Goal: Task Accomplishment & Management: Use online tool/utility

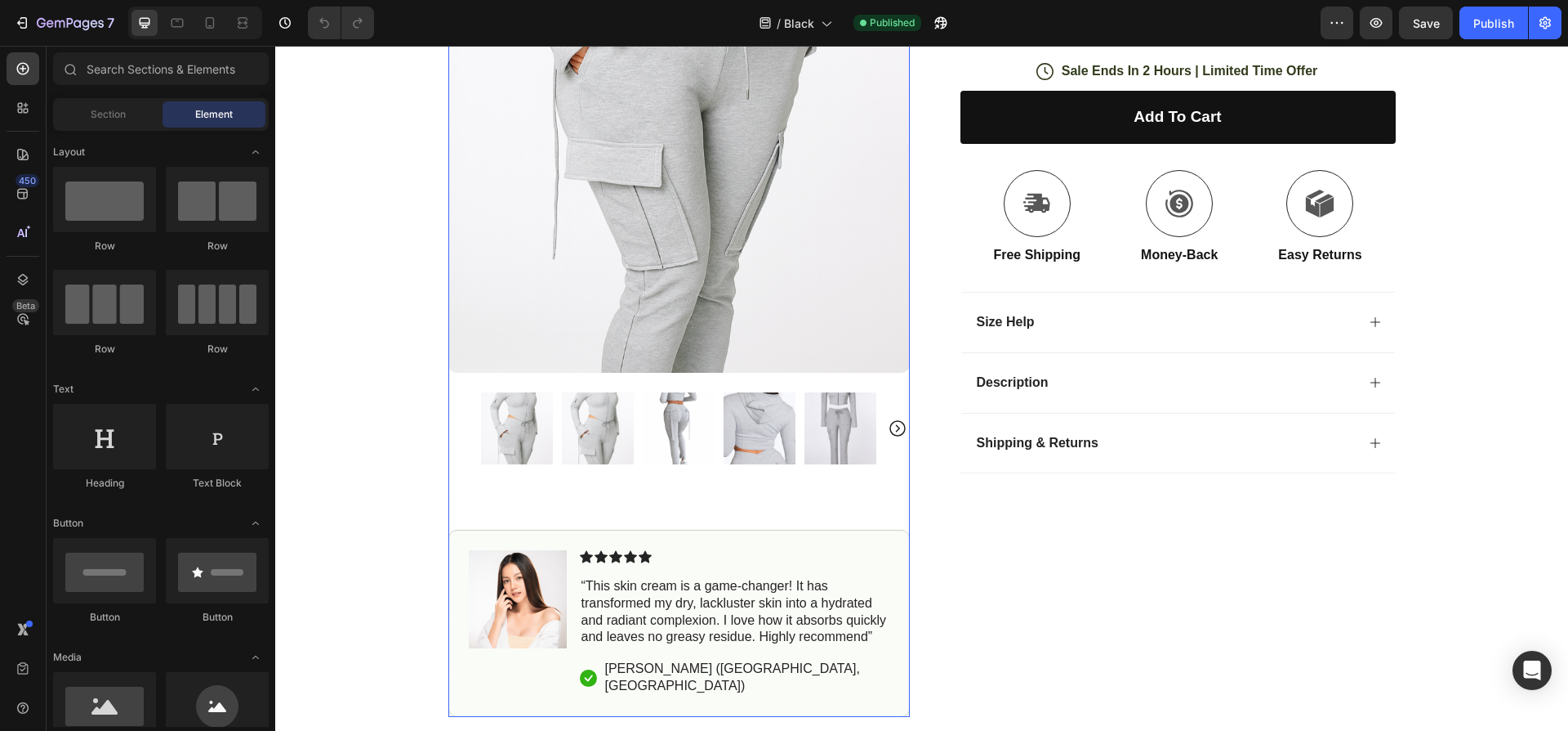
scroll to position [494, 0]
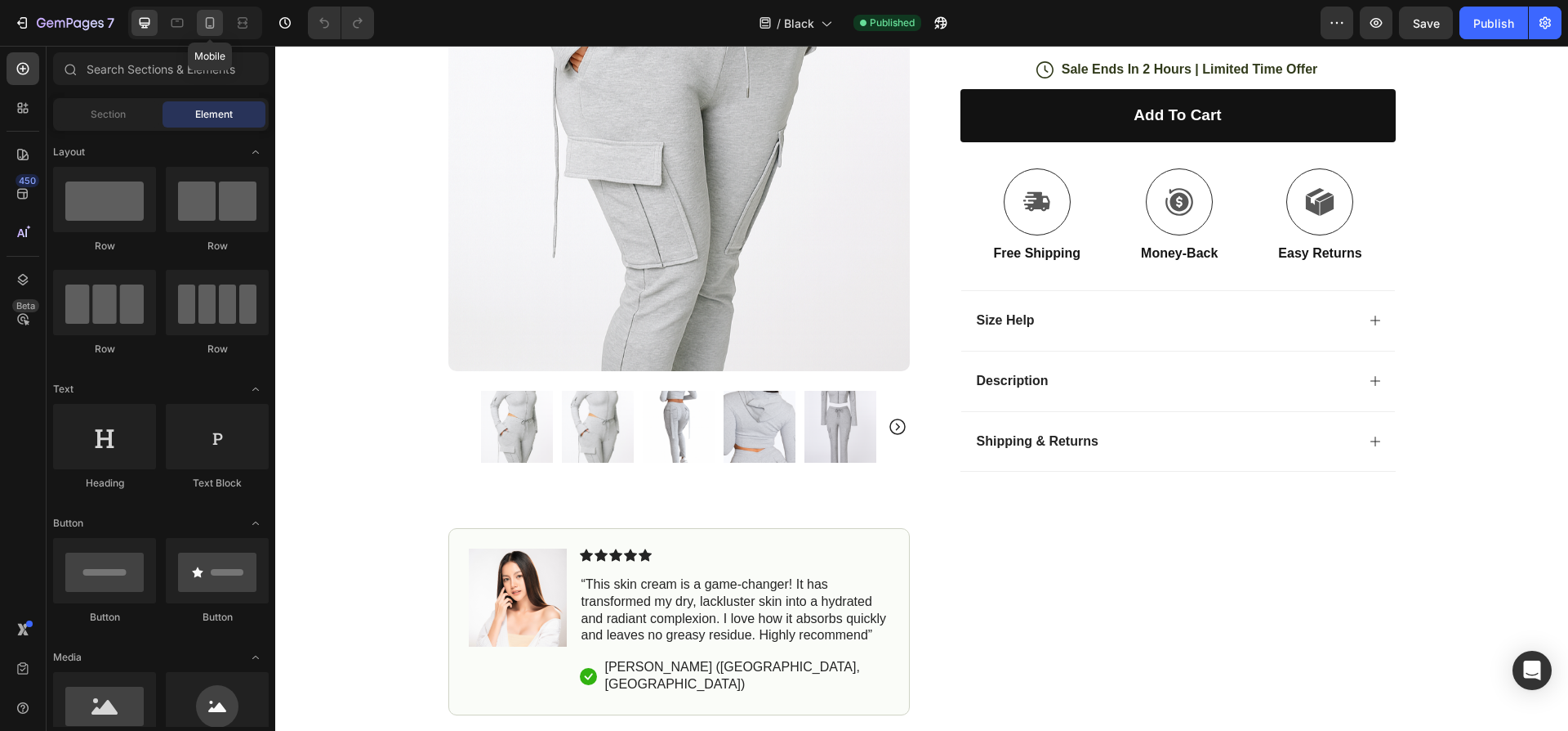
click at [206, 12] on div at bounding box center [209, 22] width 26 height 26
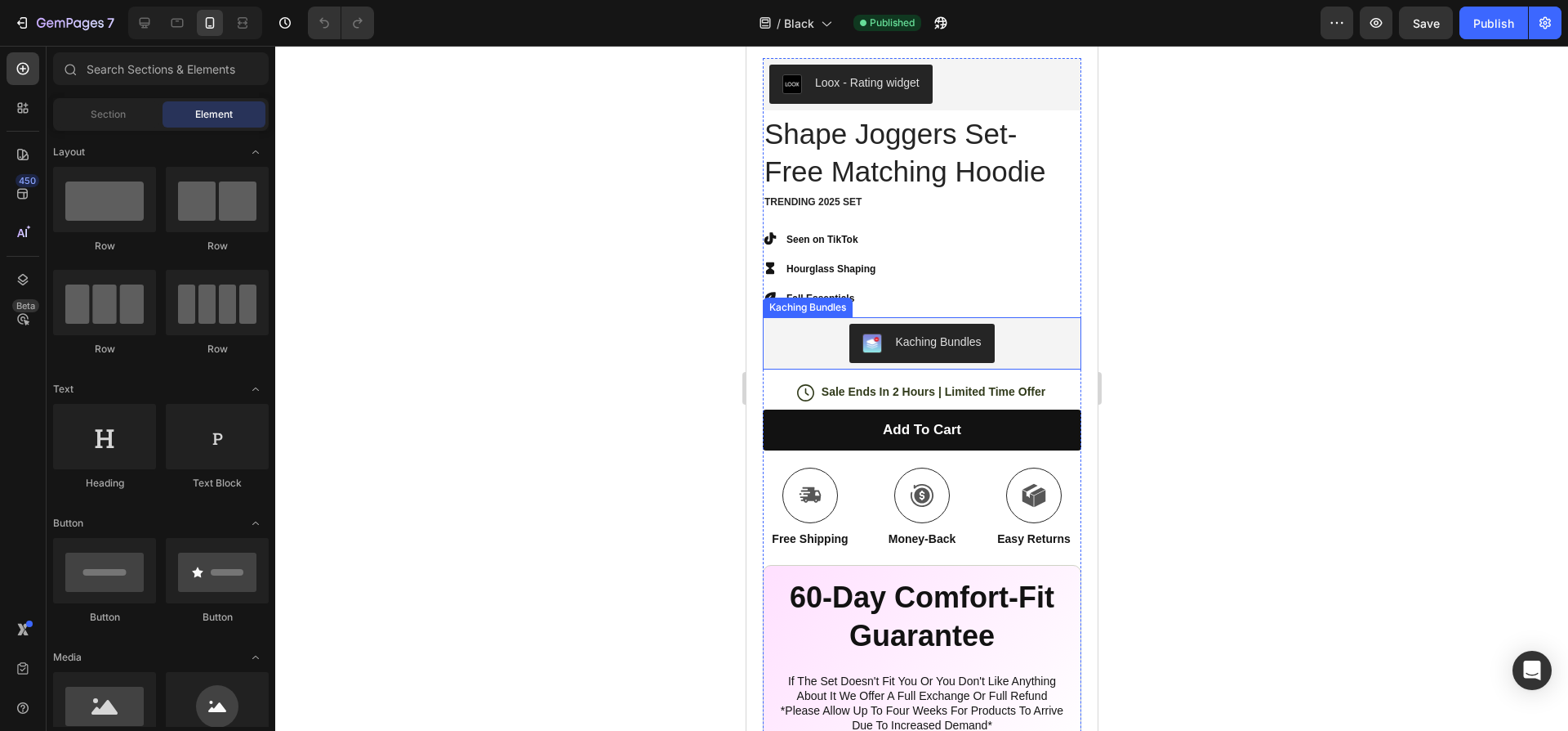
scroll to position [842, 0]
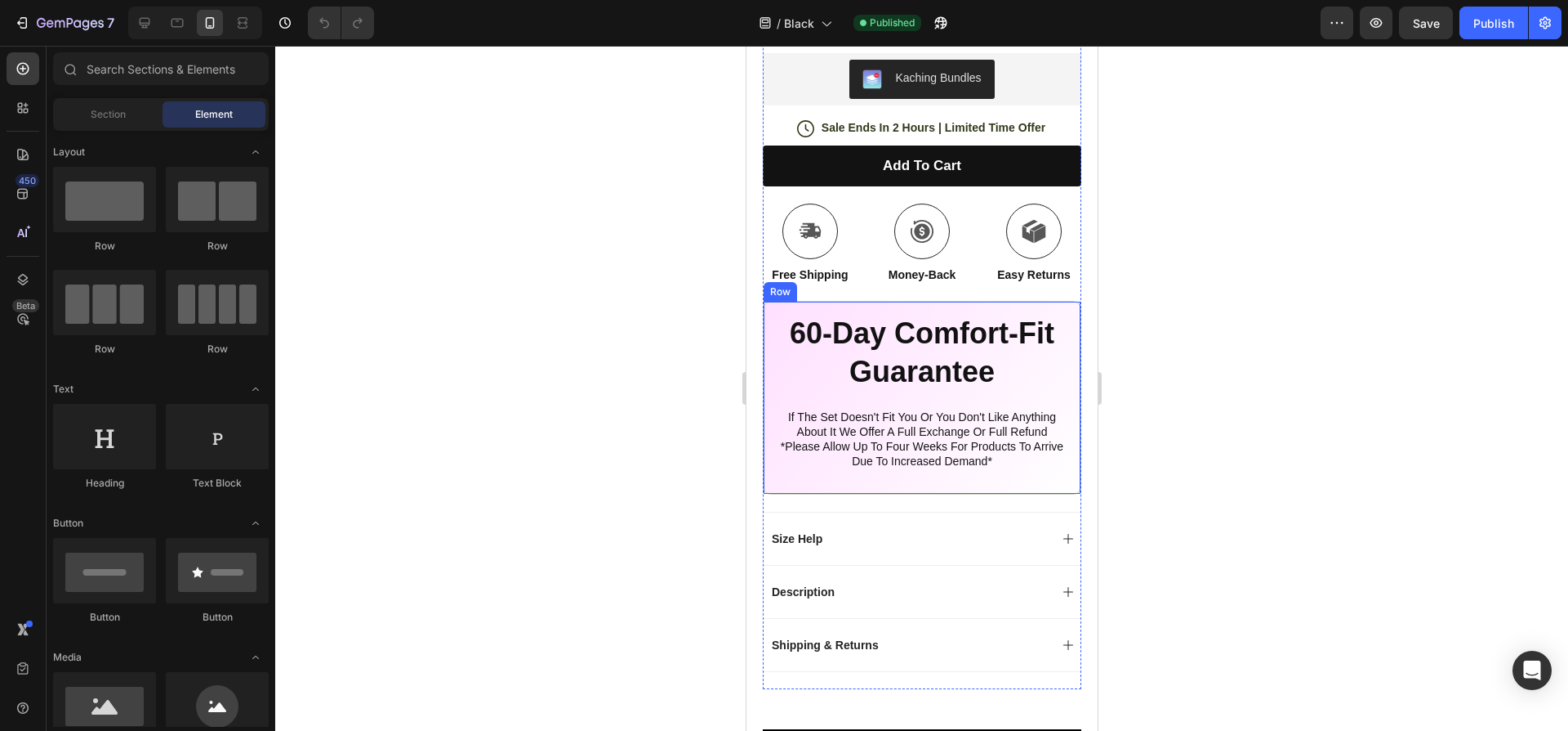
click at [772, 305] on div "60-Day Comfort-Fit Guarantee Heading if the set doesn't fit you or you don't li…" at bounding box center [921, 397] width 319 height 193
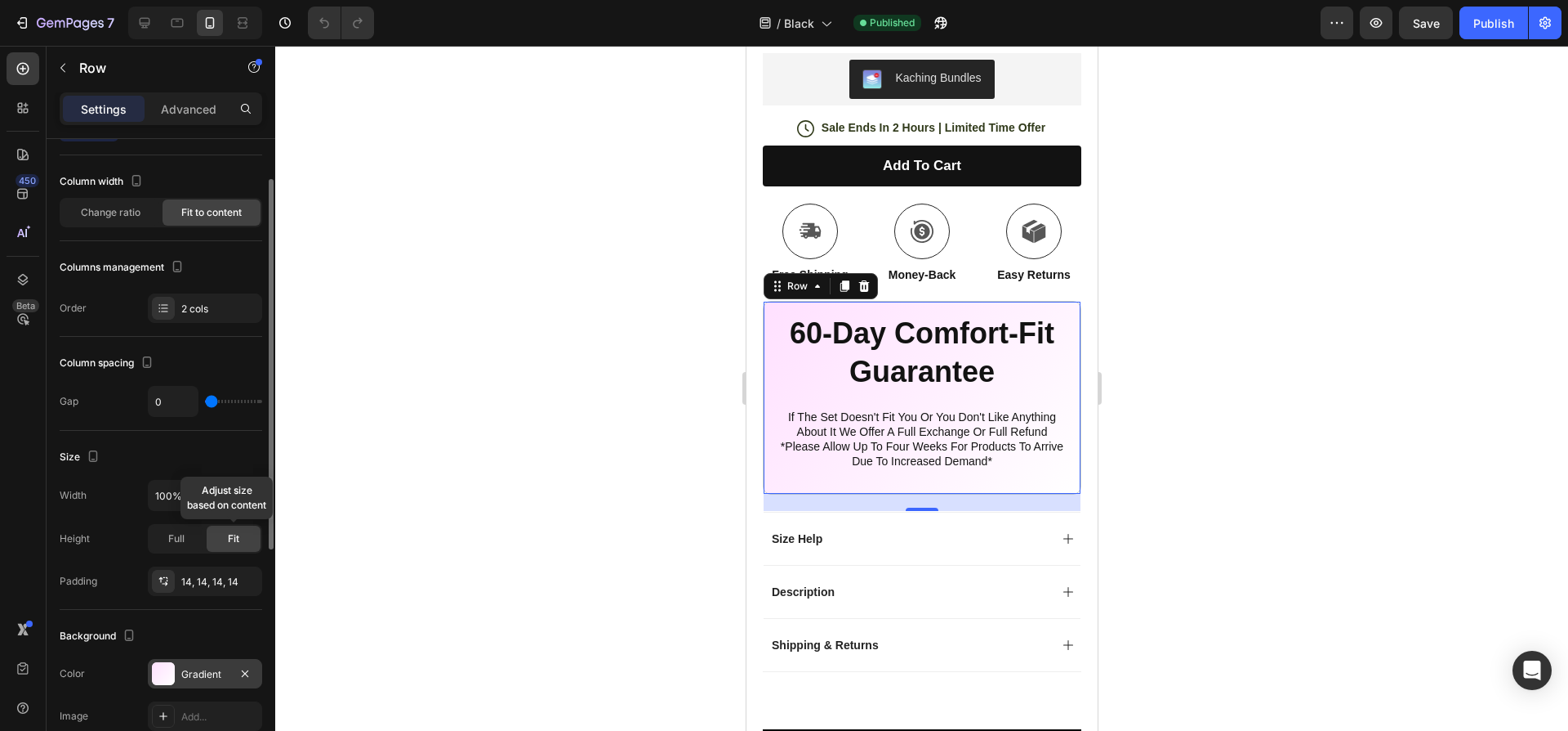
scroll to position [73, 0]
click at [177, 670] on div "Gradient" at bounding box center [205, 669] width 114 height 29
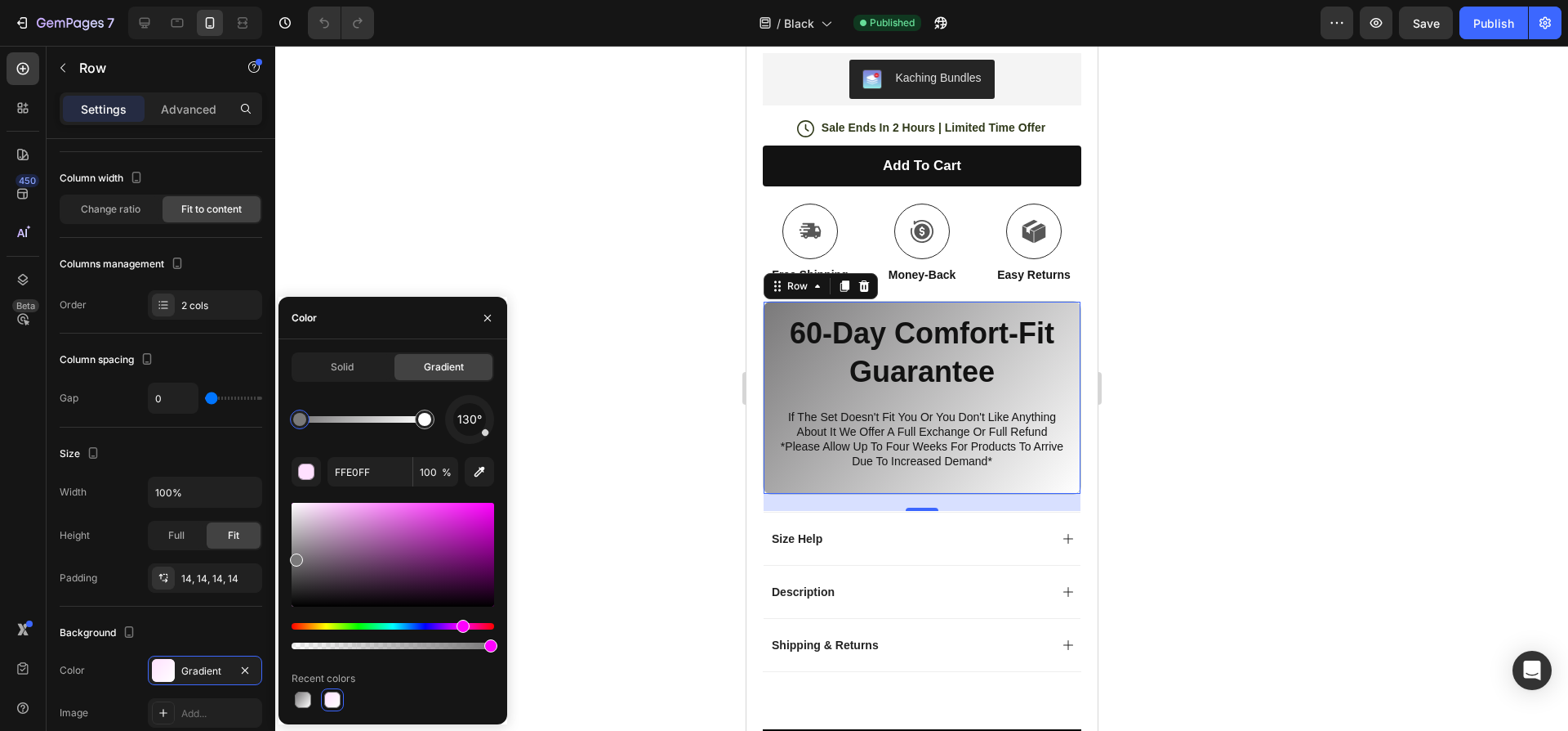
drag, startPoint x: 332, startPoint y: 531, endPoint x: 294, endPoint y: 556, distance: 45.5
click at [294, 556] on div at bounding box center [392, 554] width 202 height 103
type input "7A797A"
click at [715, 463] on div at bounding box center [921, 388] width 1293 height 685
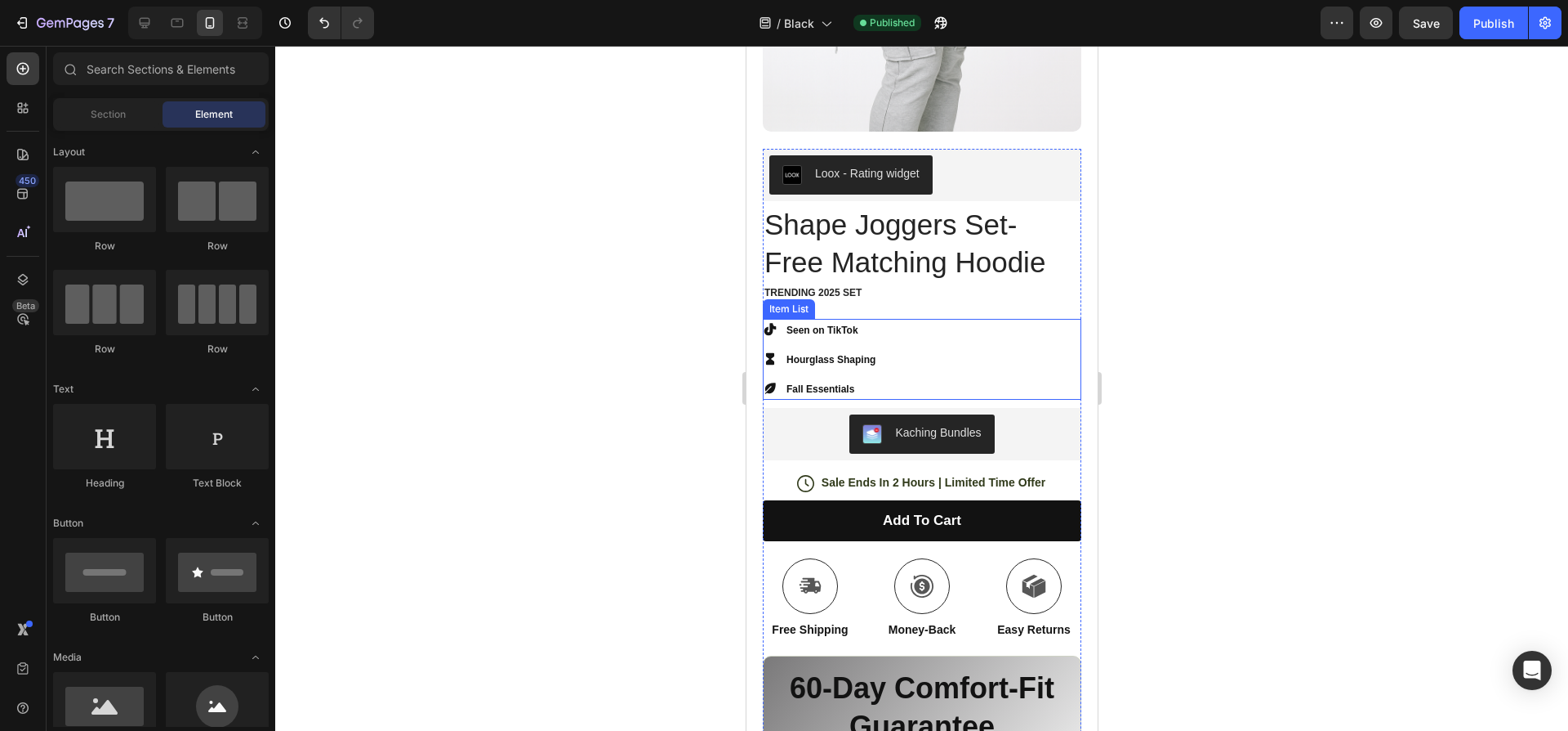
scroll to position [485, 0]
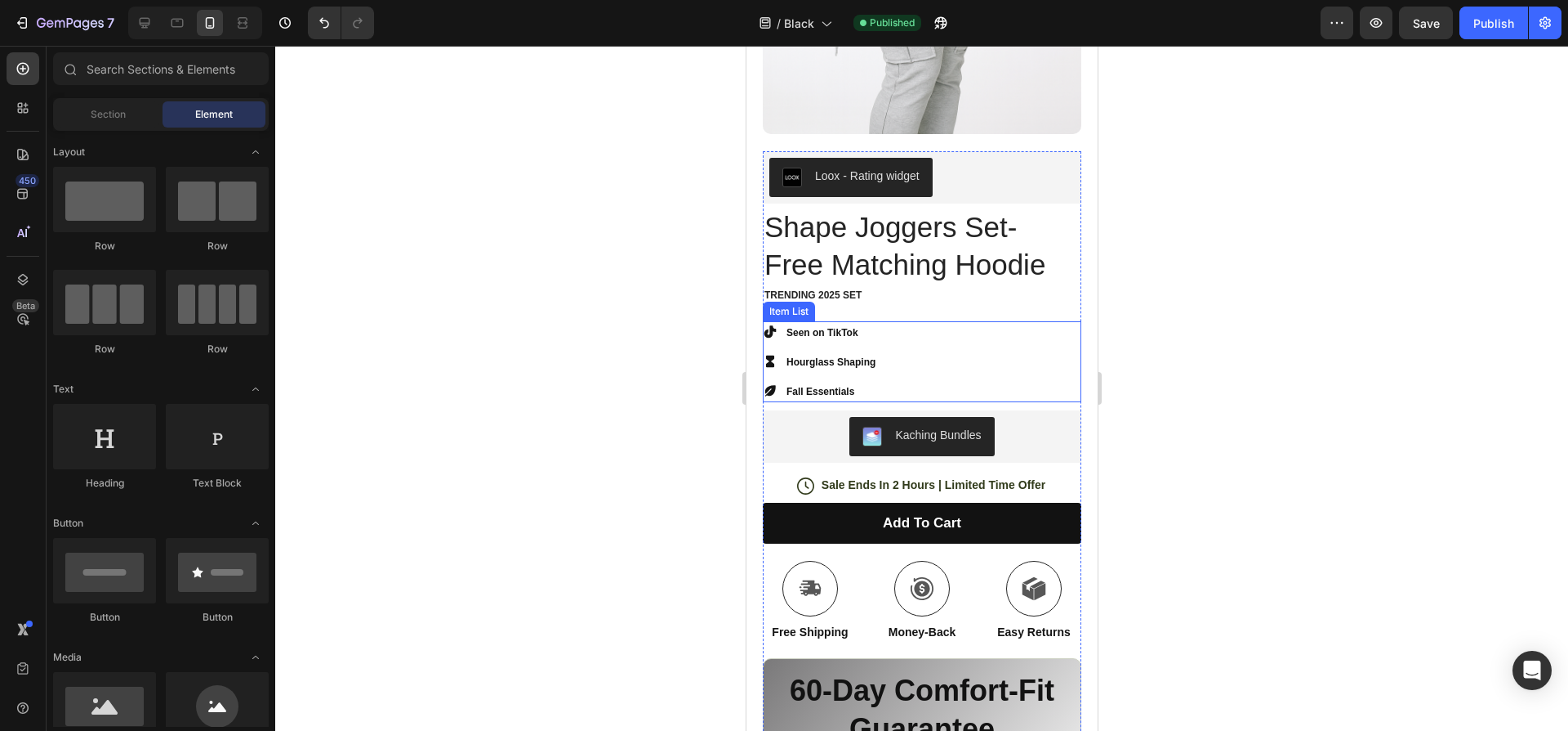
click at [850, 386] on strong "Fall Essentials" at bounding box center [820, 391] width 68 height 12
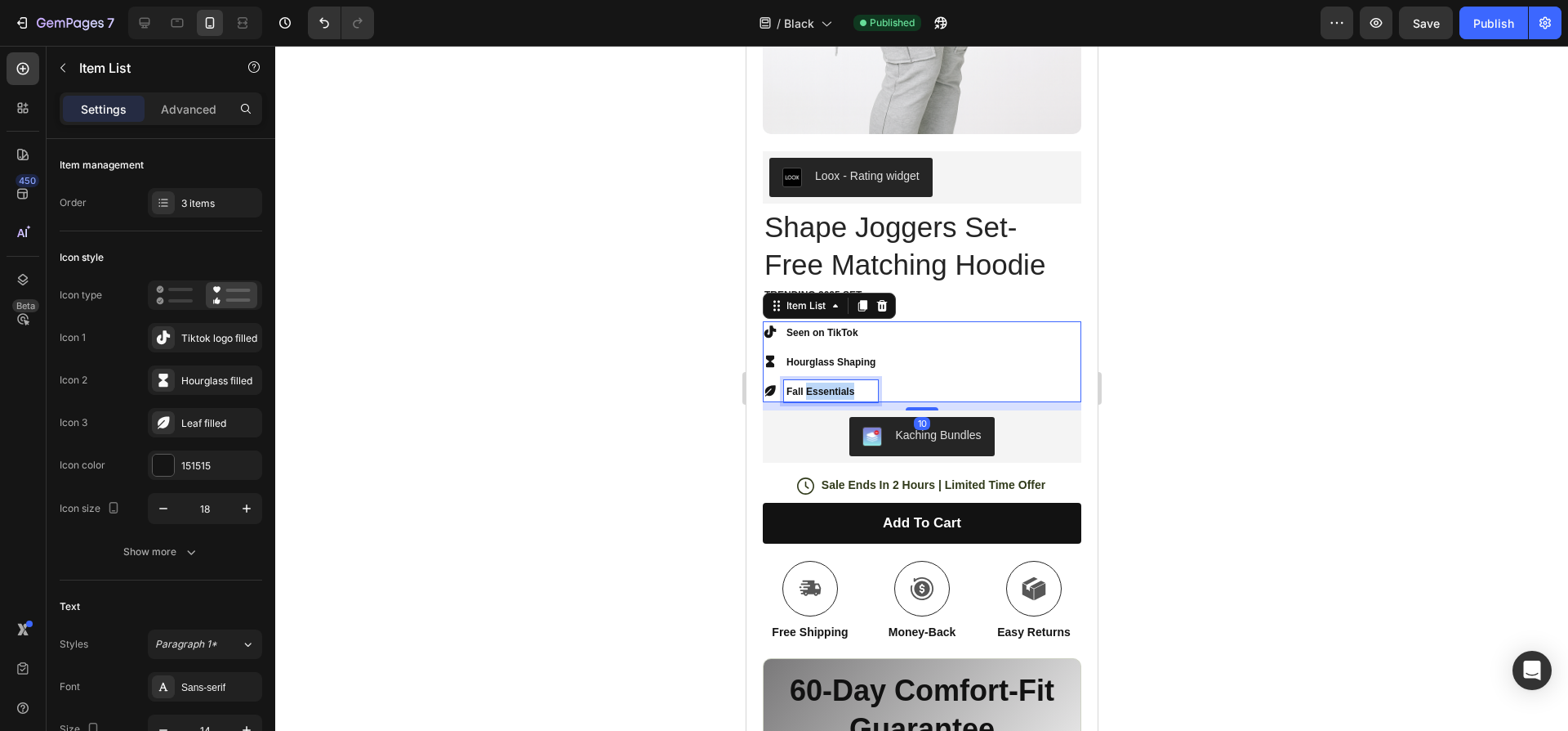
click at [850, 386] on strong "Fall Essentials" at bounding box center [820, 391] width 68 height 12
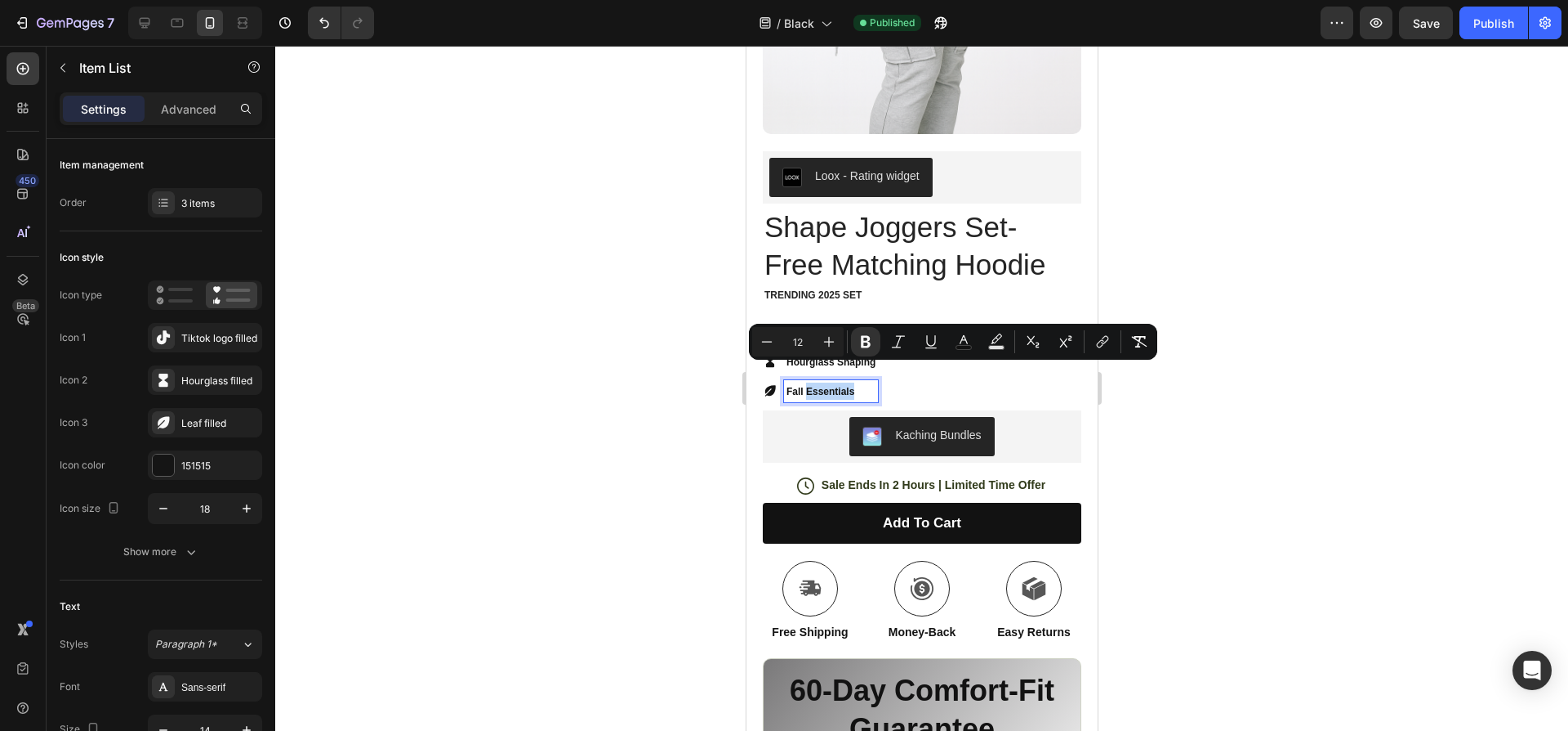
click at [830, 357] on div "Minus 12 Plus Bold Italic Underline color Text Background Color Subscript Super…" at bounding box center [953, 341] width 408 height 36
click at [831, 386] on strong "Fall Essentials" at bounding box center [820, 391] width 68 height 12
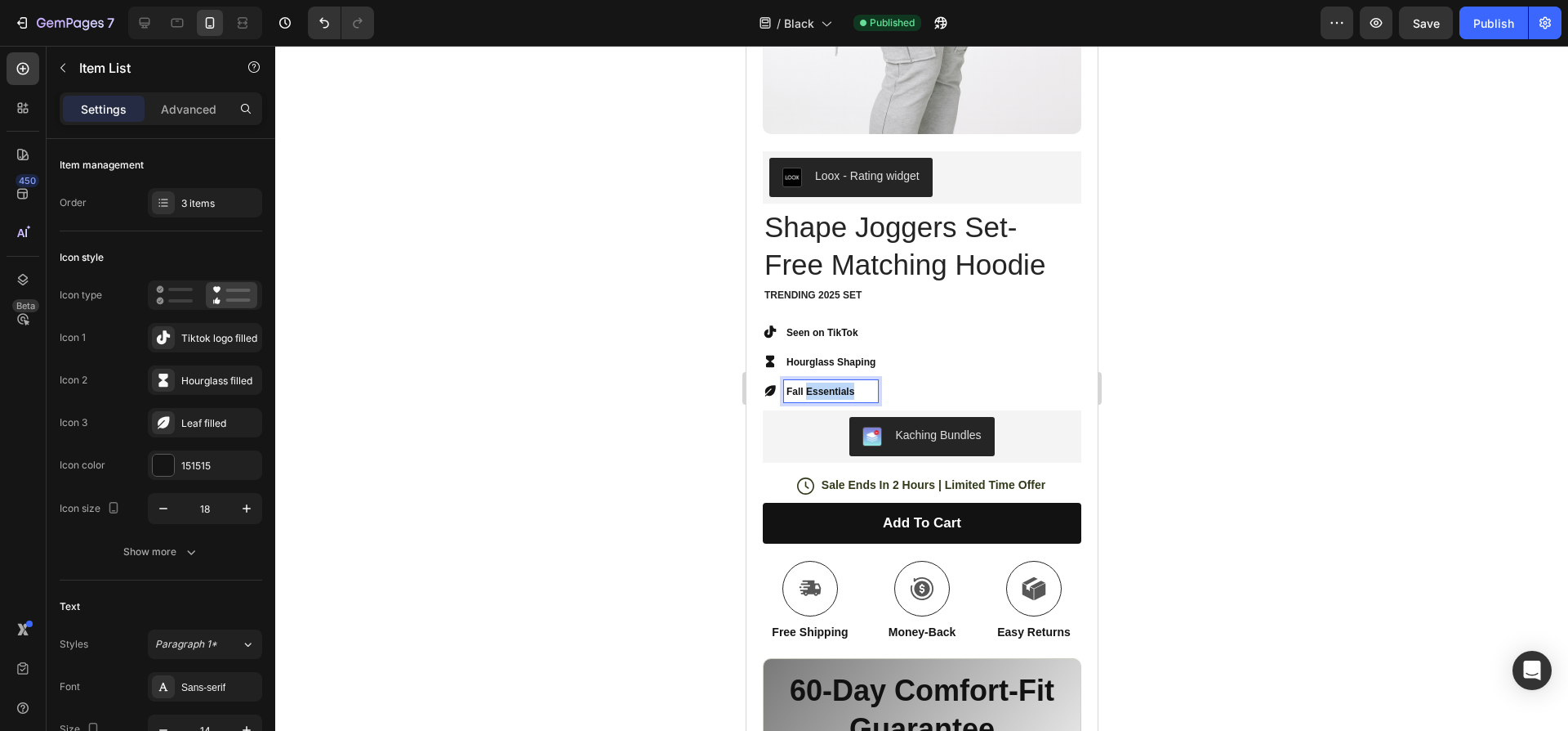
click at [831, 386] on strong "Fall Essentials" at bounding box center [820, 391] width 68 height 12
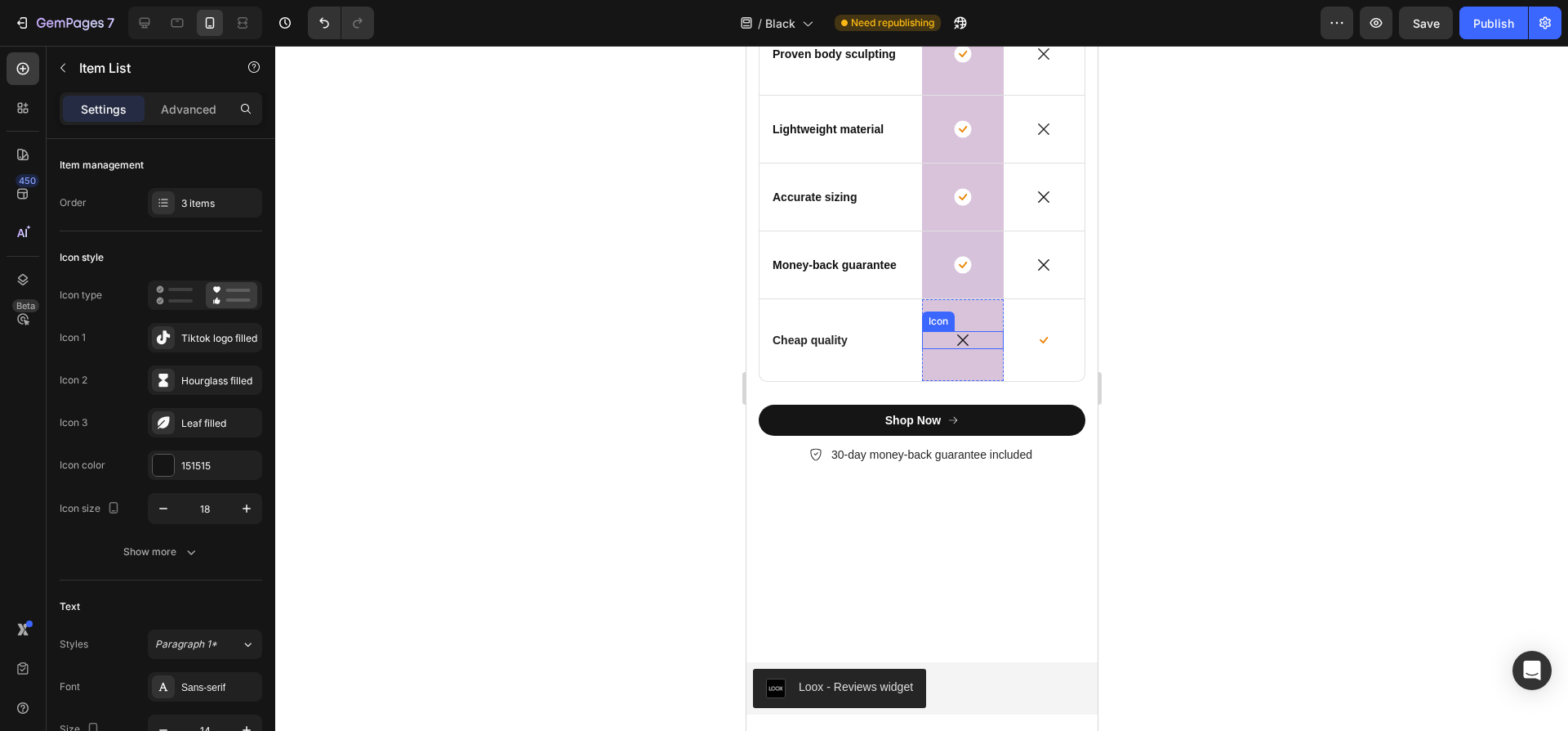
scroll to position [4727, 0]
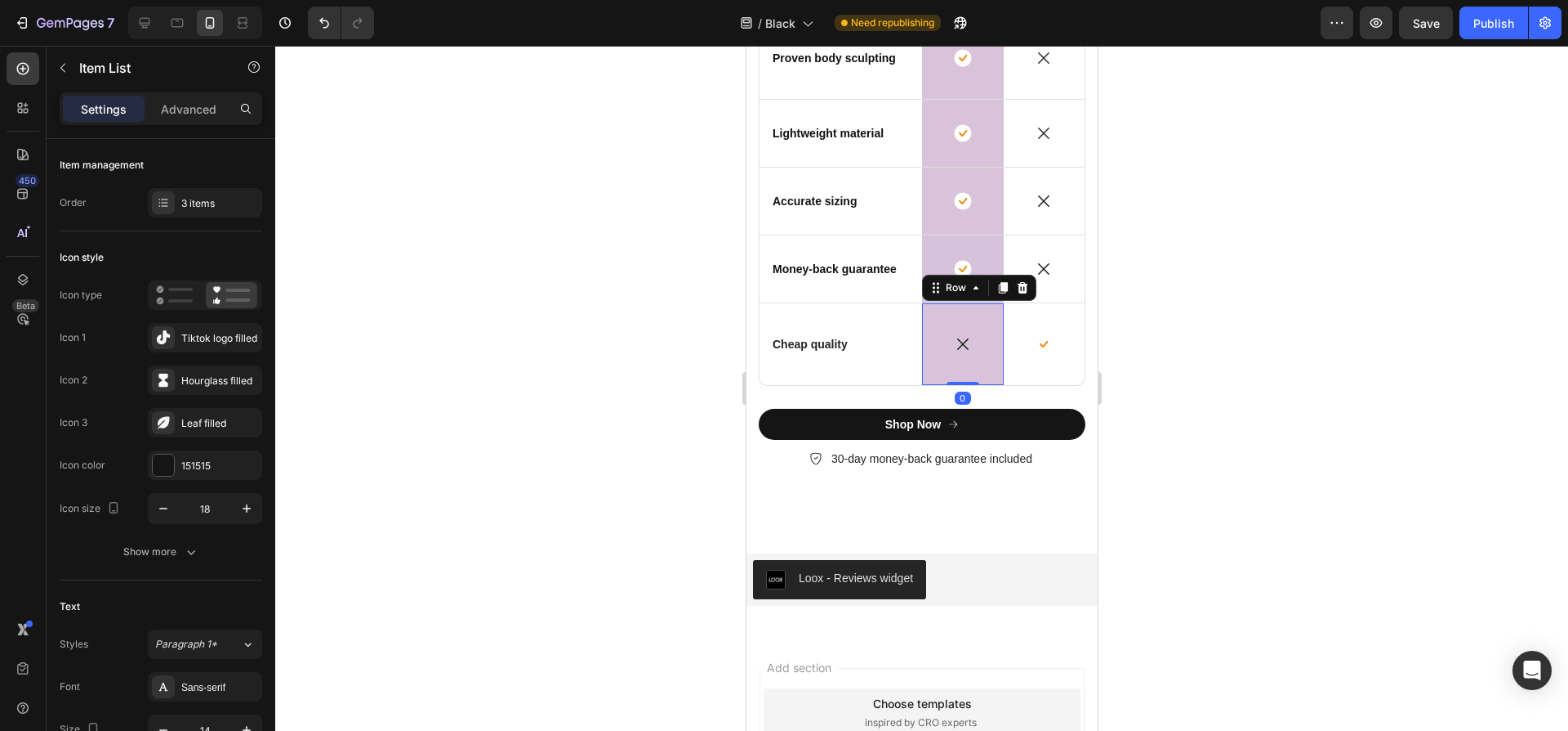
click at [960, 318] on div "Icon Row 0" at bounding box center [962, 344] width 82 height 82
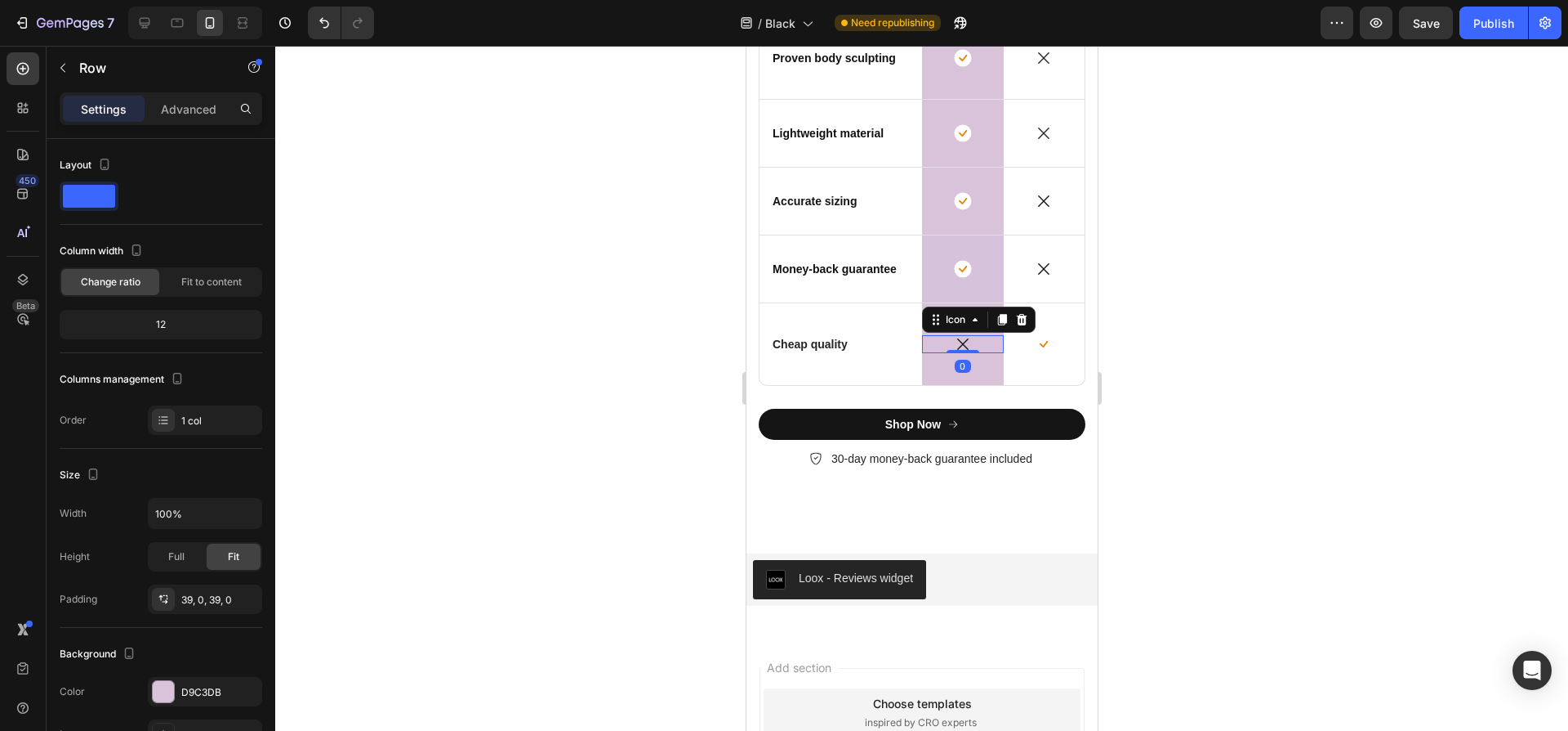
click at [971, 339] on div "Icon 0" at bounding box center [962, 344] width 82 height 18
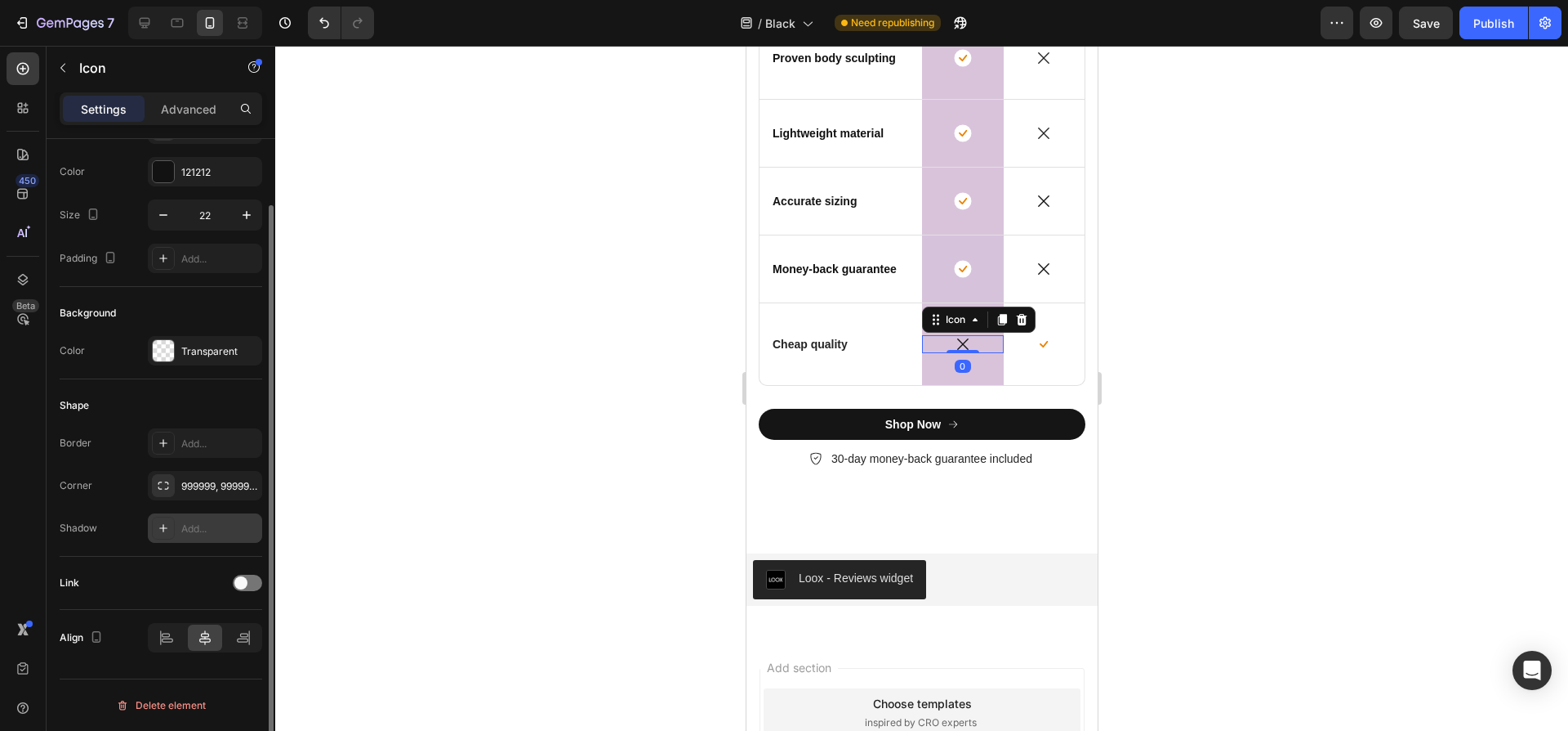
scroll to position [0, 0]
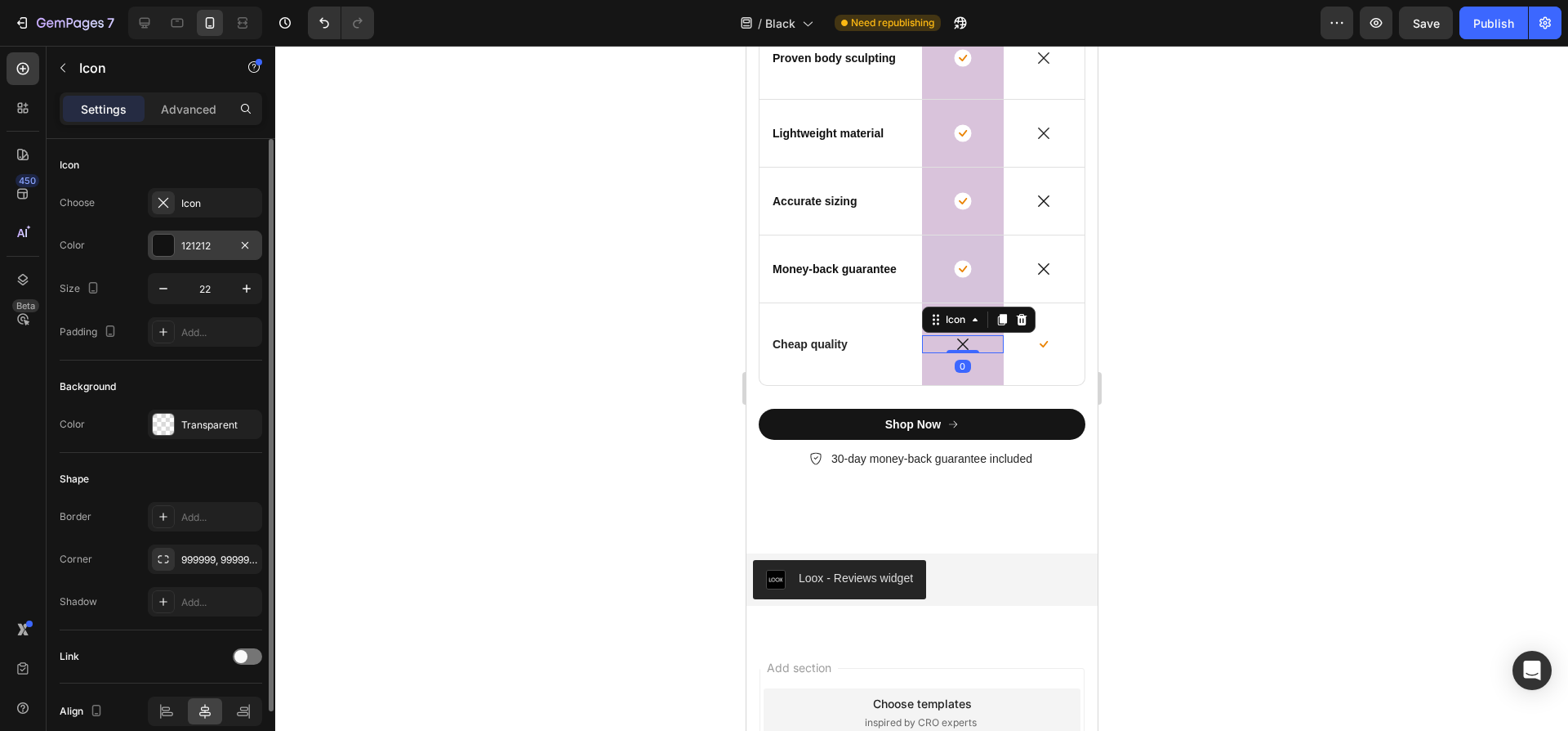
click at [164, 250] on div at bounding box center [163, 245] width 21 height 21
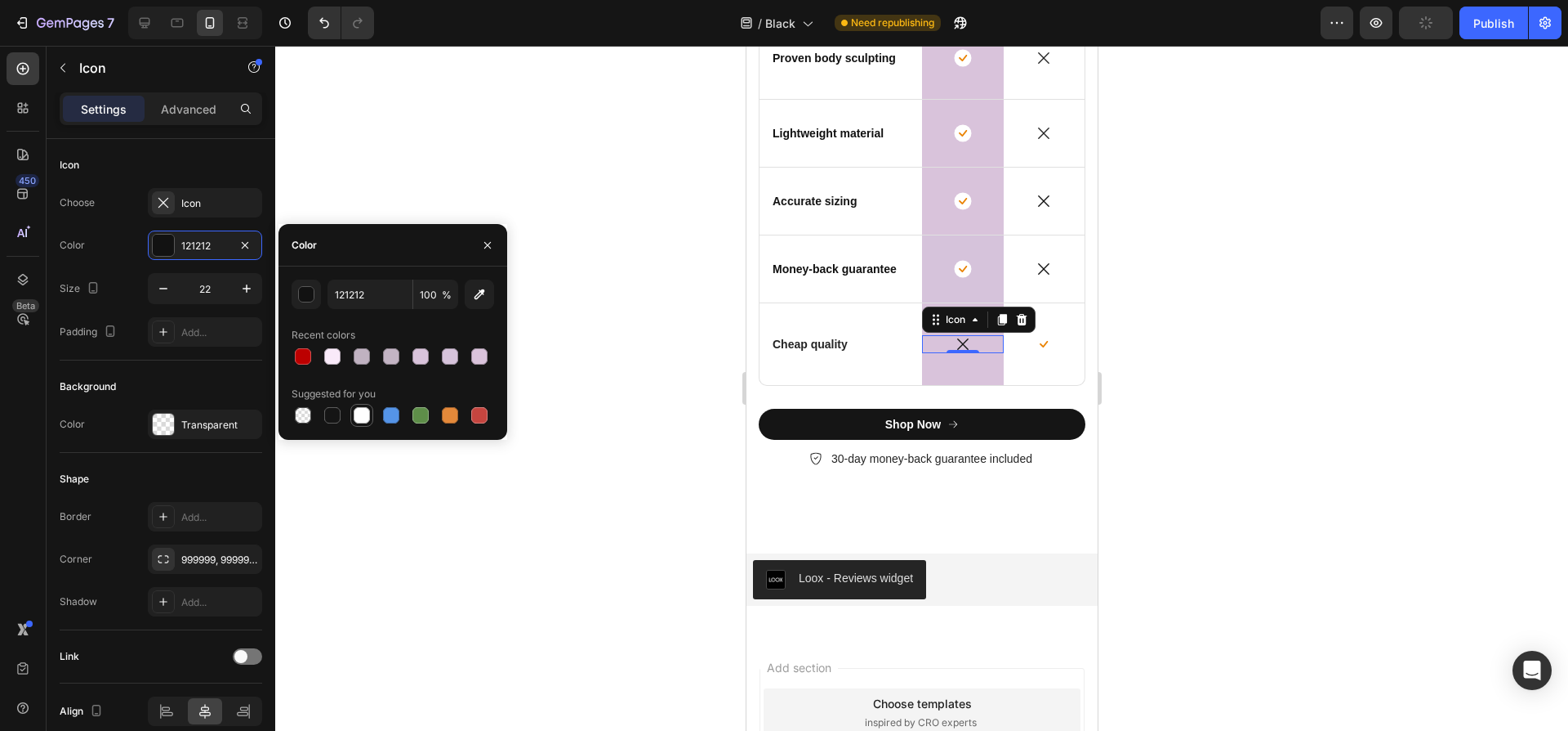
click at [363, 416] on div at bounding box center [362, 415] width 16 height 16
type input "FFFFFF"
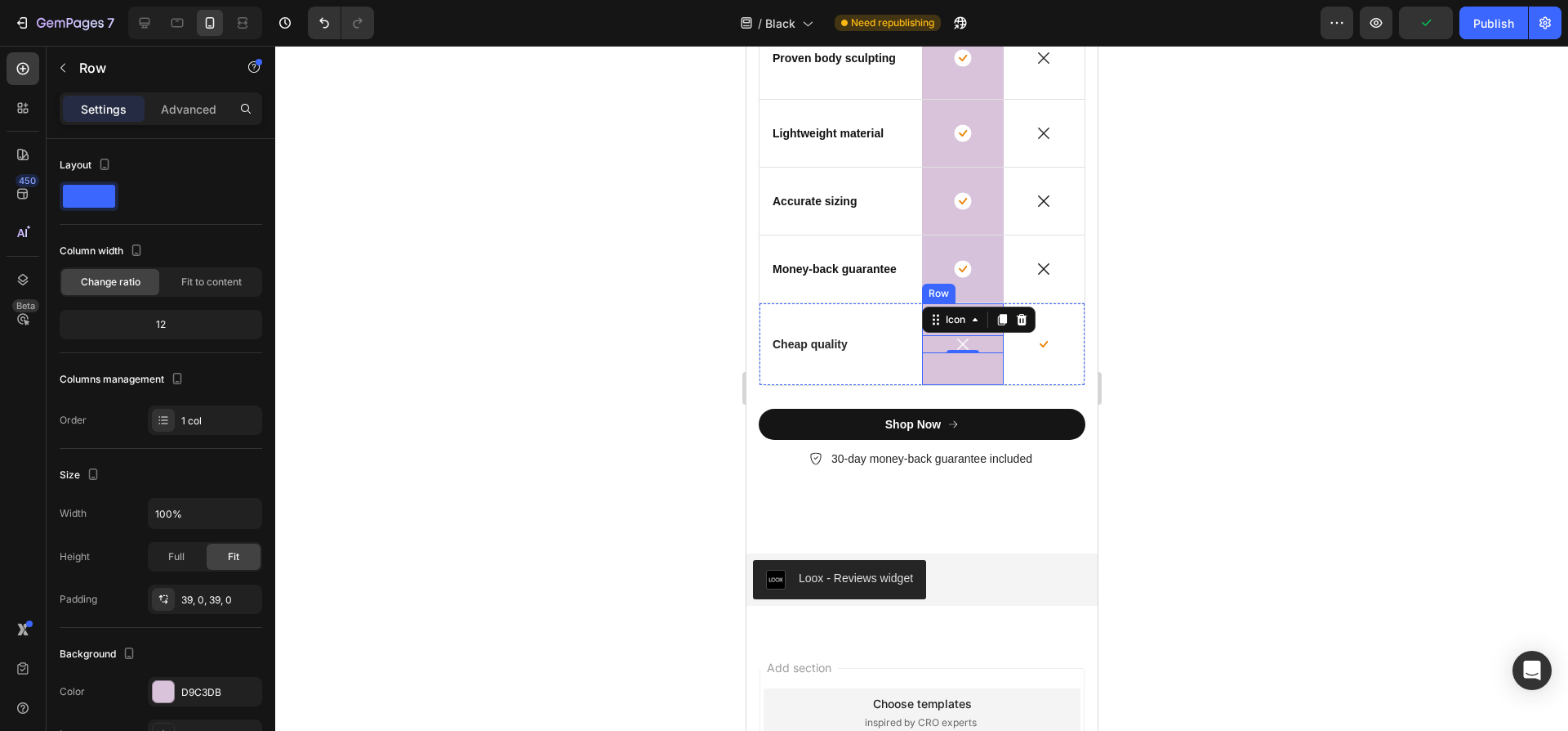
click at [965, 366] on div "Icon 0 Row" at bounding box center [962, 344] width 82 height 82
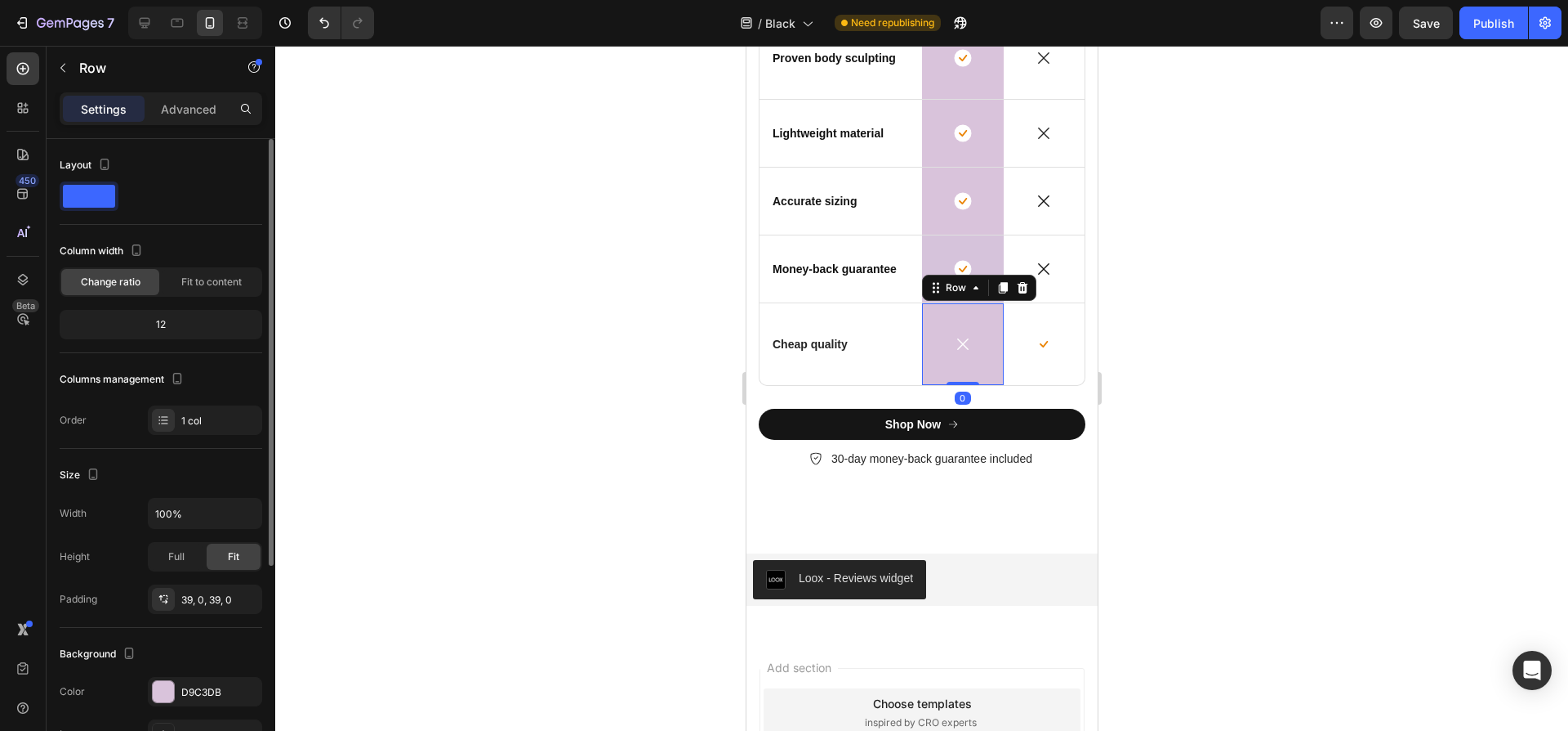
click at [144, 678] on div "Color D9C3DB" at bounding box center [160, 691] width 202 height 29
click at [155, 686] on div at bounding box center [163, 692] width 21 height 21
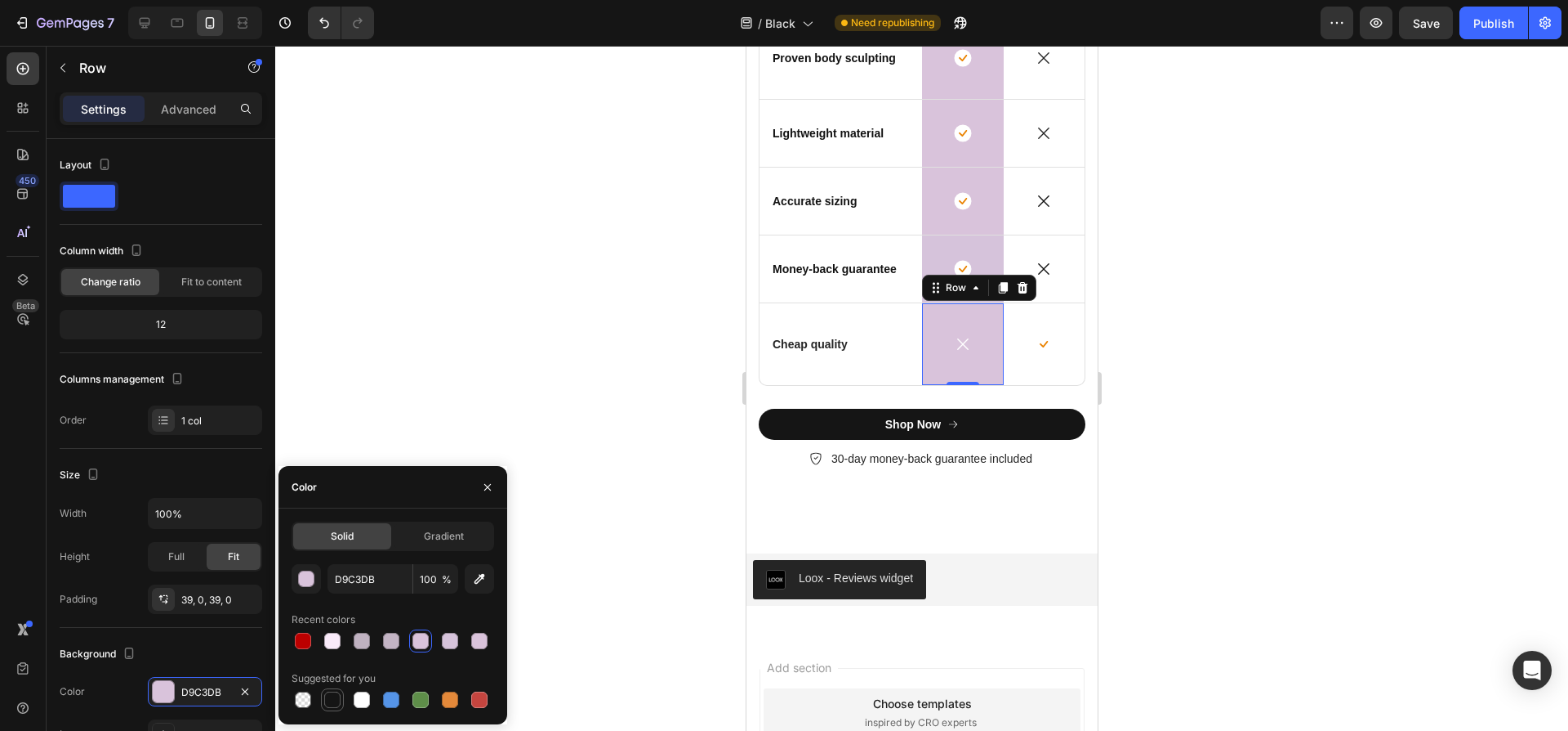
click at [328, 705] on div at bounding box center [332, 700] width 16 height 16
type input "151515"
click at [600, 409] on div at bounding box center [921, 388] width 1293 height 685
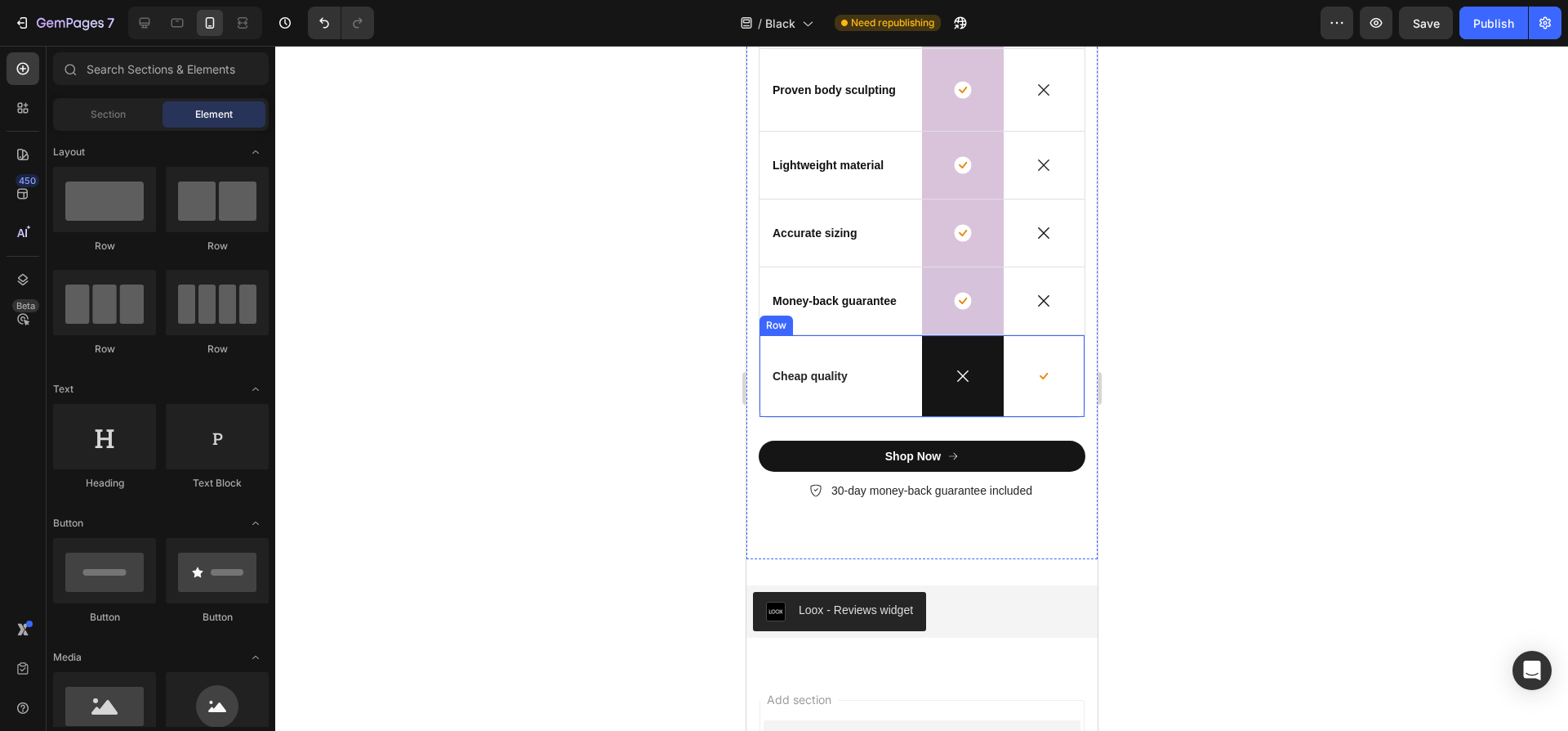
scroll to position [4692, 0]
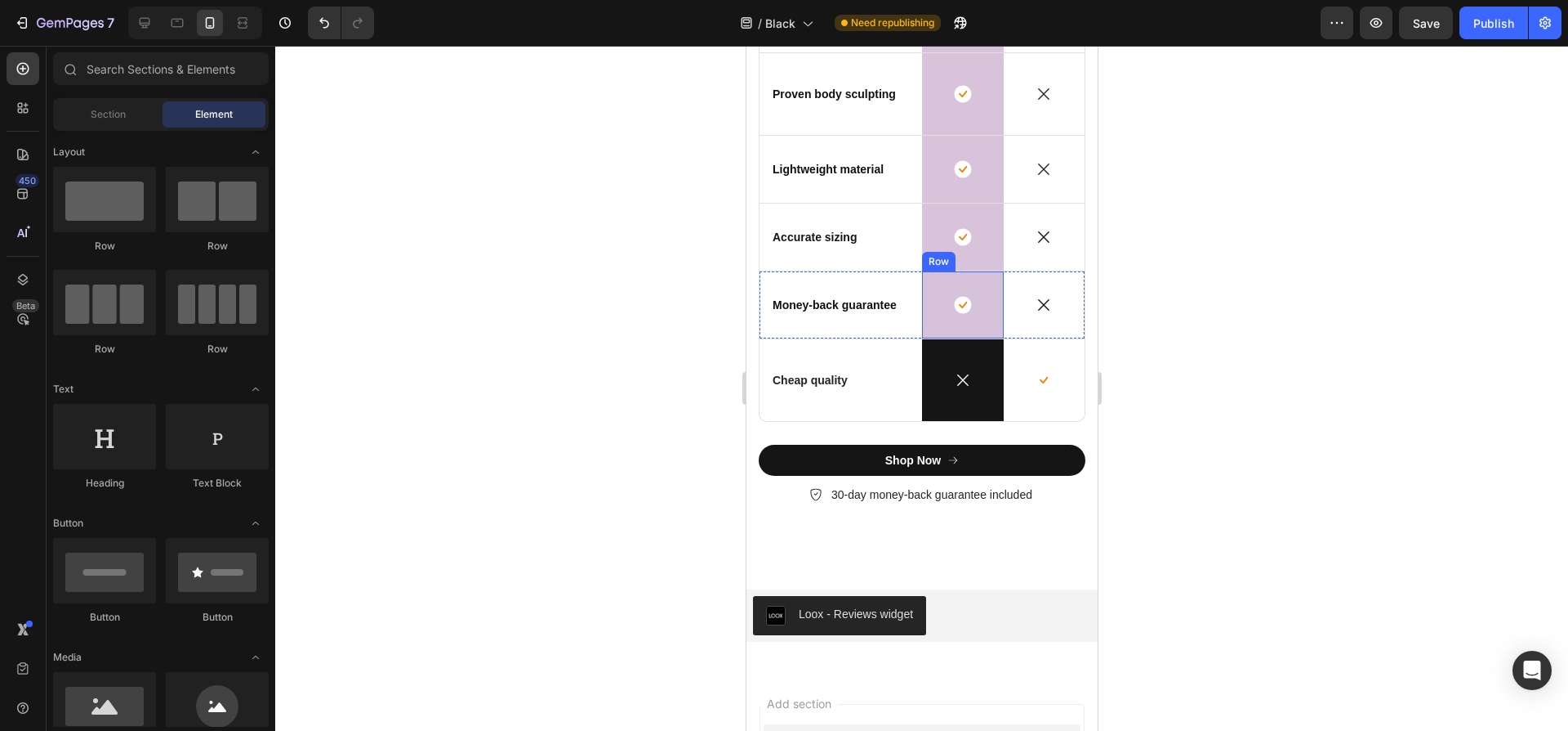
click at [987, 284] on div "Icon Row" at bounding box center [962, 304] width 82 height 67
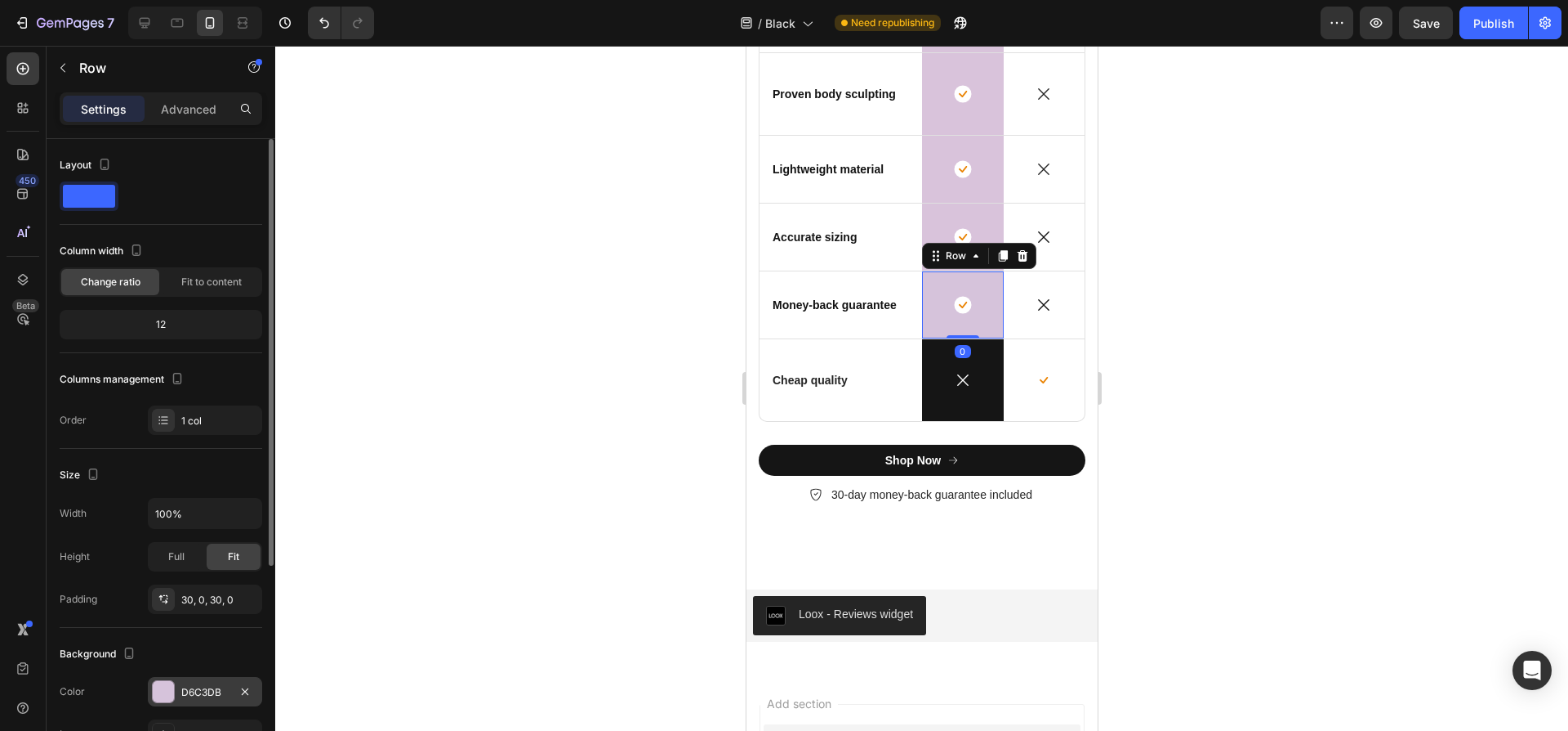
click at [160, 697] on div at bounding box center [163, 692] width 21 height 21
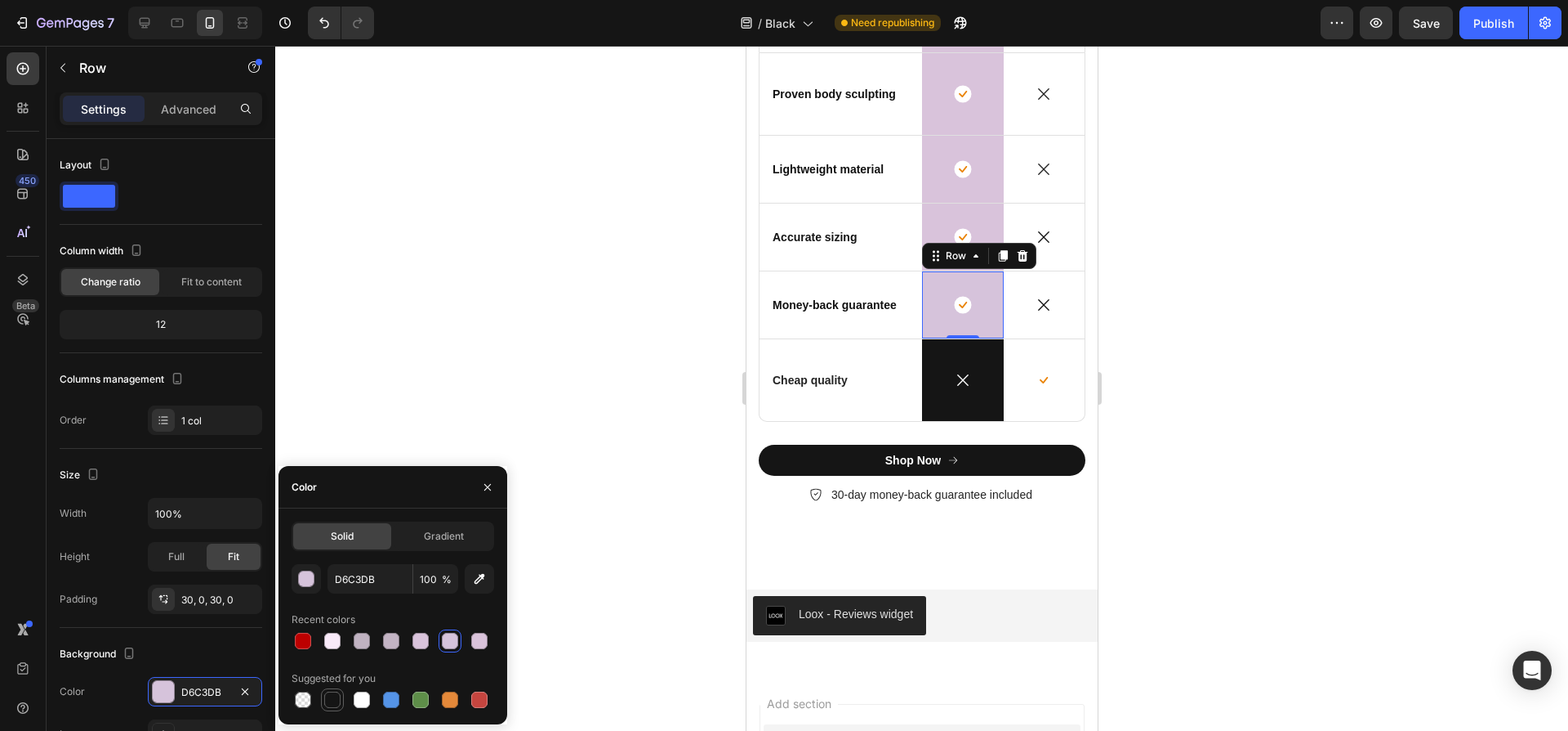
click at [334, 694] on div at bounding box center [332, 700] width 16 height 16
type input "151515"
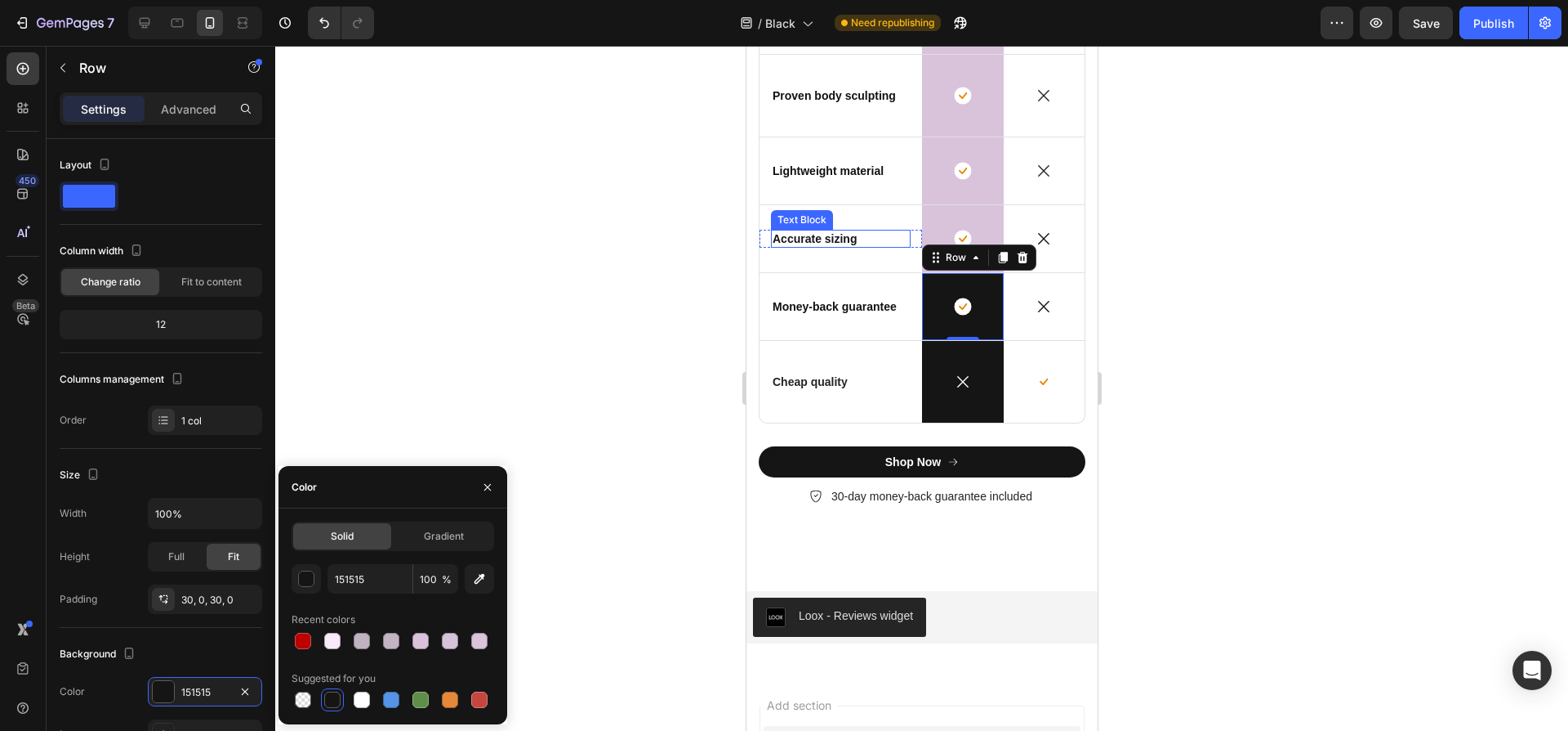
scroll to position [4678, 0]
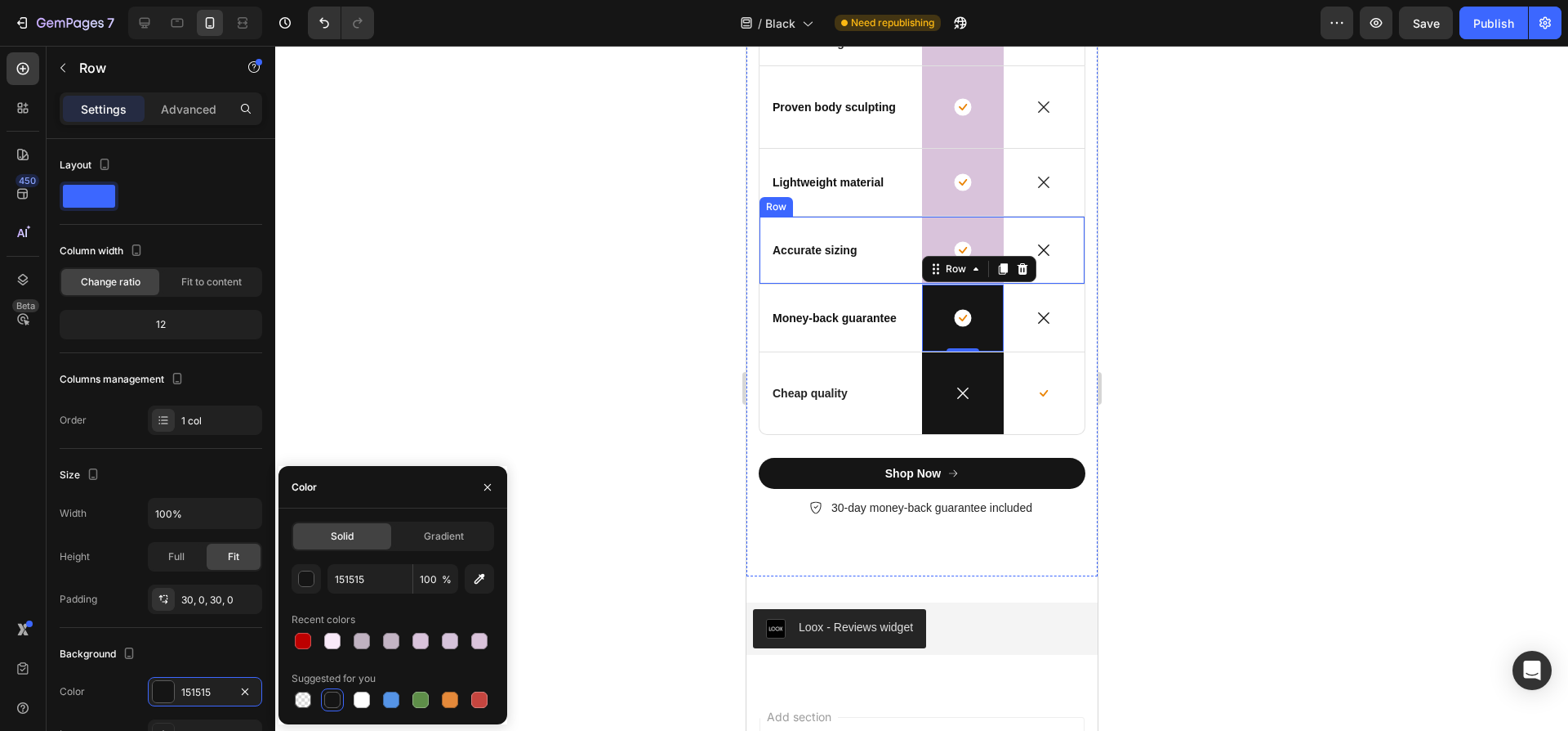
click at [921, 231] on div "Icon Row" at bounding box center [962, 250] width 82 height 67
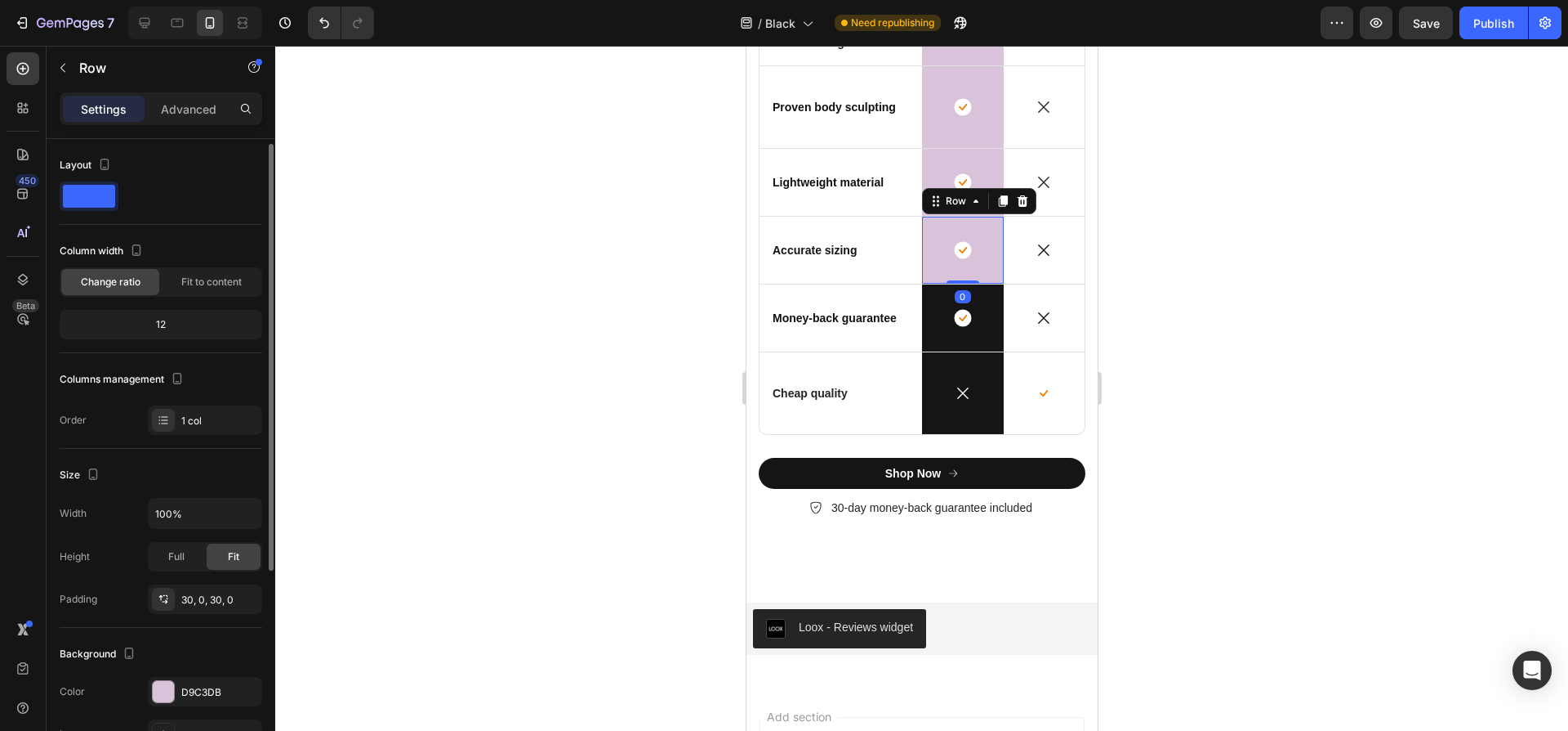
scroll to position [4, 0]
click at [192, 673] on div "D9C3DB" at bounding box center [205, 687] width 114 height 29
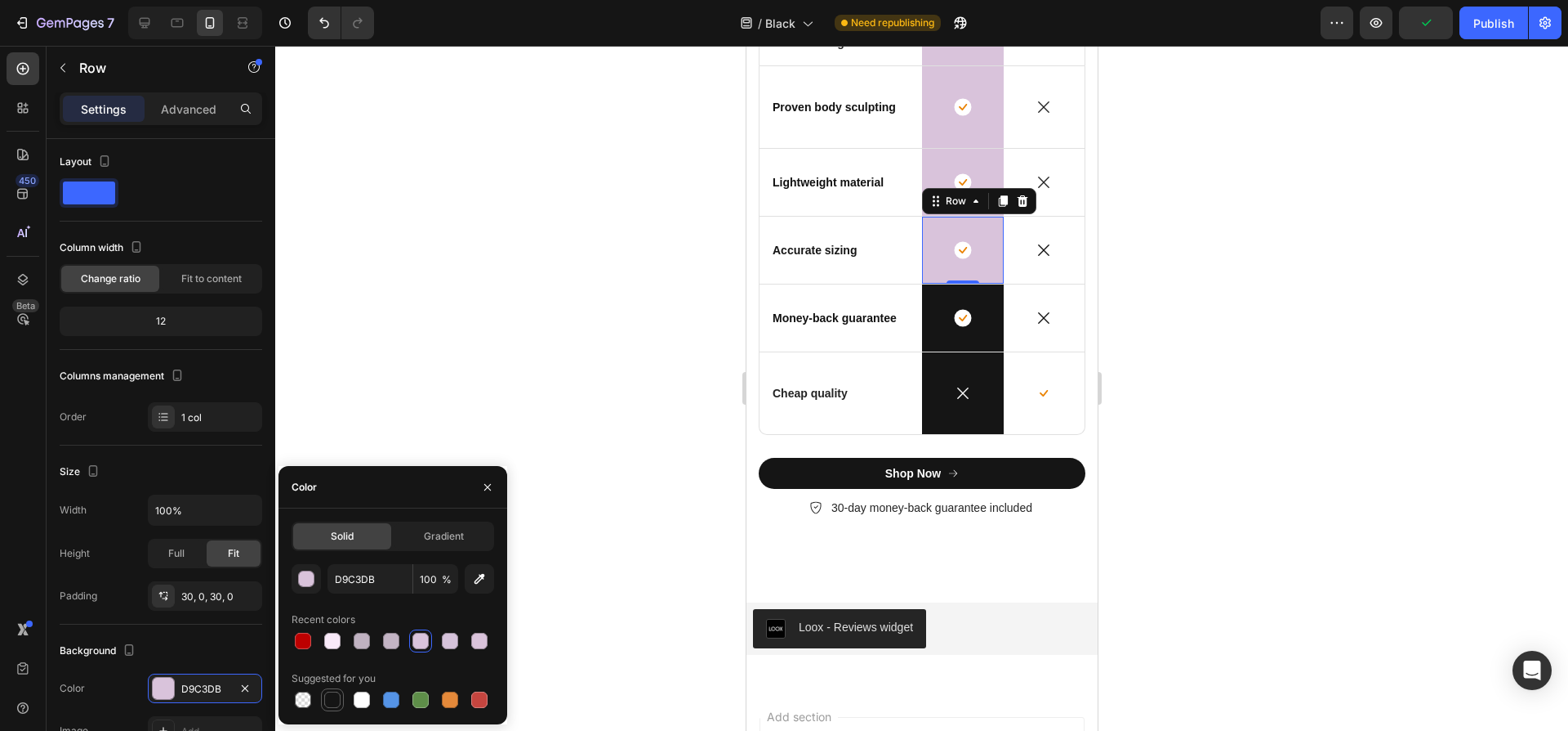
click at [326, 703] on div at bounding box center [332, 700] width 16 height 16
type input "151515"
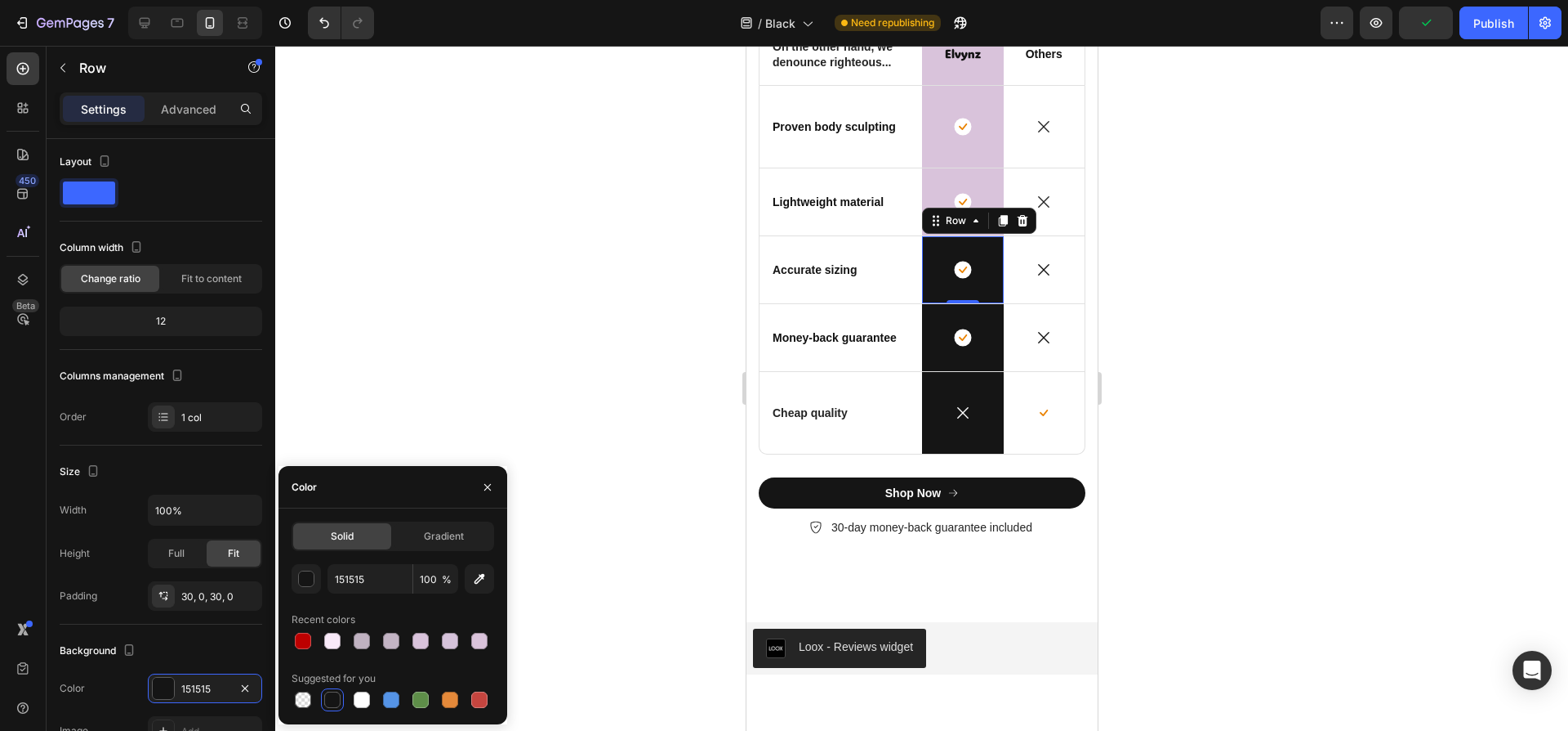
scroll to position [4554, 0]
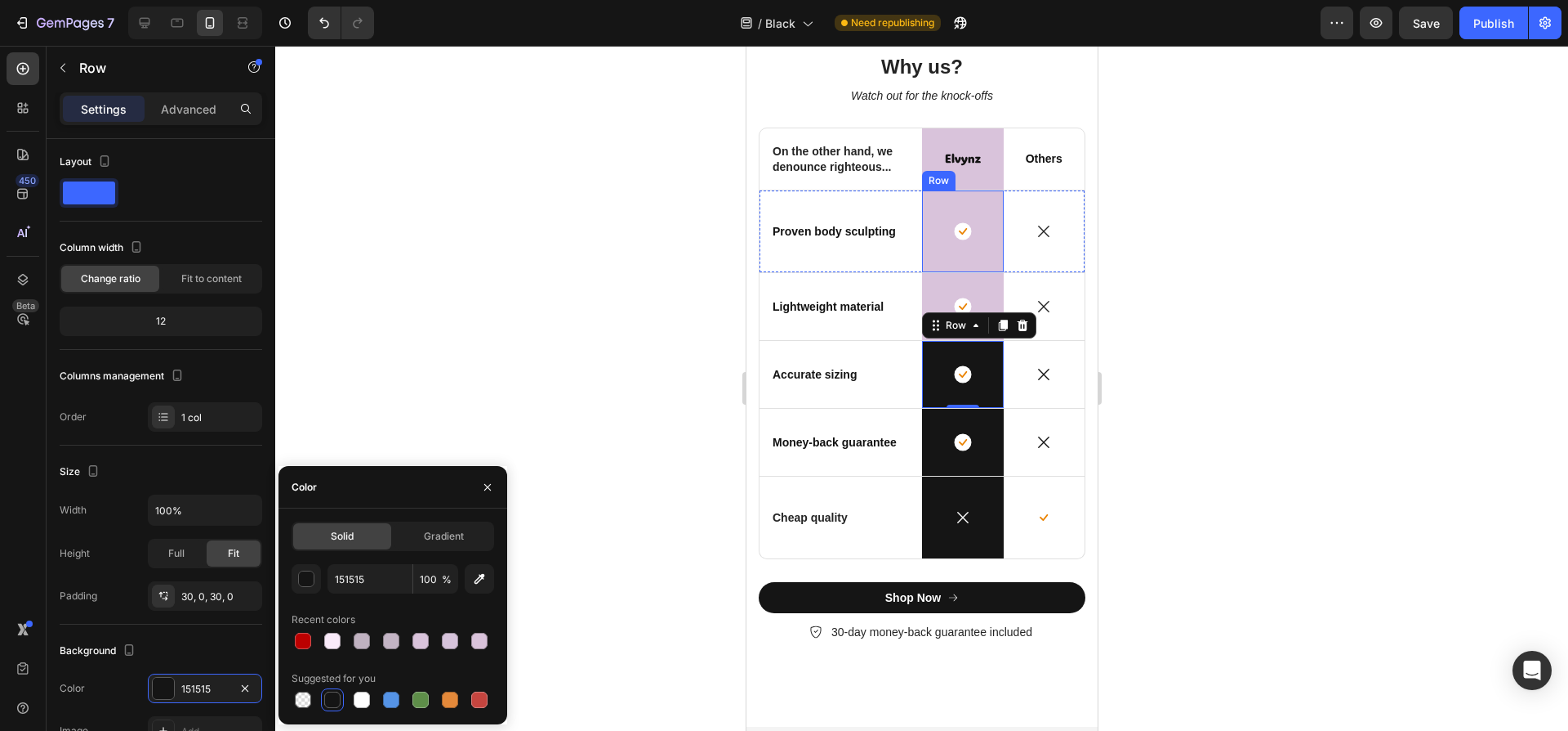
click at [959, 264] on div "Icon Row" at bounding box center [962, 232] width 82 height 82
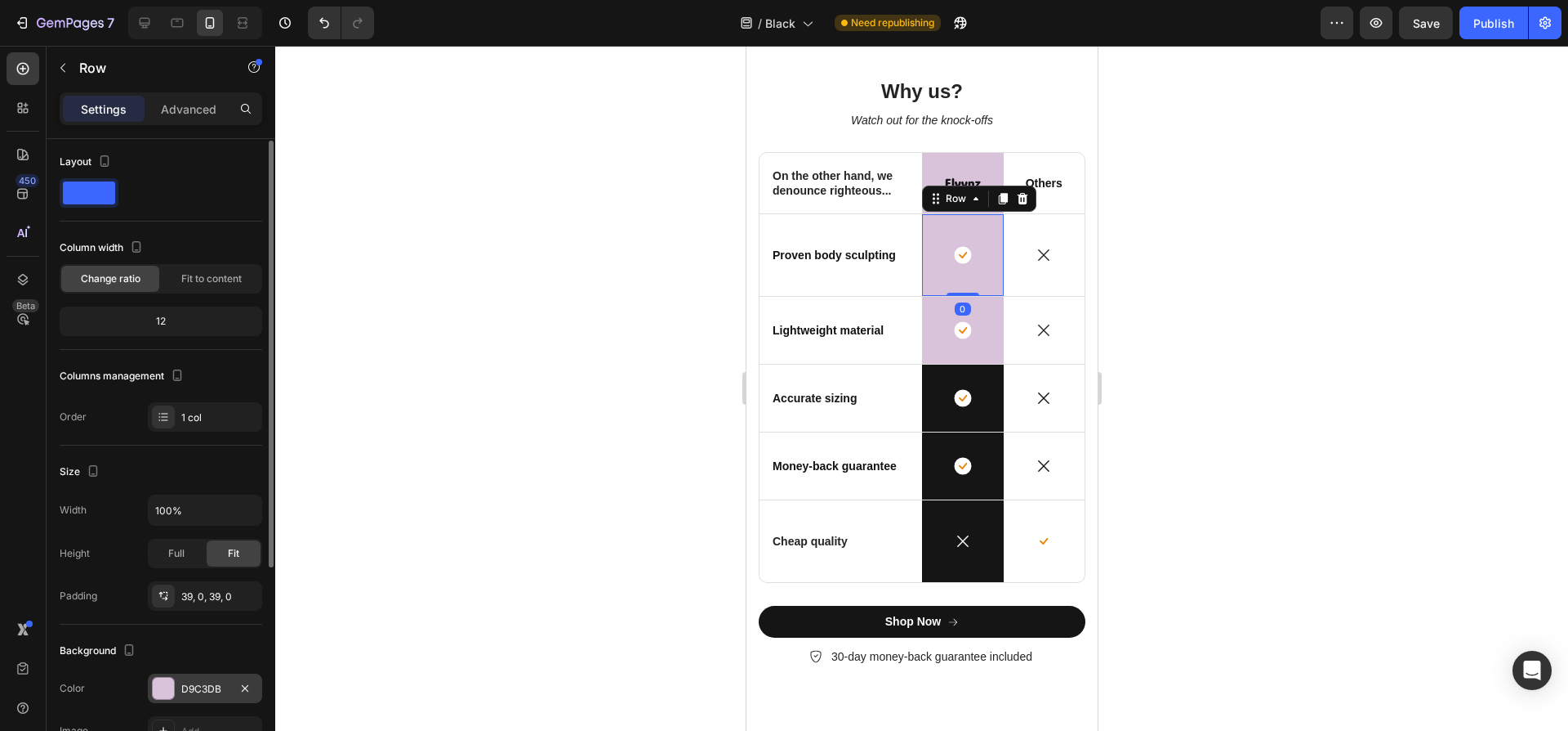
click at [152, 688] on div at bounding box center [163, 688] width 21 height 21
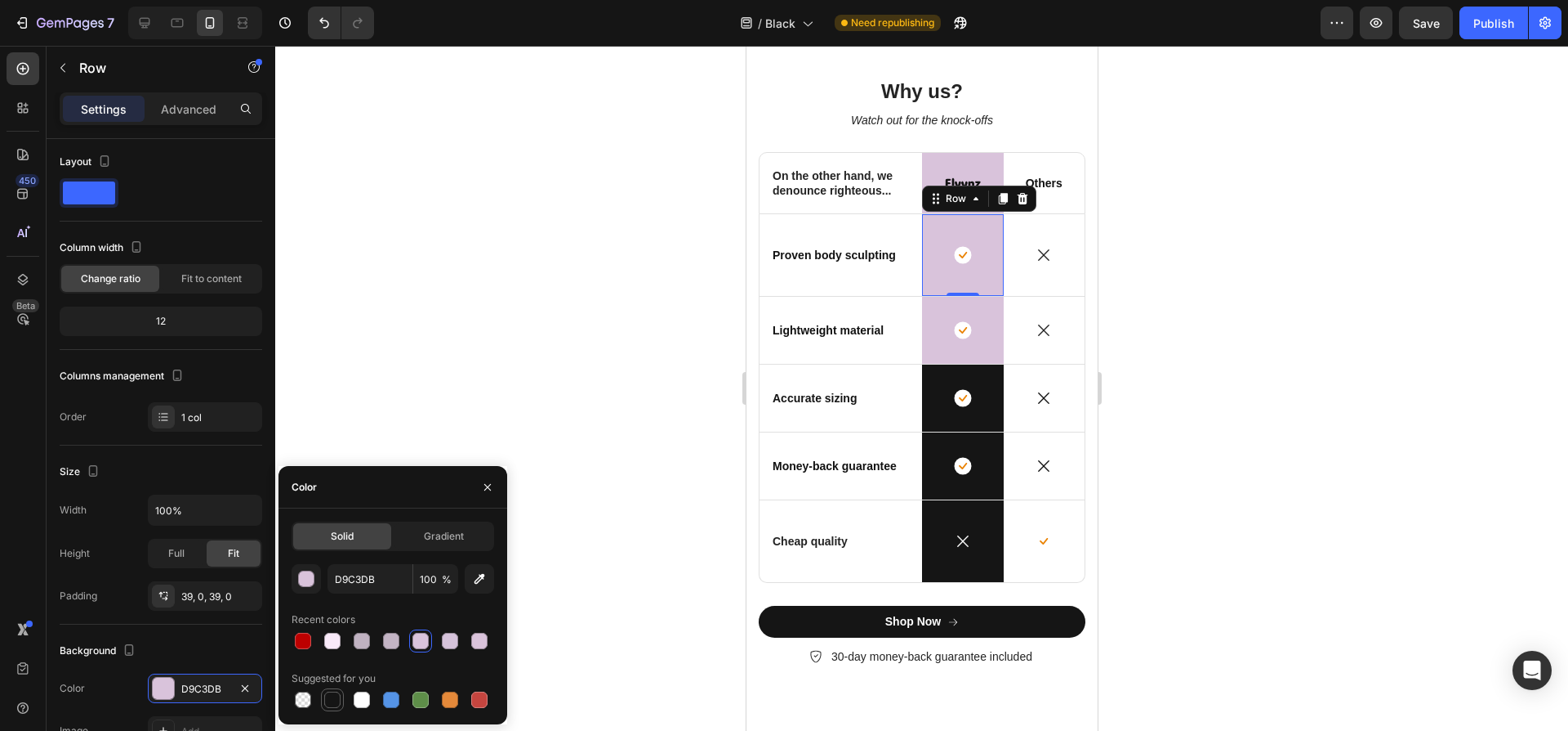
click at [343, 702] on div at bounding box center [332, 700] width 23 height 23
type input "151515"
click at [971, 331] on div "Icon Row" at bounding box center [962, 330] width 82 height 67
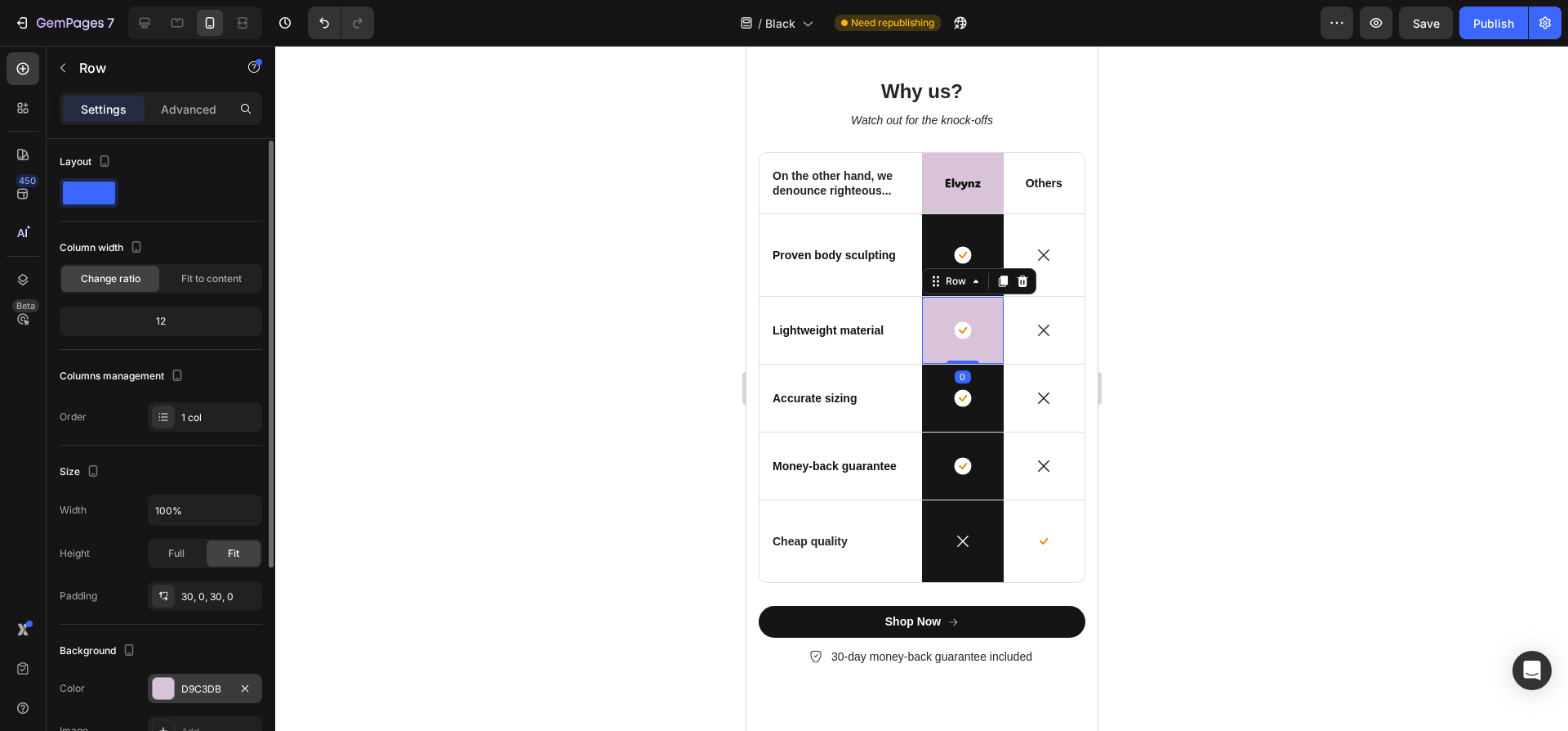
click at [167, 688] on div at bounding box center [163, 688] width 21 height 21
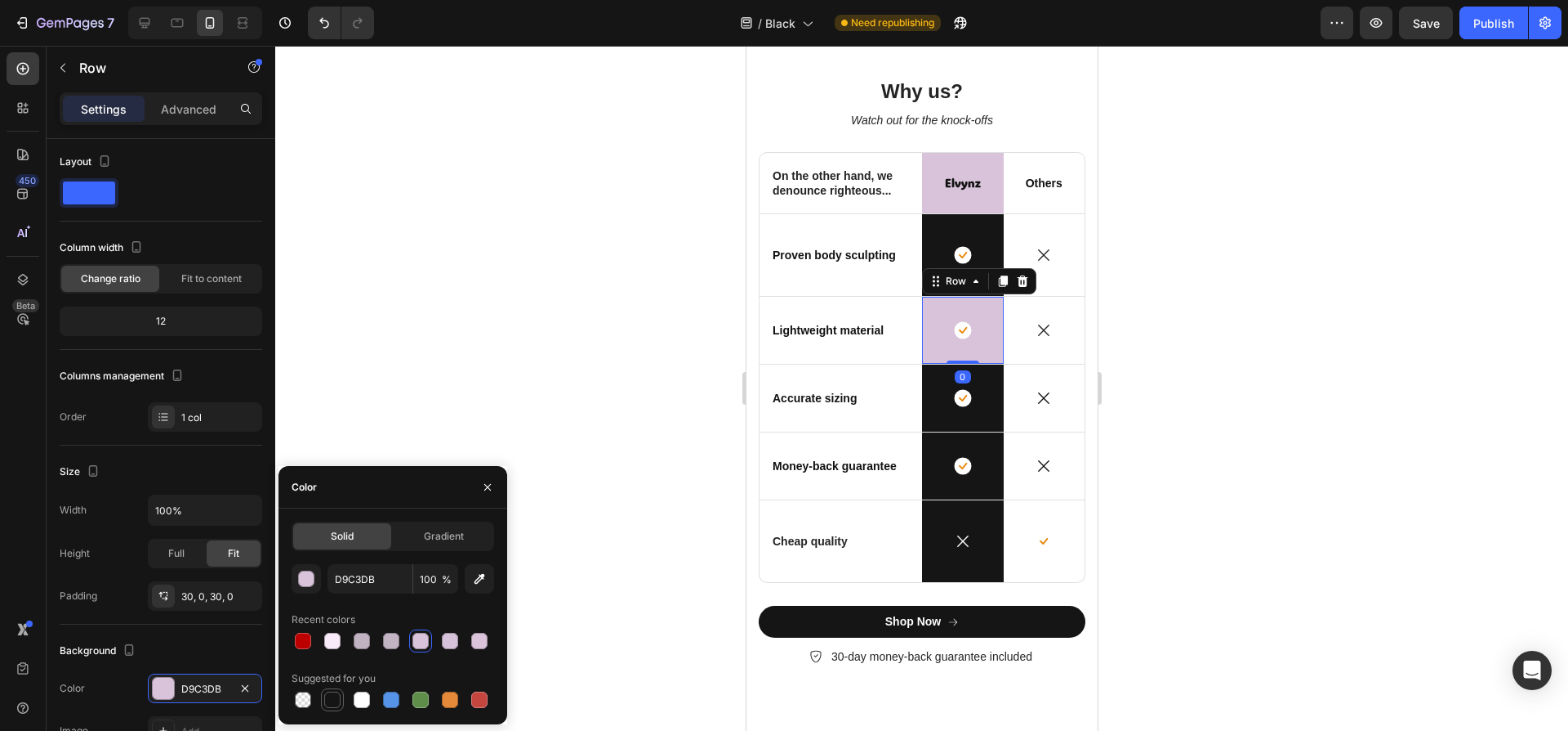
click at [334, 702] on div at bounding box center [332, 700] width 16 height 16
type input "151515"
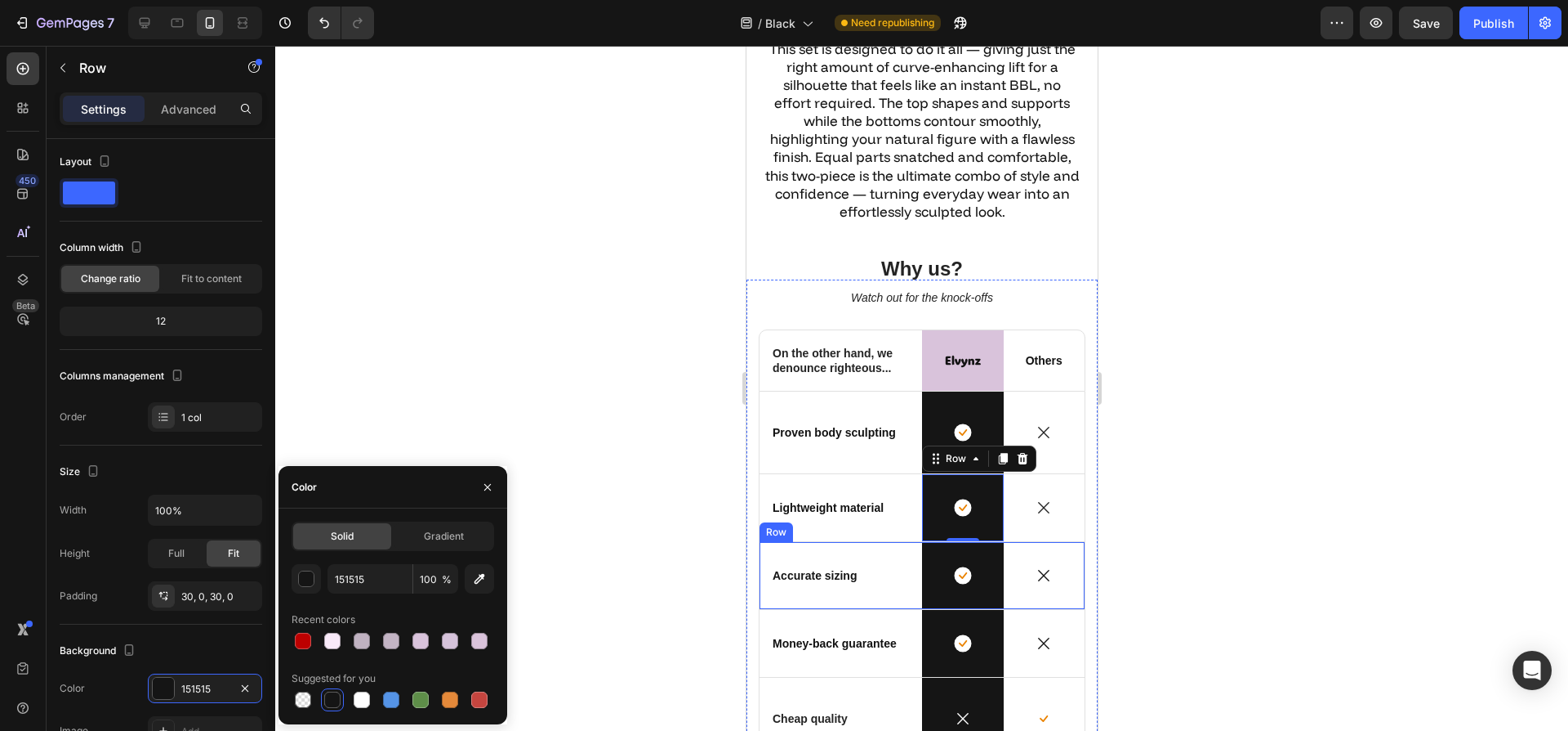
scroll to position [4259, 0]
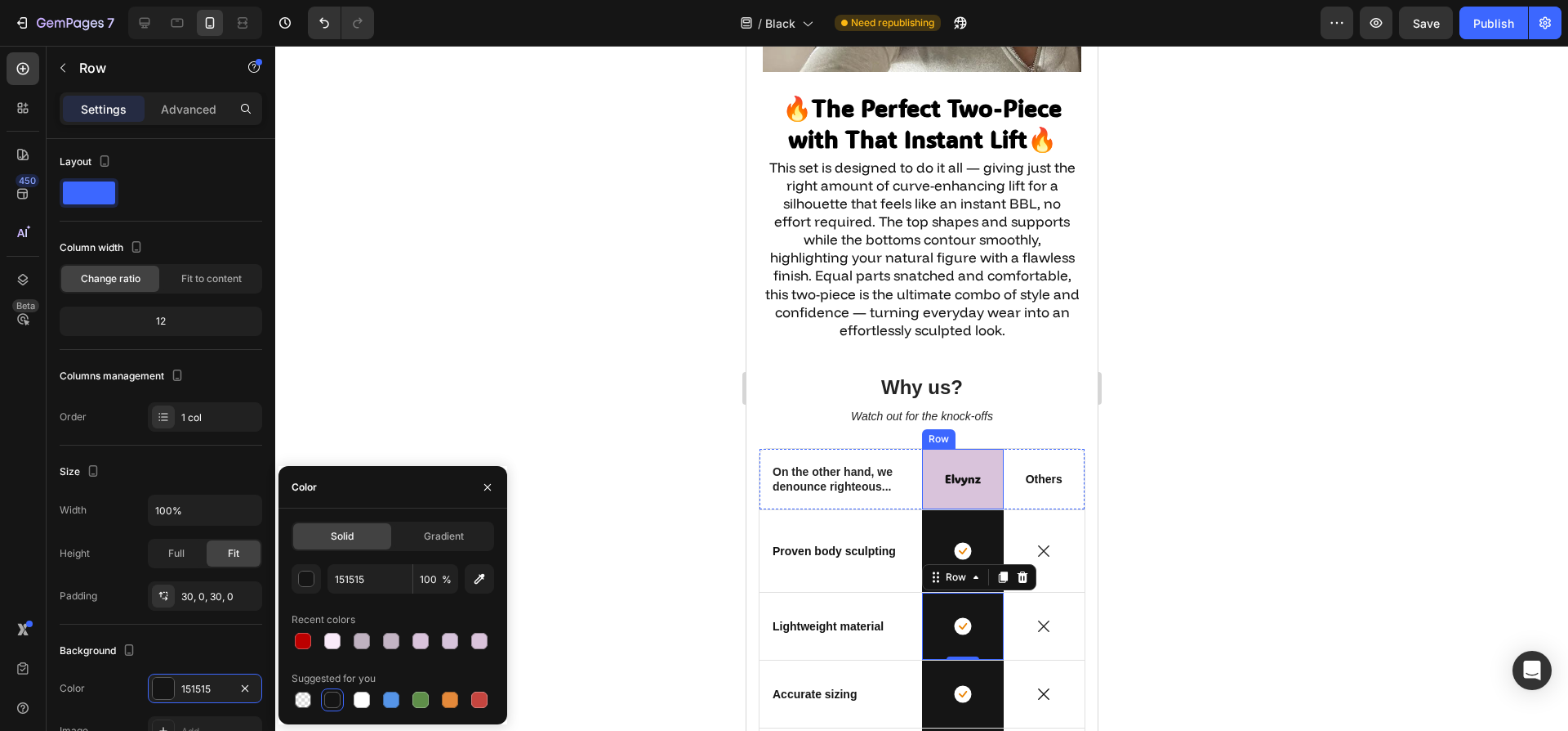
click at [969, 472] on p "Elvynz" at bounding box center [962, 479] width 62 height 15
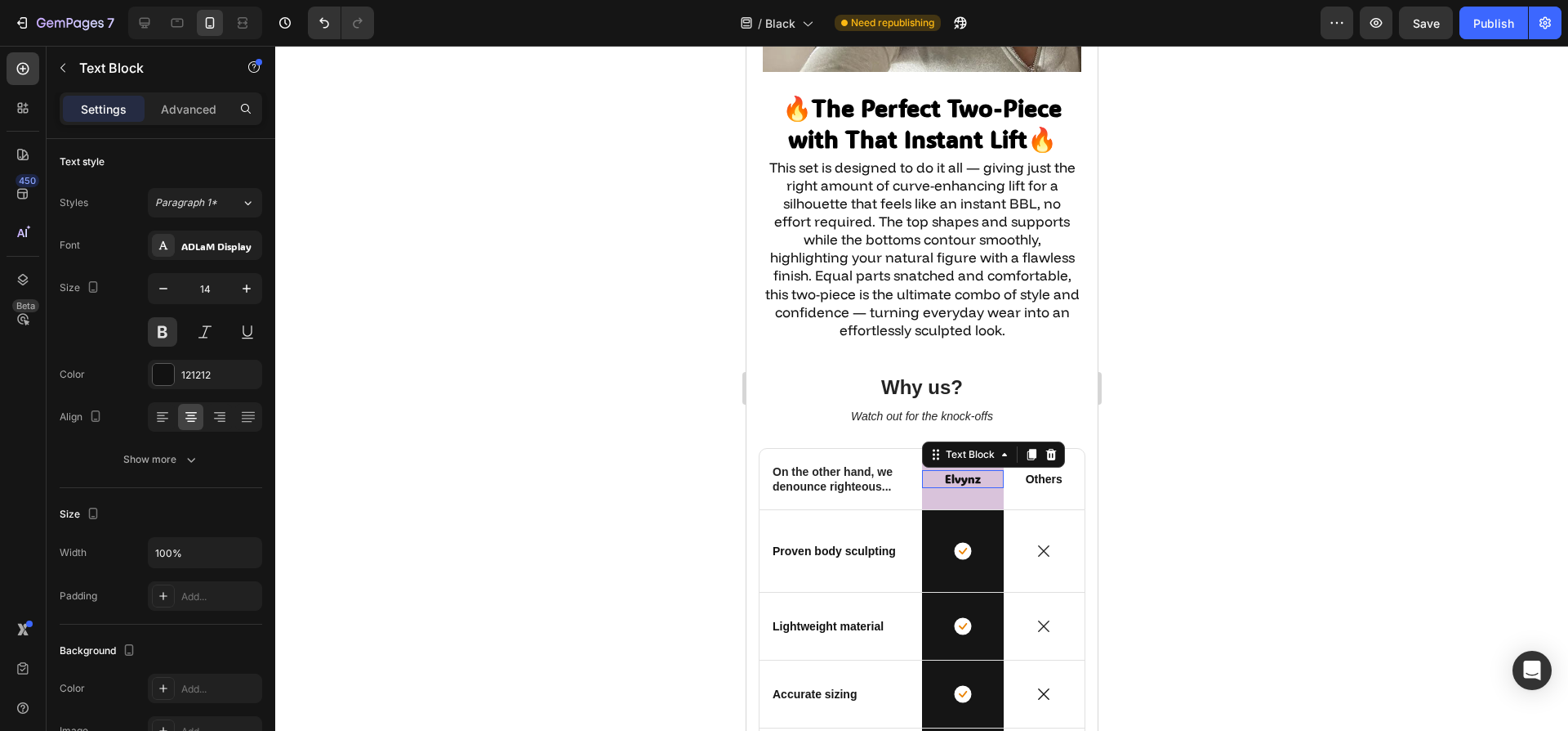
scroll to position [0, 0]
click at [176, 380] on div "121212" at bounding box center [205, 377] width 114 height 29
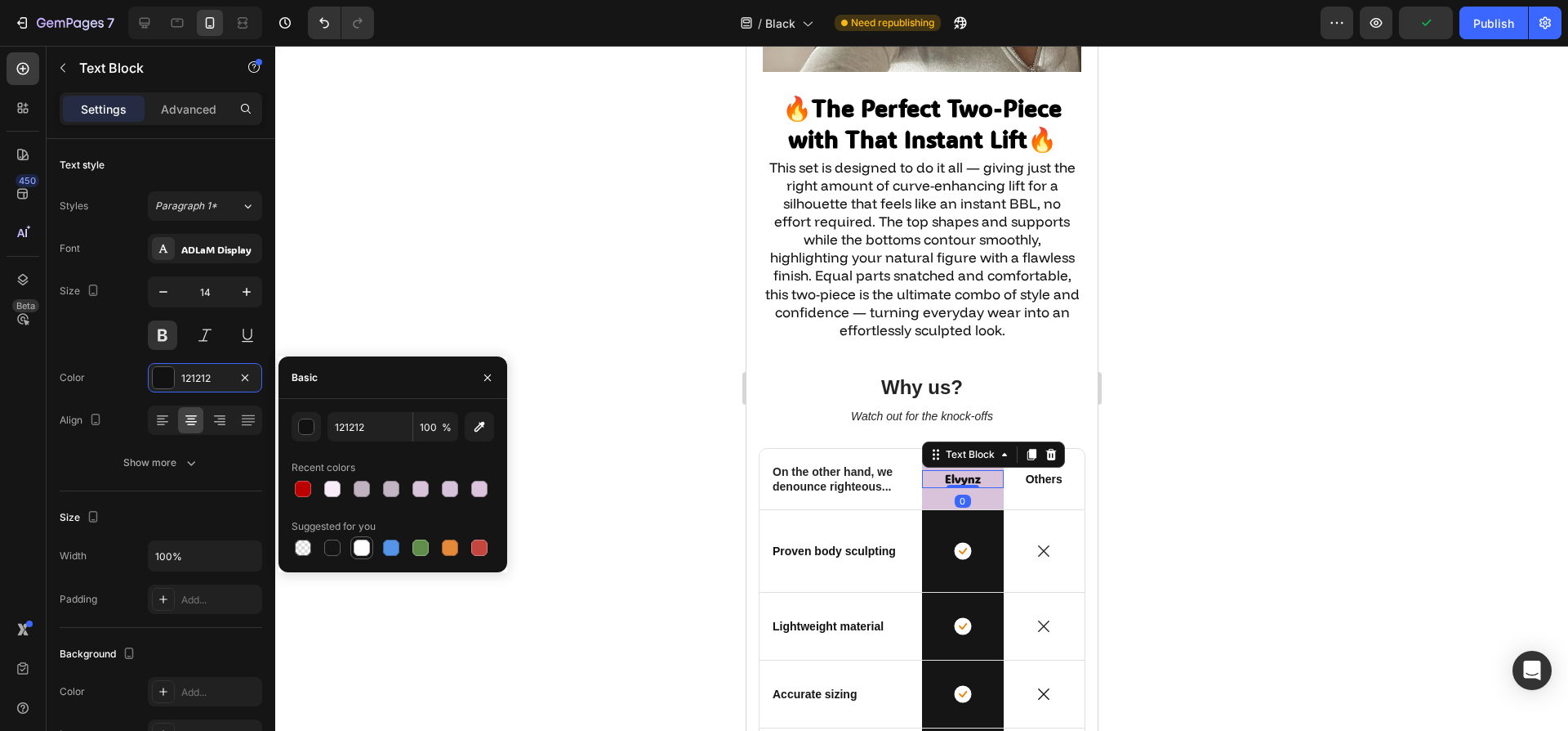
click at [370, 549] on div at bounding box center [362, 547] width 20 height 20
type input "FFFFFF"
click at [931, 493] on div "Row" at bounding box center [938, 500] width 27 height 15
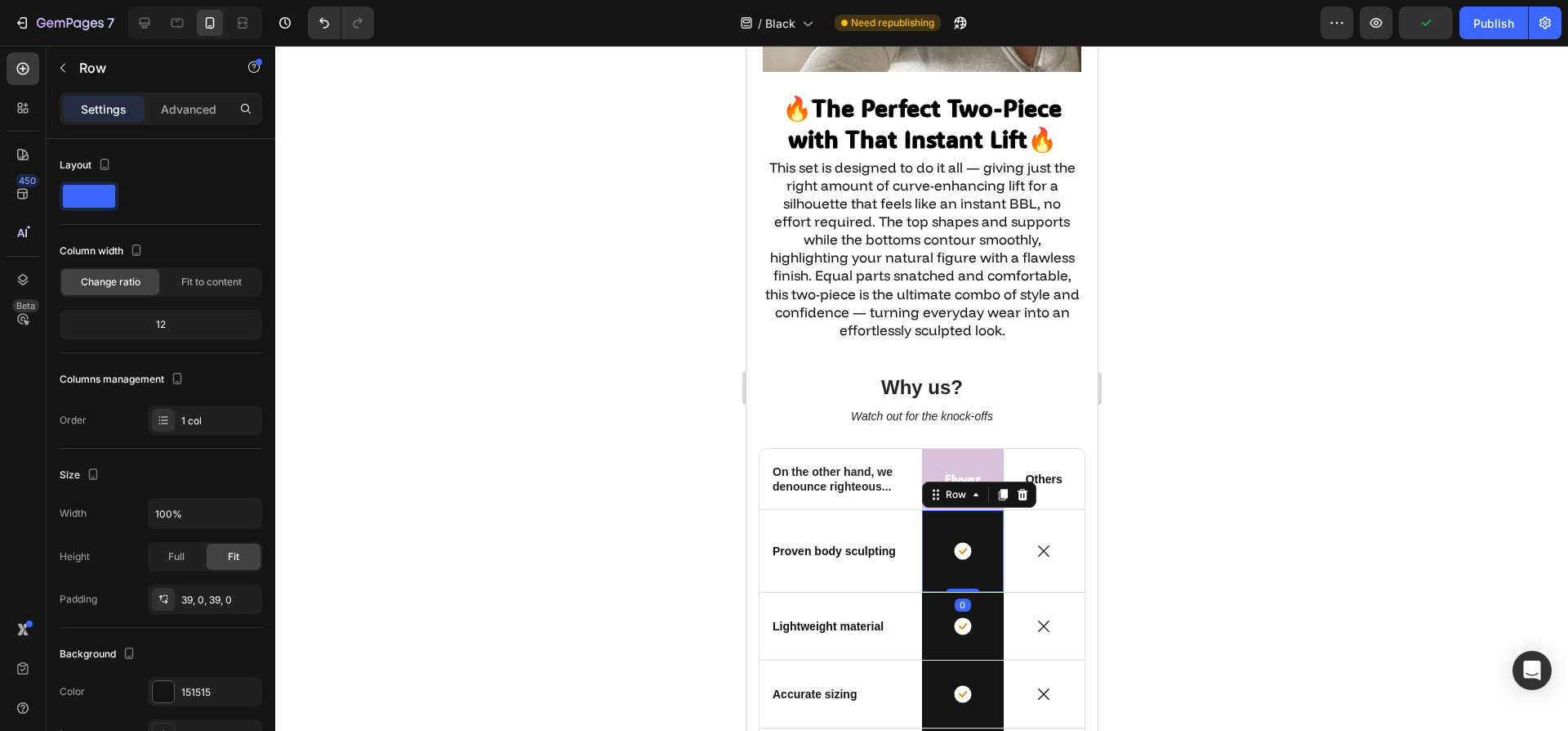
click at [506, 433] on div at bounding box center [921, 388] width 1293 height 685
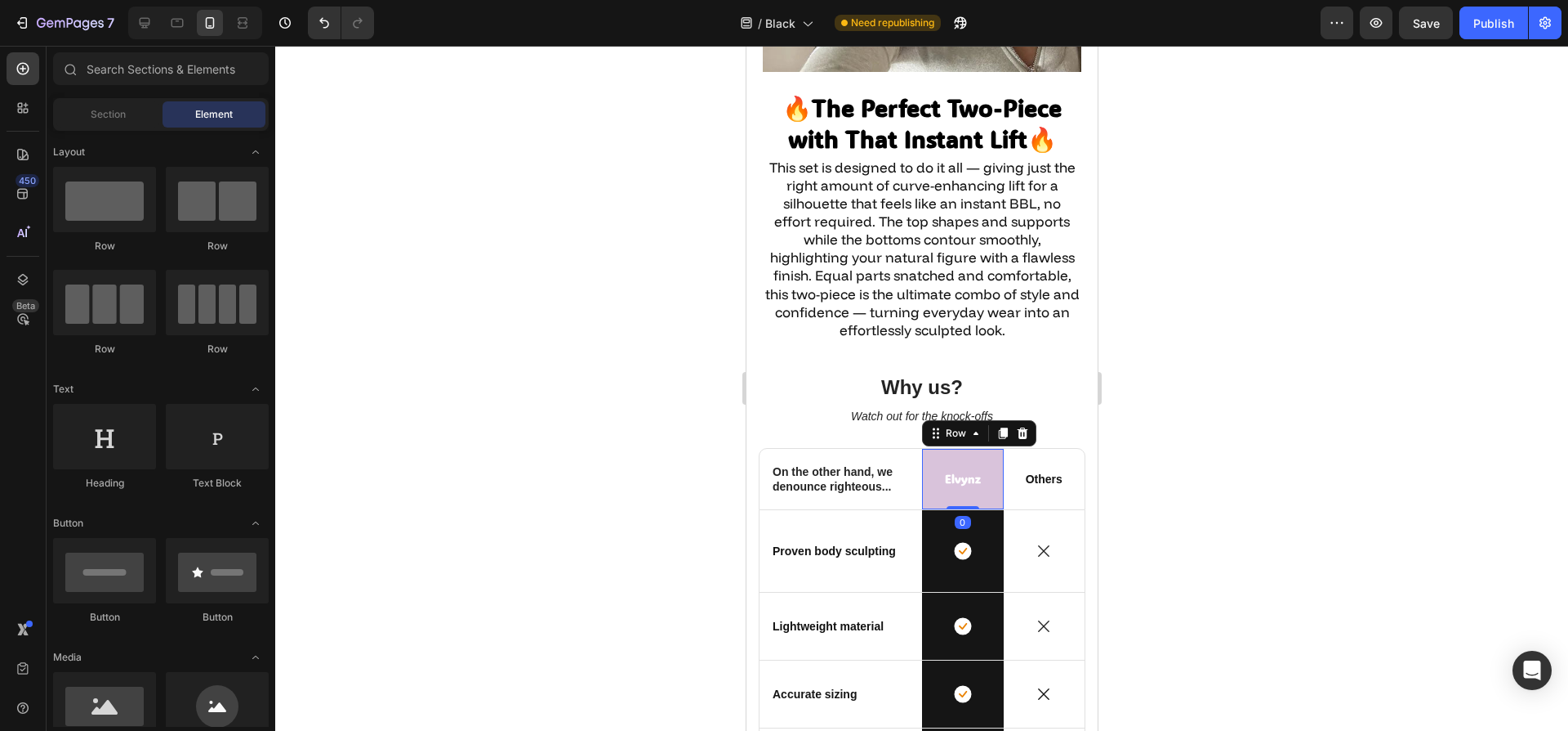
click at [936, 476] on div "Elvynz Text Block Row 0" at bounding box center [962, 479] width 82 height 61
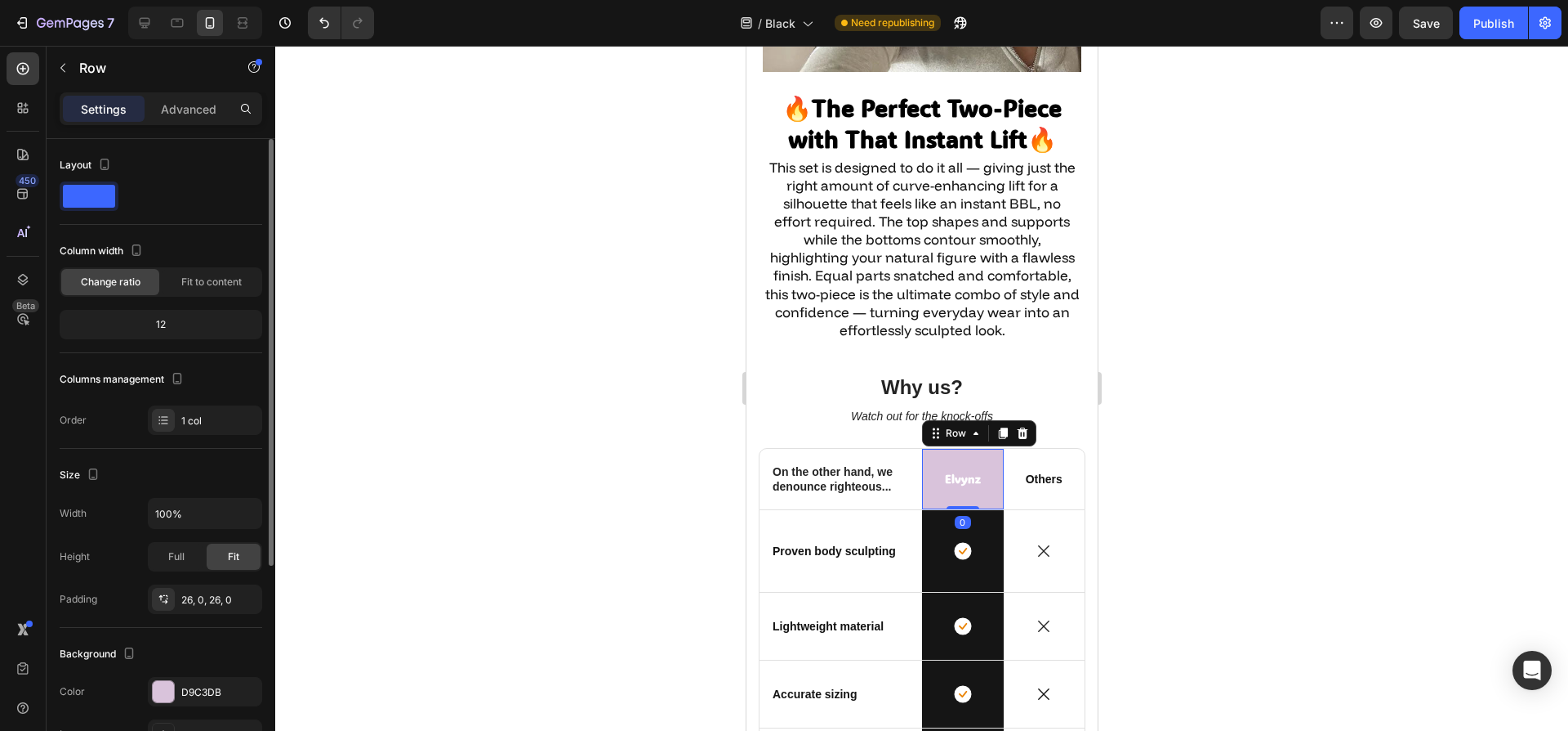
scroll to position [4, 0]
click at [165, 670] on div "Background The changes might be hidden by the video. Color D9C3DB Image Add... …" at bounding box center [160, 712] width 202 height 177
click at [164, 672] on div "Background The changes might be hidden by the video. Color D9C3DB Image Add... …" at bounding box center [160, 712] width 202 height 177
click at [162, 678] on div at bounding box center [163, 688] width 21 height 21
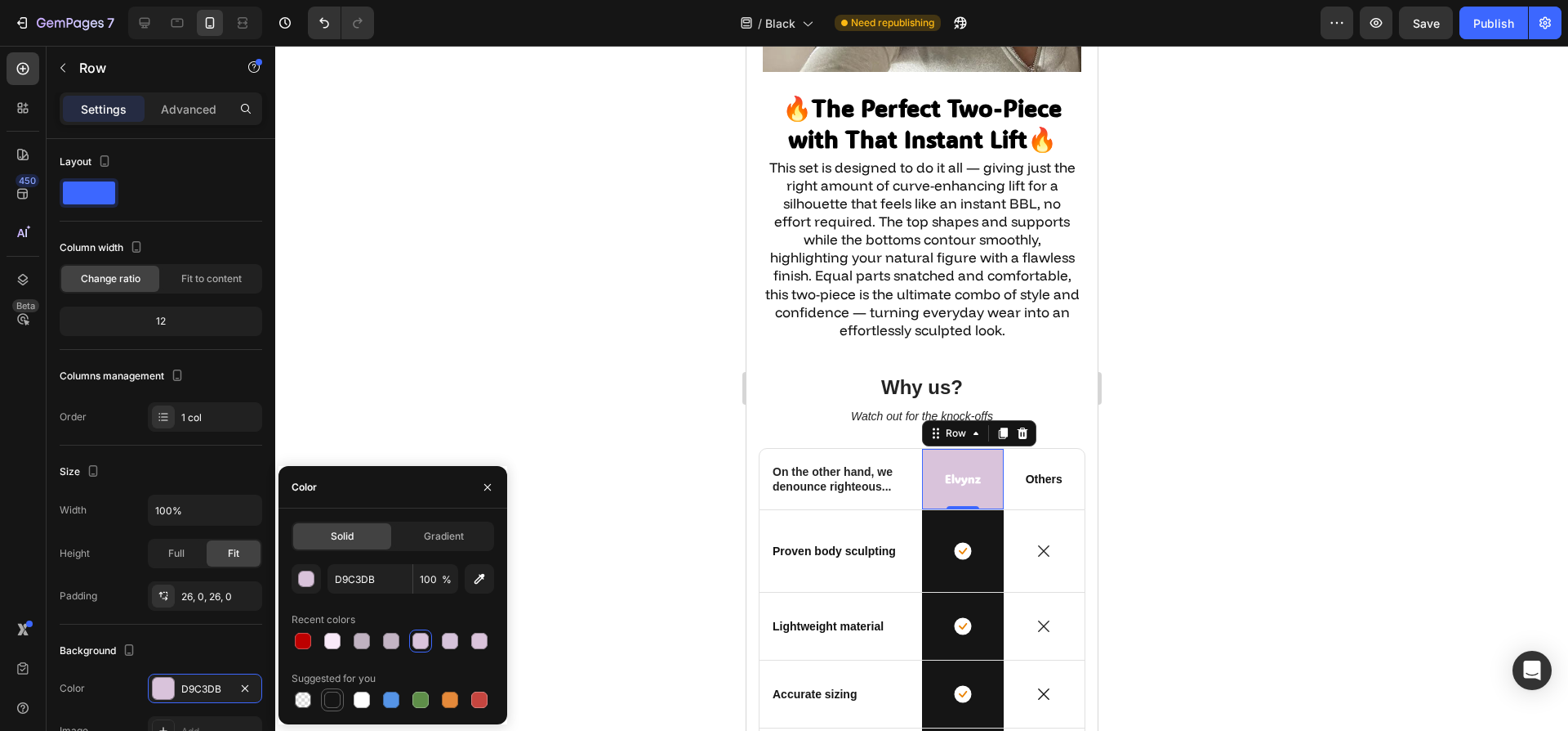
click at [337, 703] on div at bounding box center [332, 700] width 16 height 16
type input "151515"
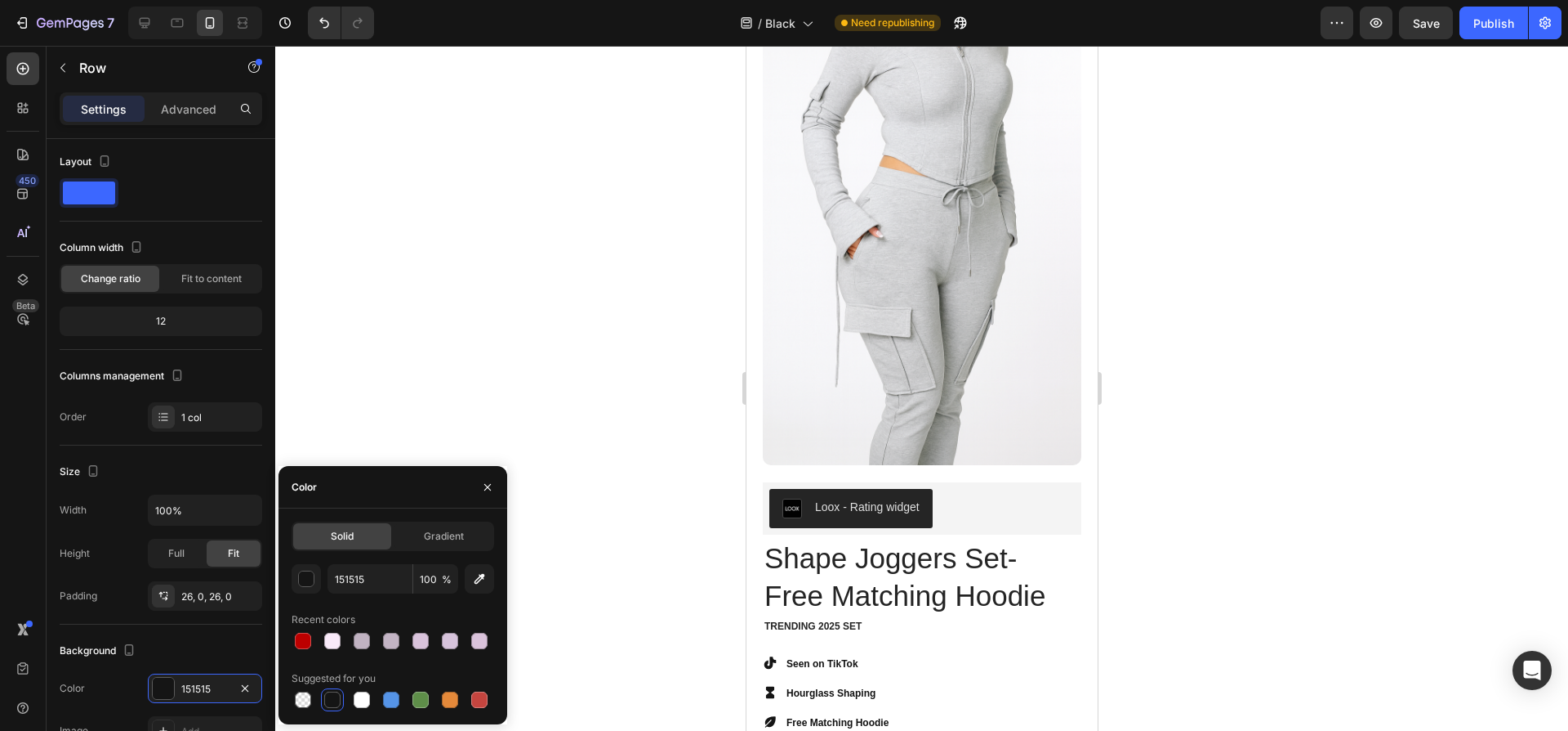
scroll to position [136, 0]
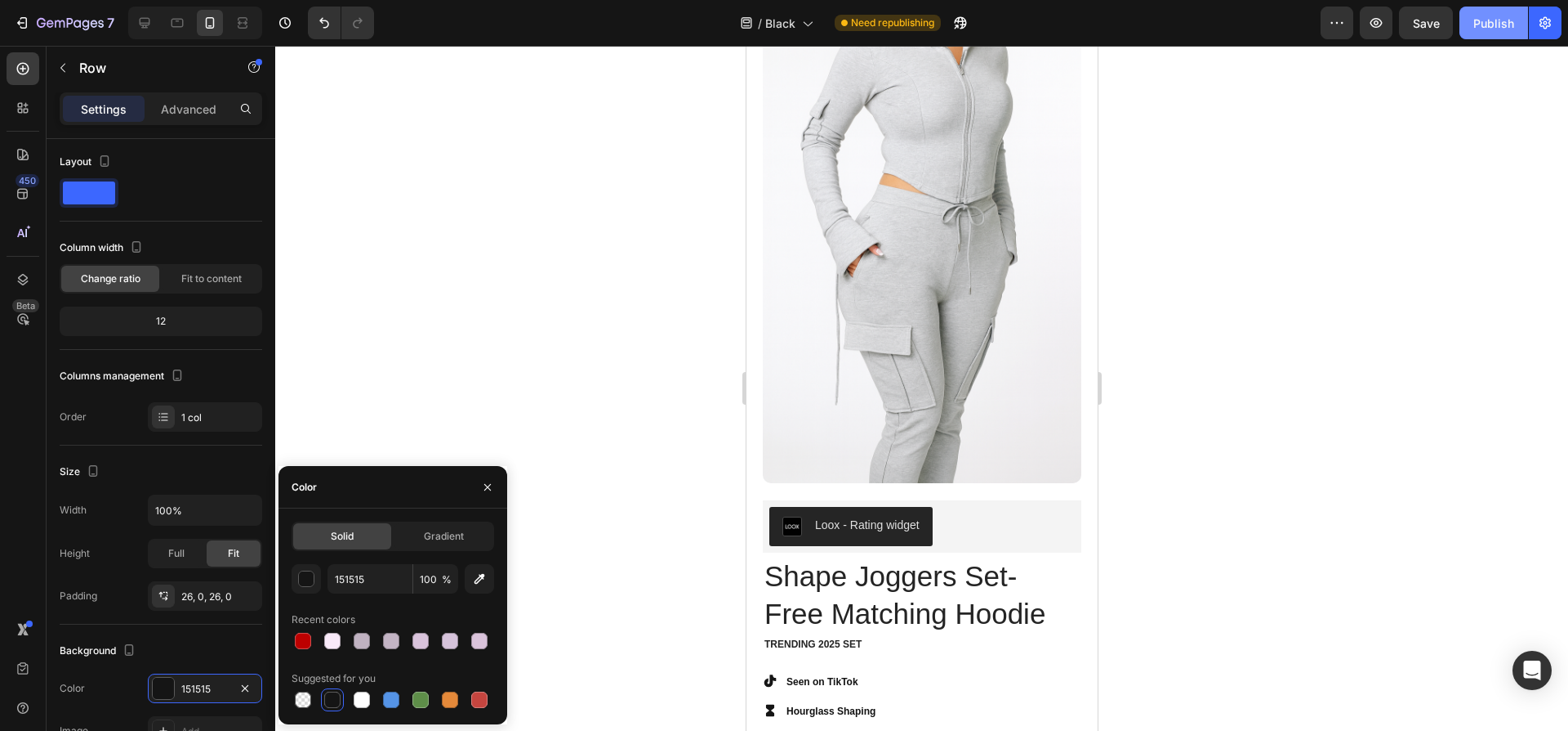
click at [1467, 17] on button "Publish" at bounding box center [1493, 22] width 69 height 33
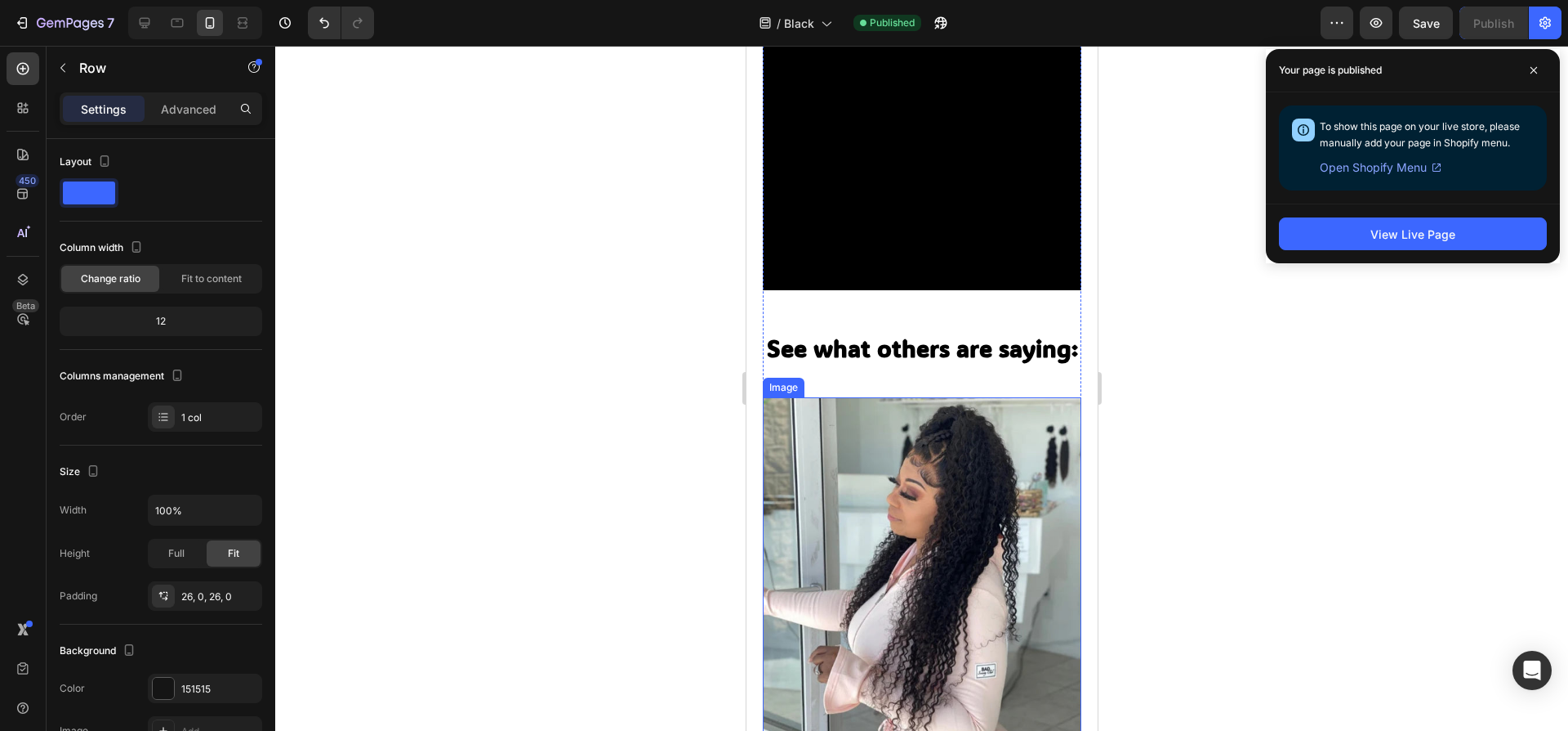
scroll to position [1688, 0]
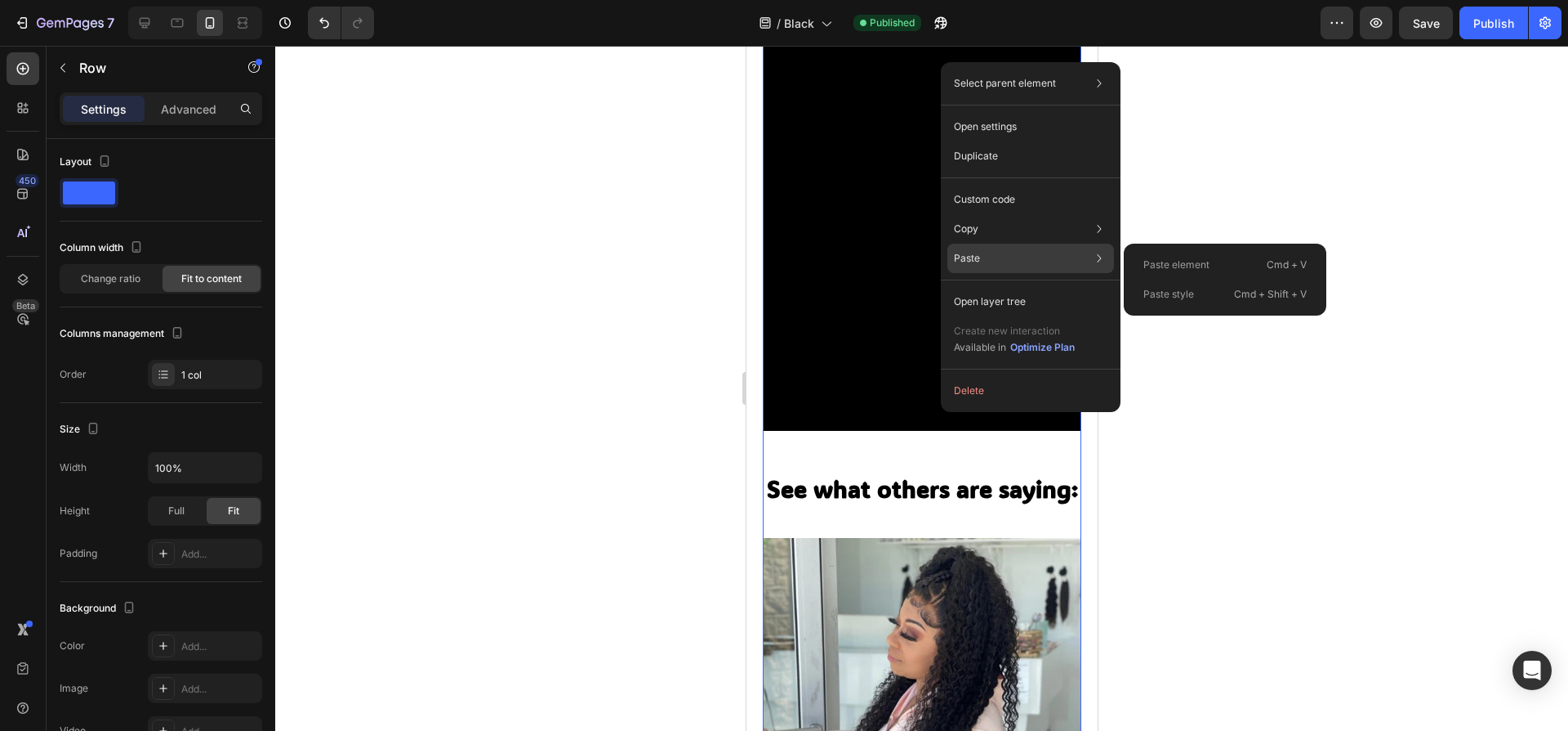
click at [984, 259] on div "Paste Paste element Cmd + V Paste style Cmd + Shift + V" at bounding box center [1031, 258] width 167 height 29
drag, startPoint x: 975, startPoint y: 238, endPoint x: 1006, endPoint y: 262, distance: 39.2
click at [1006, 262] on div "Select parent element Section Row 1 col Open settings Duplicate Custom code Cop…" at bounding box center [1031, 237] width 180 height 349
click at [1007, 260] on div "Paste Paste element Cmd + V Paste style Cmd + Shift + V" at bounding box center [1031, 258] width 167 height 29
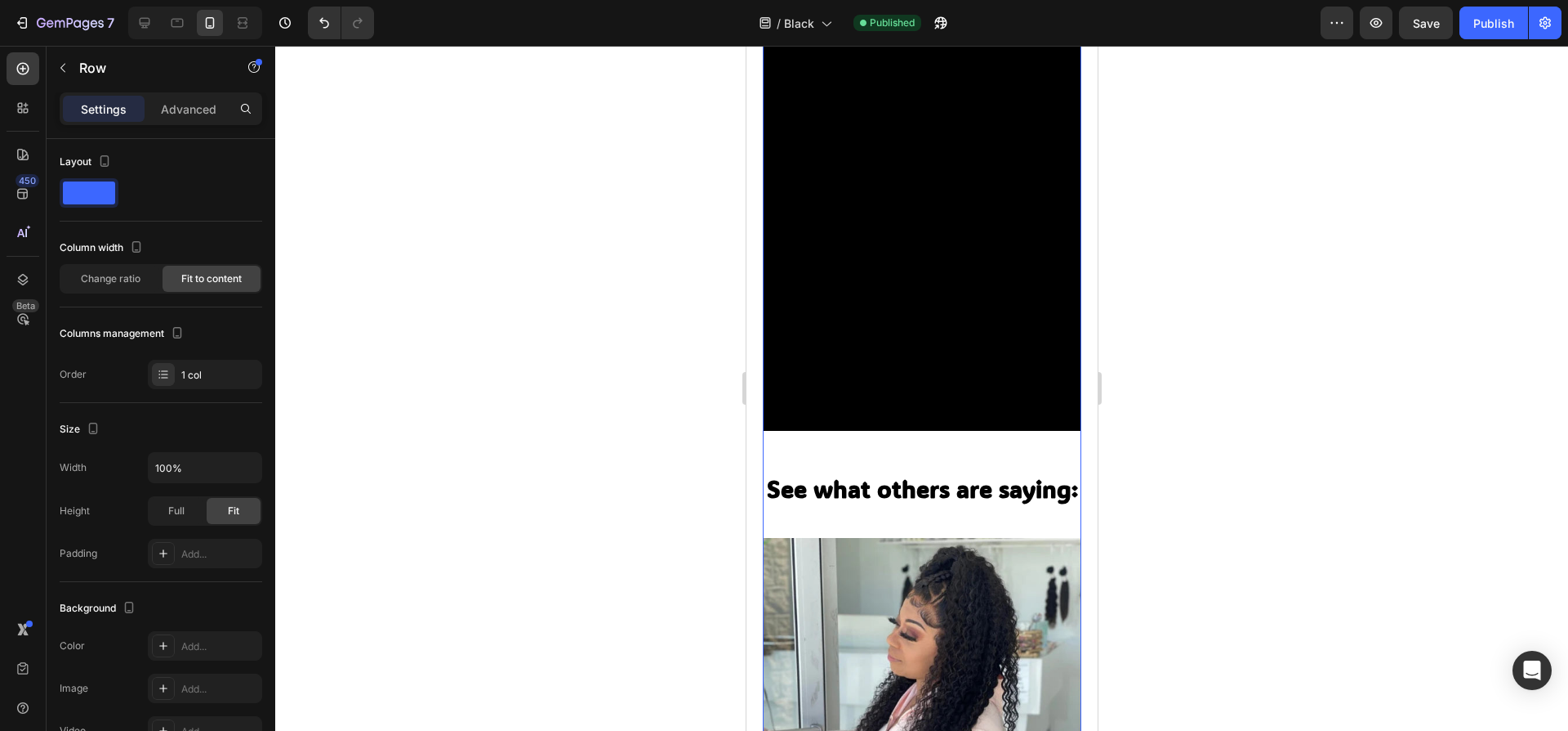
drag, startPoint x: 1145, startPoint y: 403, endPoint x: 346, endPoint y: 382, distance: 799.3
click at [1145, 403] on div at bounding box center [921, 388] width 1293 height 685
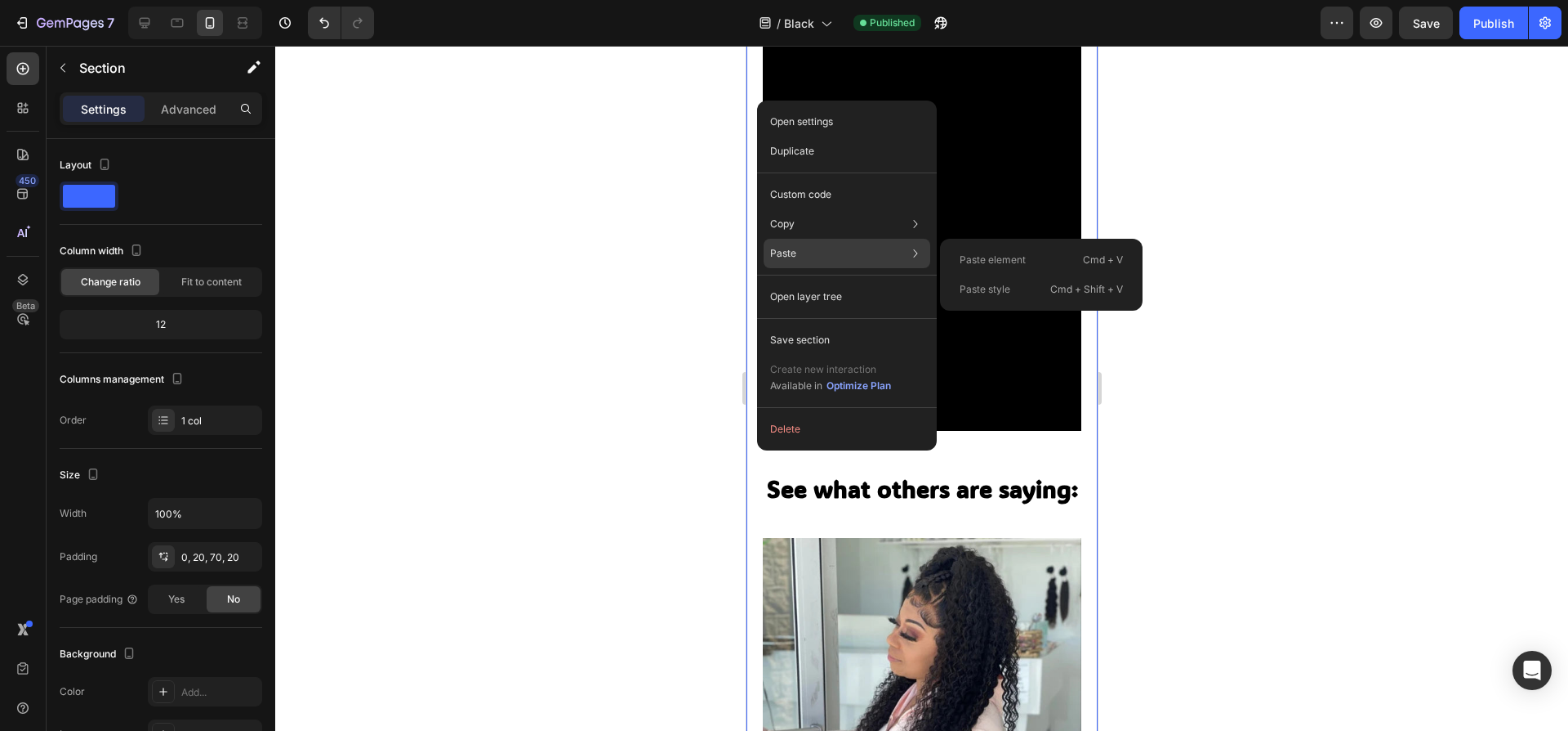
click at [997, 250] on div "Paste element Cmd + V" at bounding box center [1041, 259] width 190 height 29
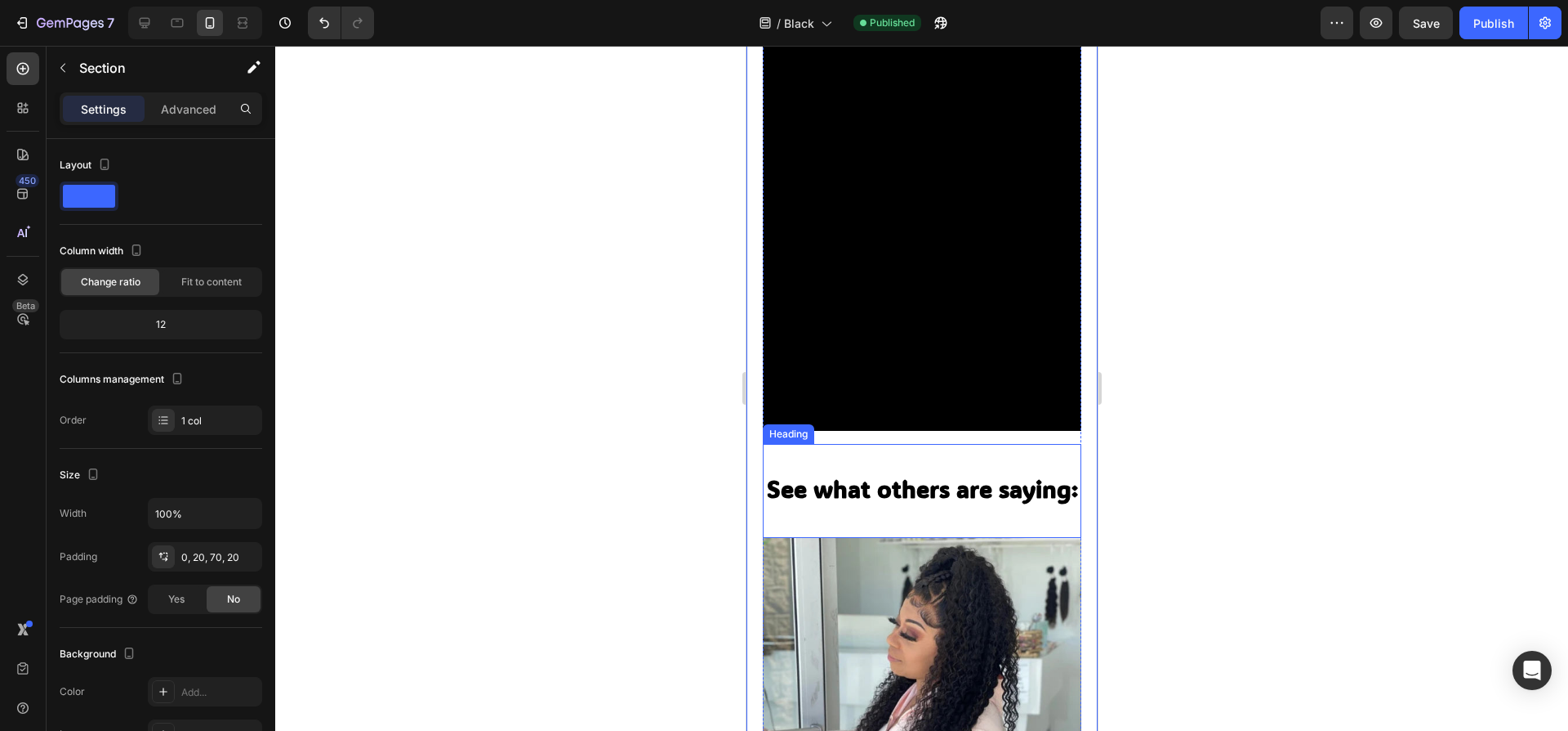
click at [965, 473] on strong "See what others are saying:" at bounding box center [921, 489] width 311 height 31
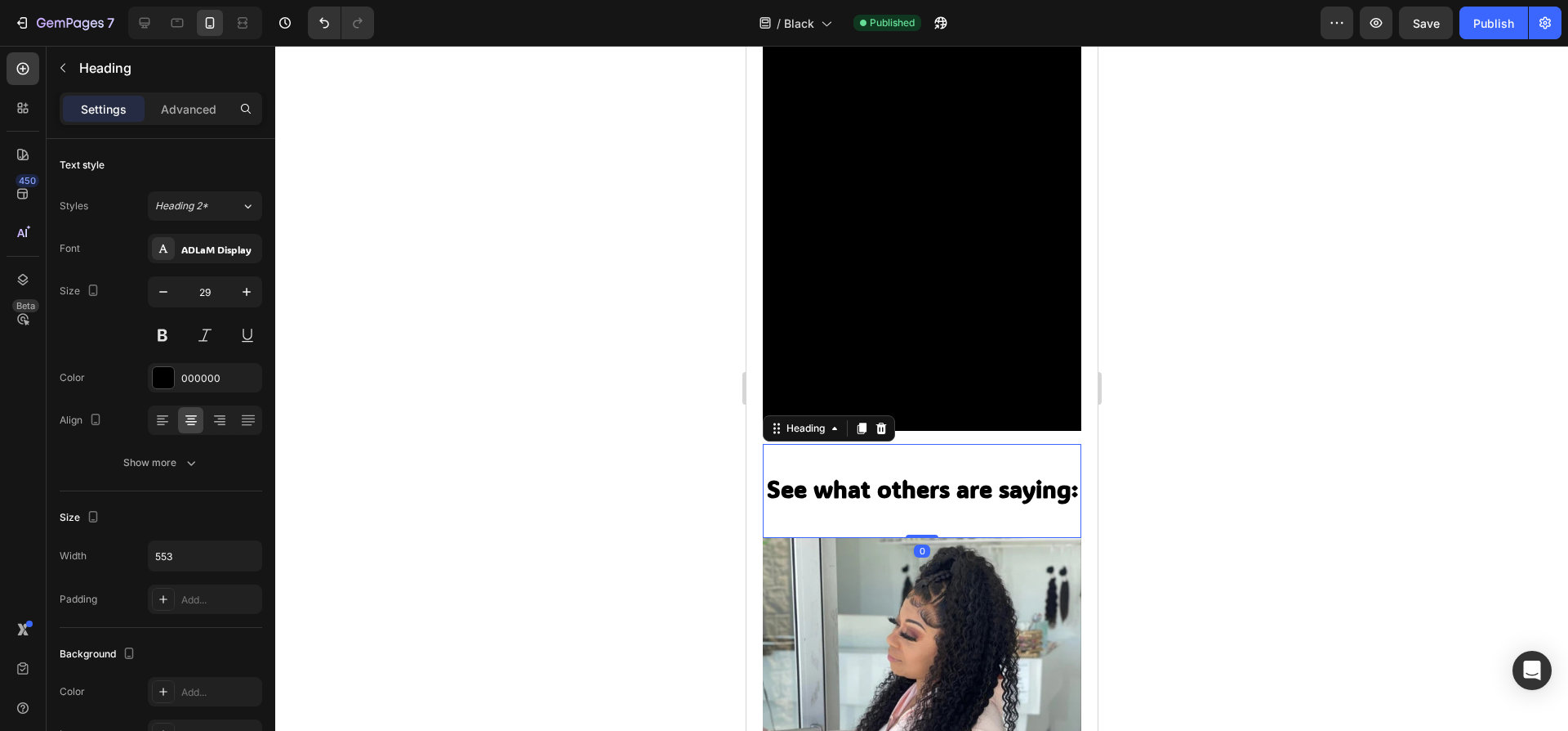
click at [967, 444] on div "See what others are saying: Heading 0" at bounding box center [921, 490] width 319 height 94
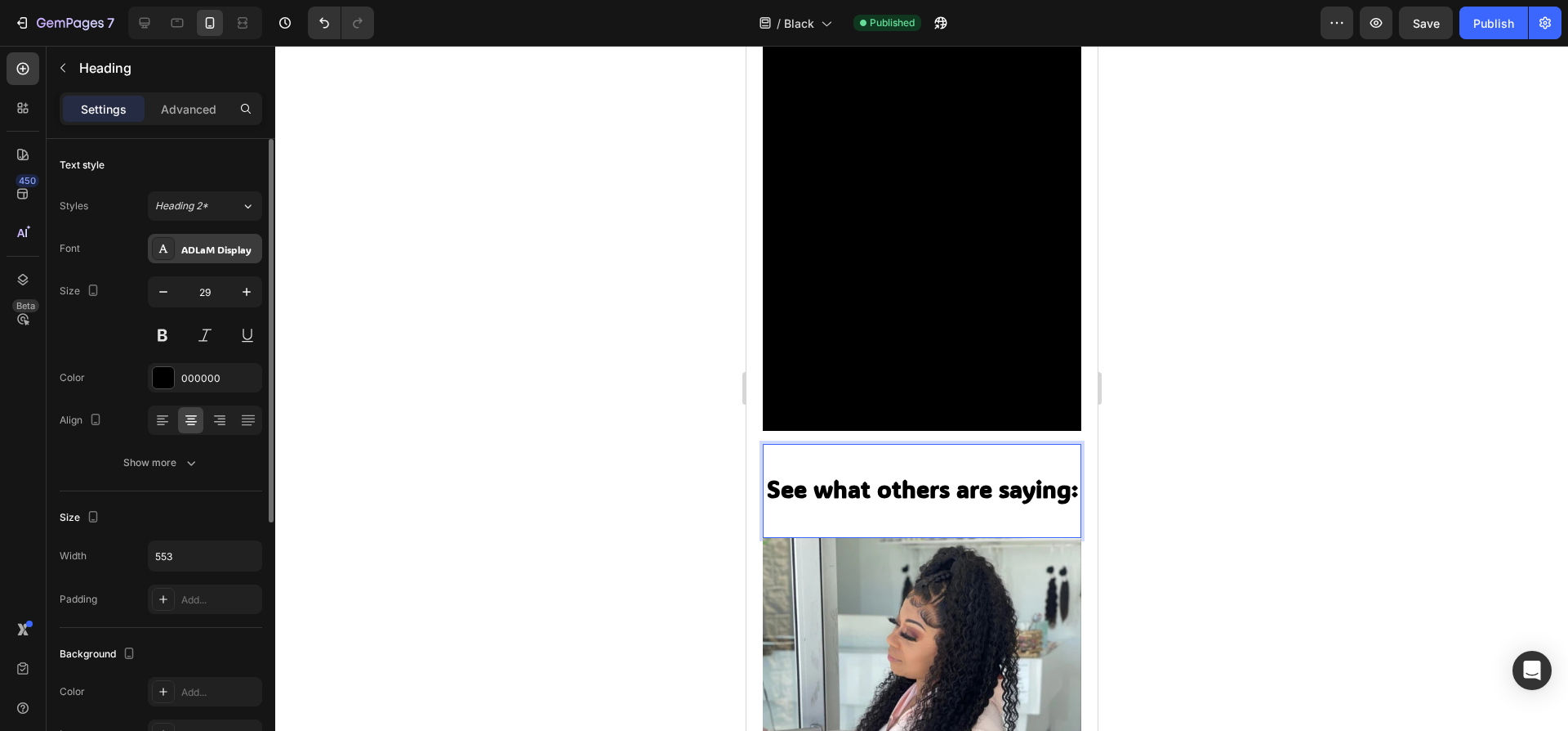
click at [232, 253] on div "ADLaM Display" at bounding box center [220, 249] width 77 height 15
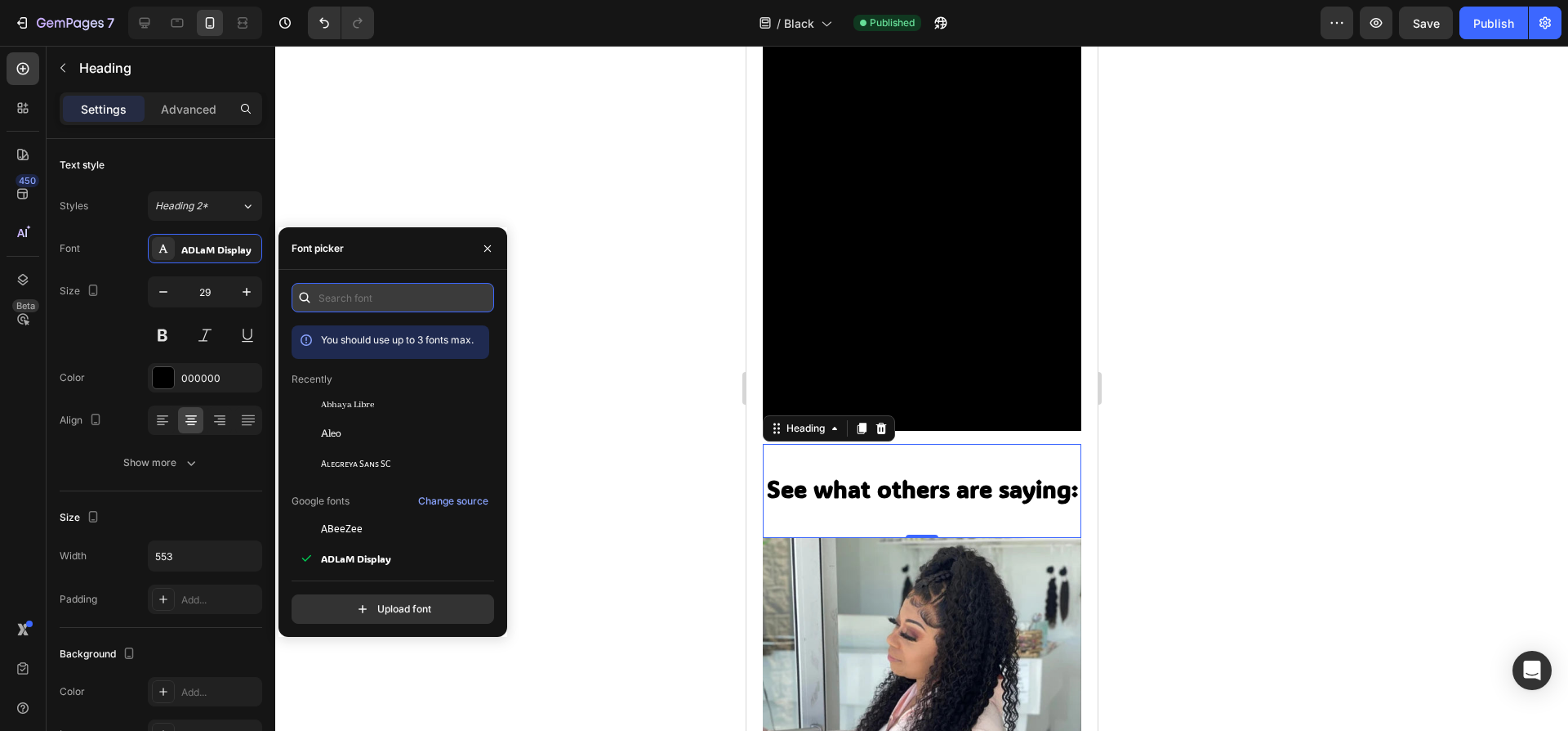
paste input "abhaya libre"
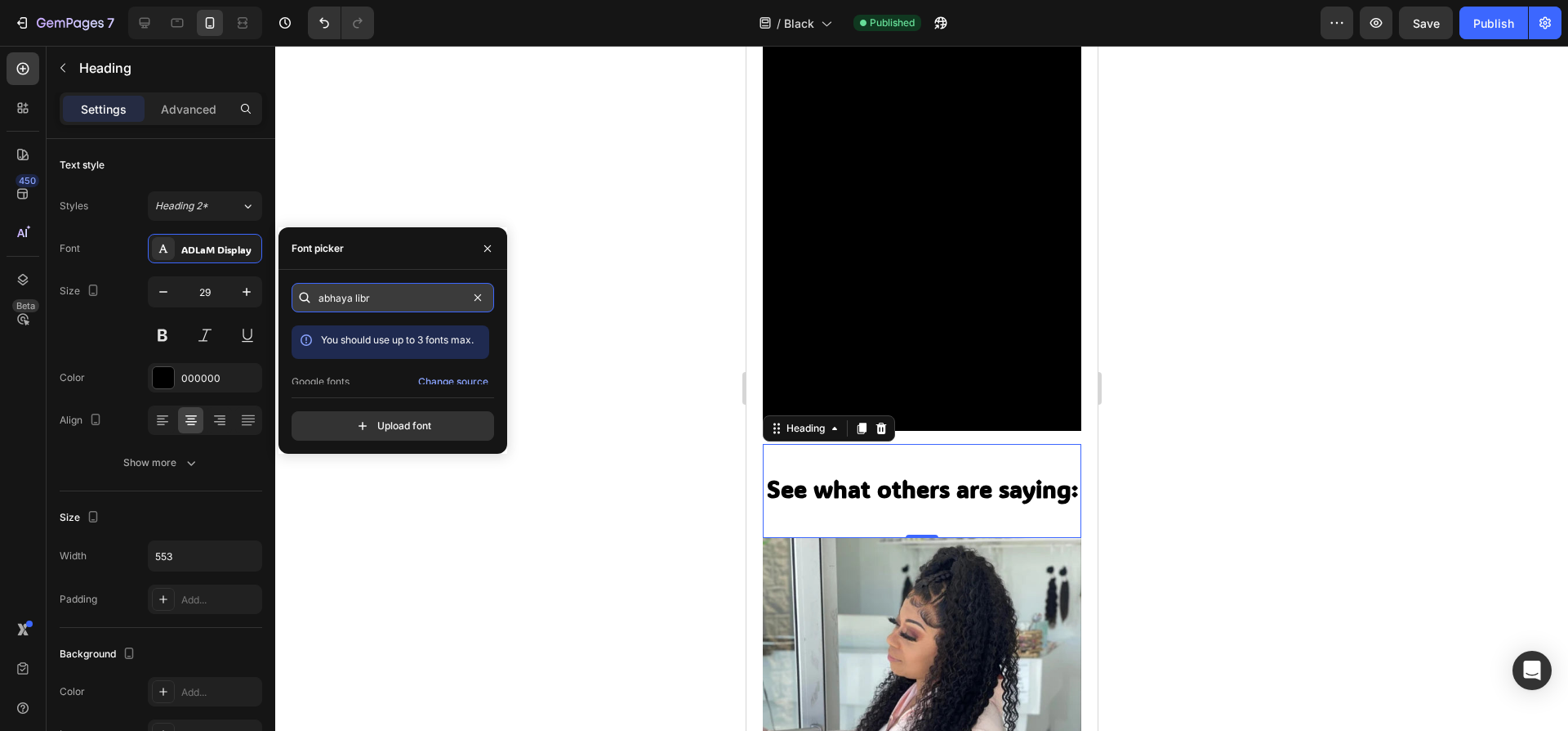
click at [434, 289] on input "abhaya libr" at bounding box center [392, 297] width 202 height 29
click at [443, 293] on input "abhaya libr" at bounding box center [392, 297] width 202 height 29
type input "abhay"
click at [515, 150] on div at bounding box center [921, 388] width 1293 height 685
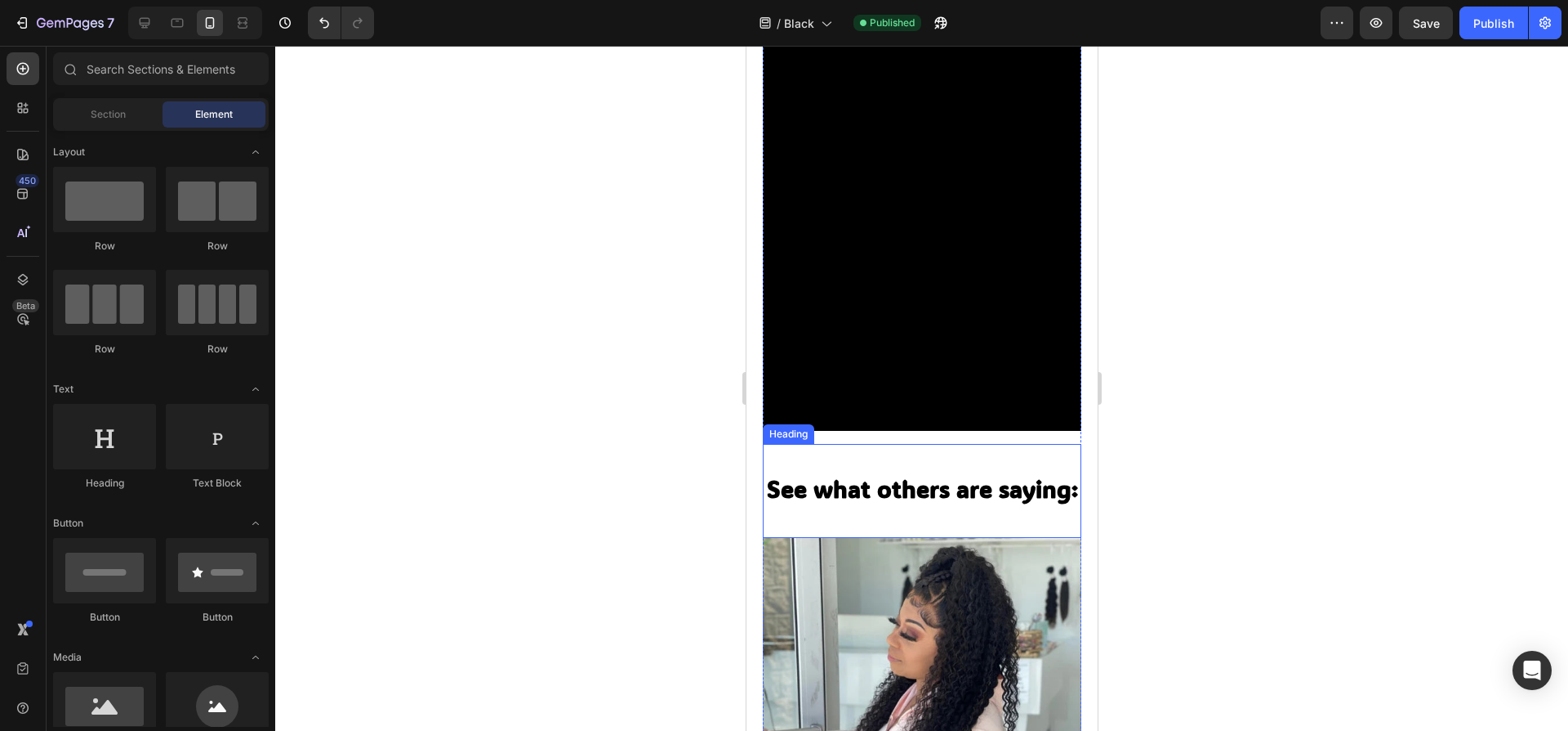
click at [925, 473] on strong "See what others are saying:" at bounding box center [921, 489] width 311 height 31
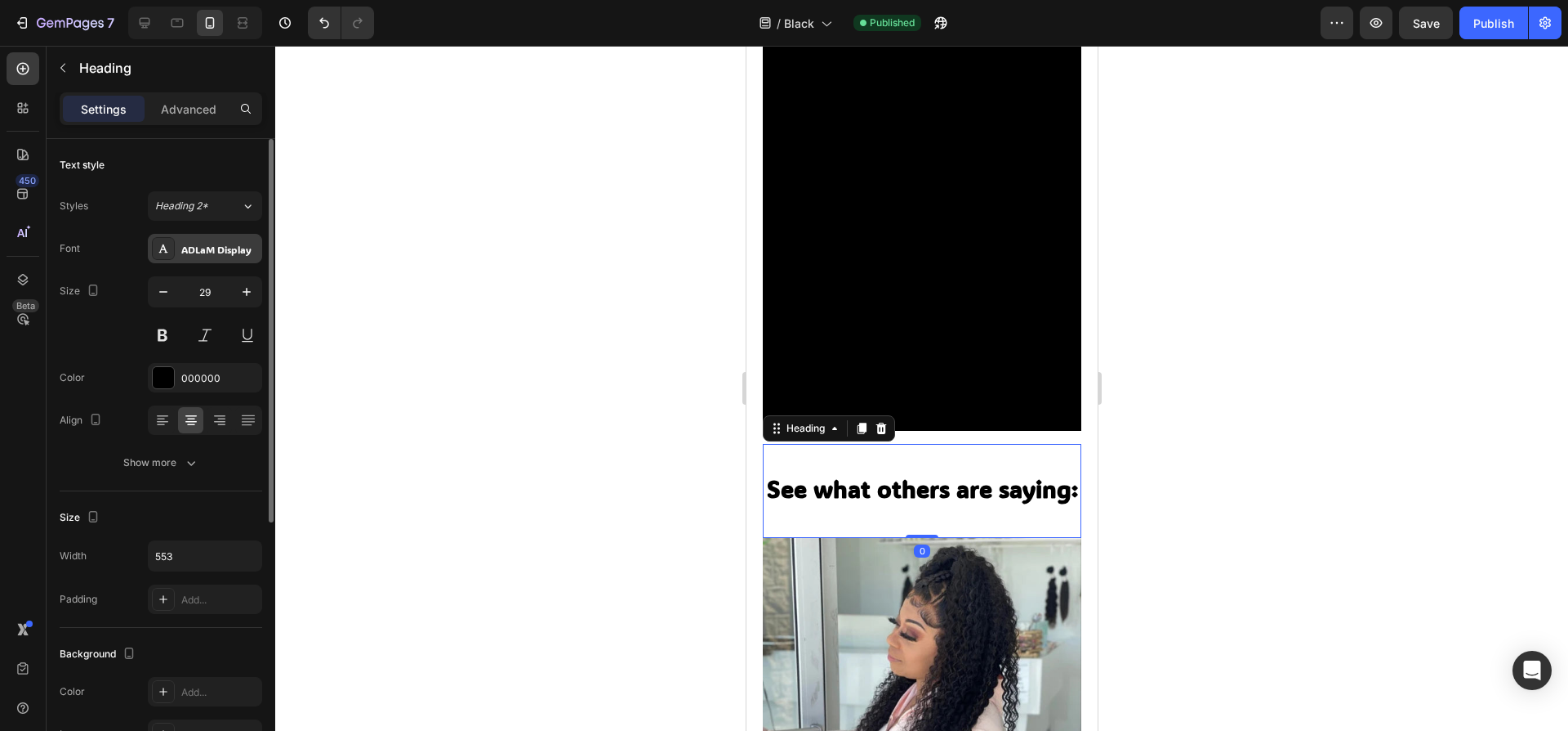
click at [199, 261] on div "ADLaM Display" at bounding box center [205, 248] width 114 height 29
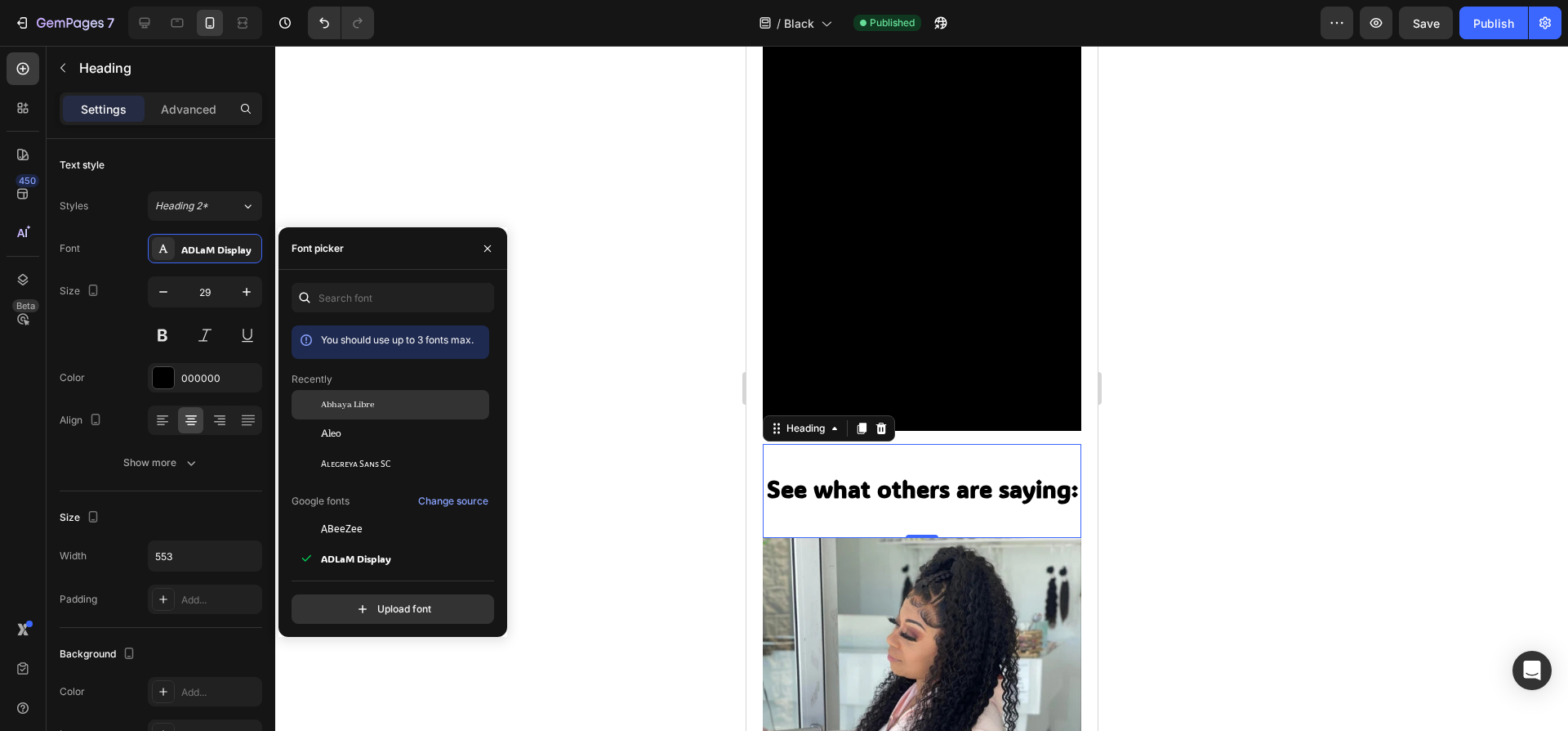
click at [364, 398] on span "Abhaya Libre" at bounding box center [347, 405] width 53 height 15
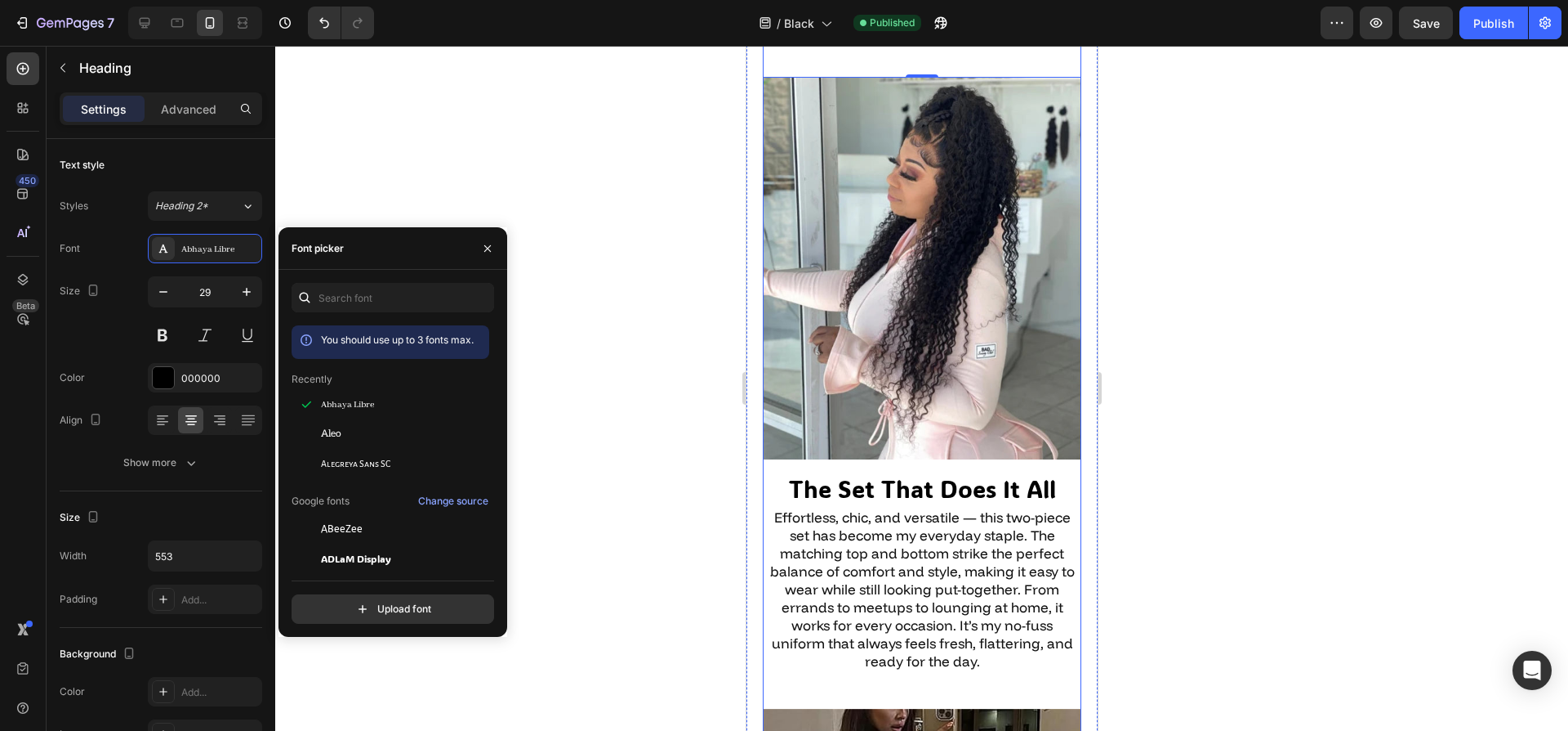
scroll to position [2164, 0]
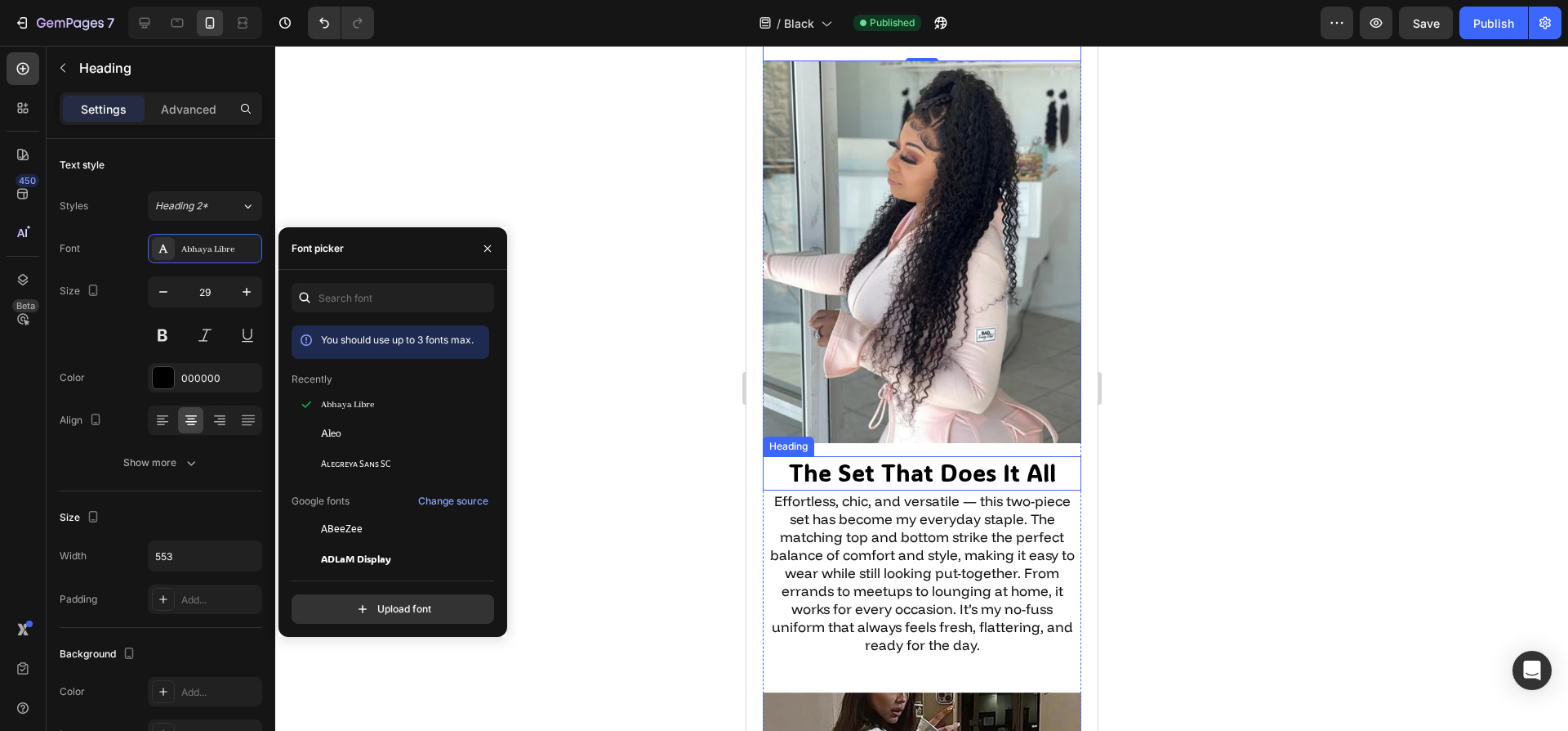
click at [919, 456] on h2 "The Set That Does It All" at bounding box center [921, 473] width 319 height 35
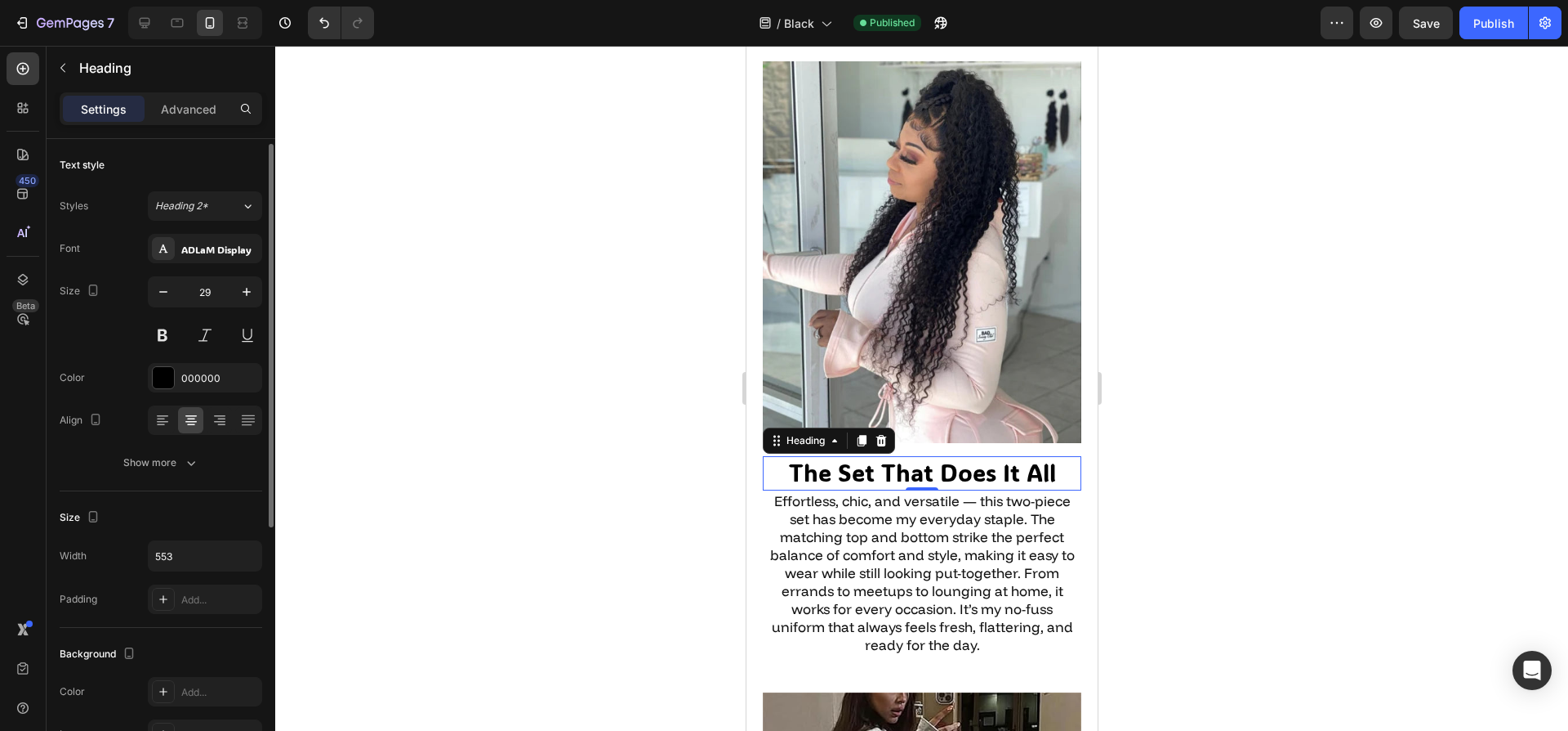
scroll to position [4, 0]
click at [193, 255] on div "ADLaM Display" at bounding box center [205, 245] width 114 height 29
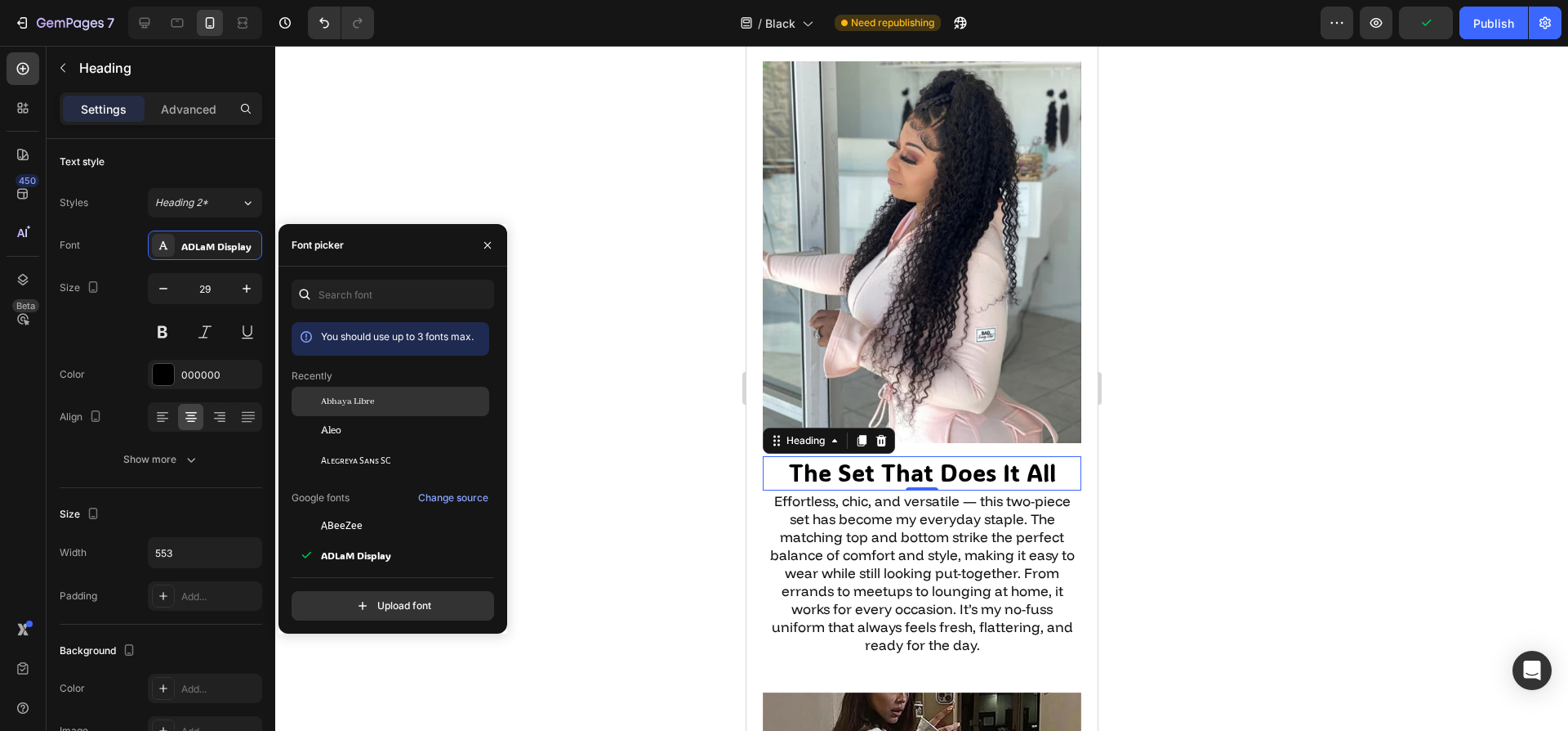
click at [385, 399] on div "Abhaya Libre" at bounding box center [403, 401] width 165 height 15
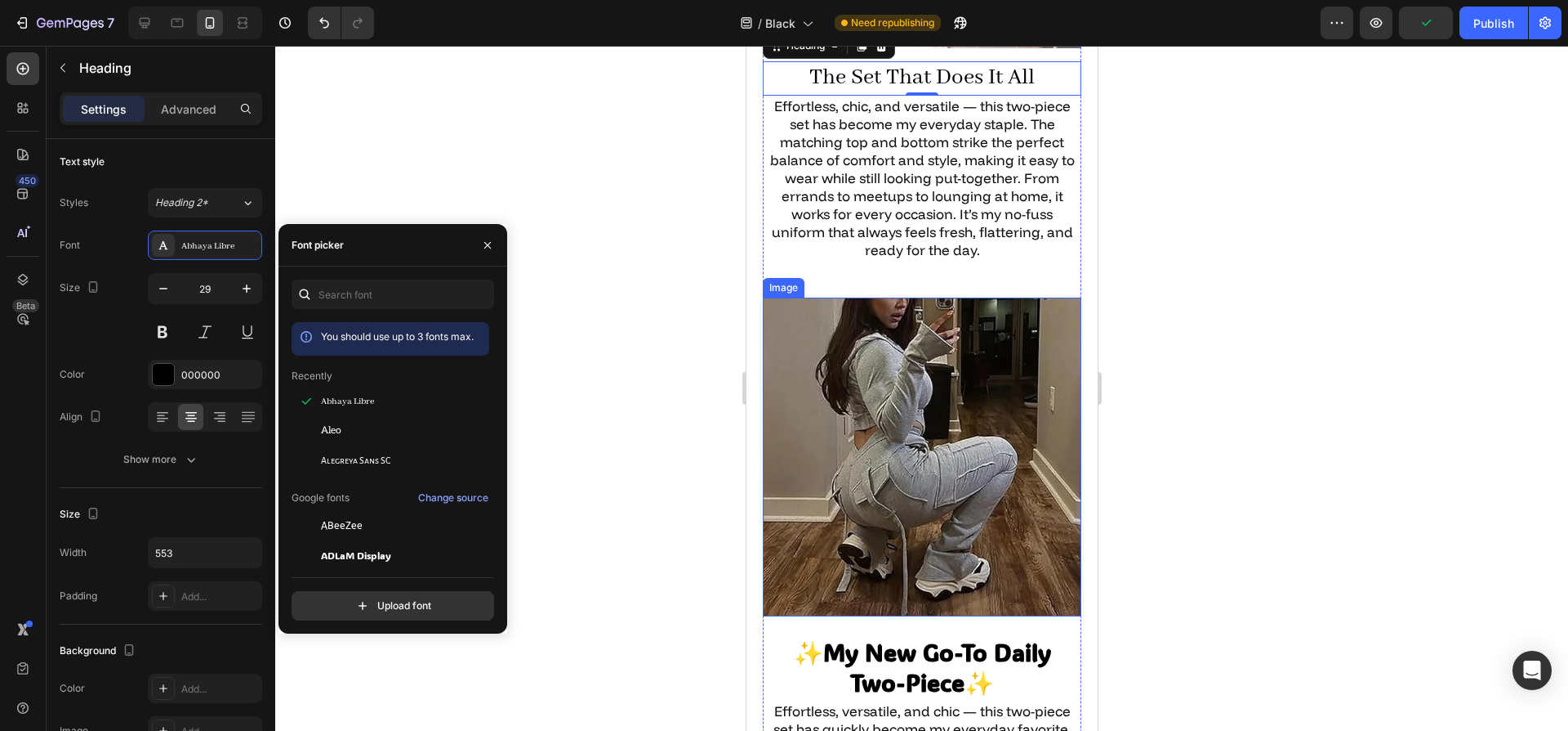
scroll to position [2654, 0]
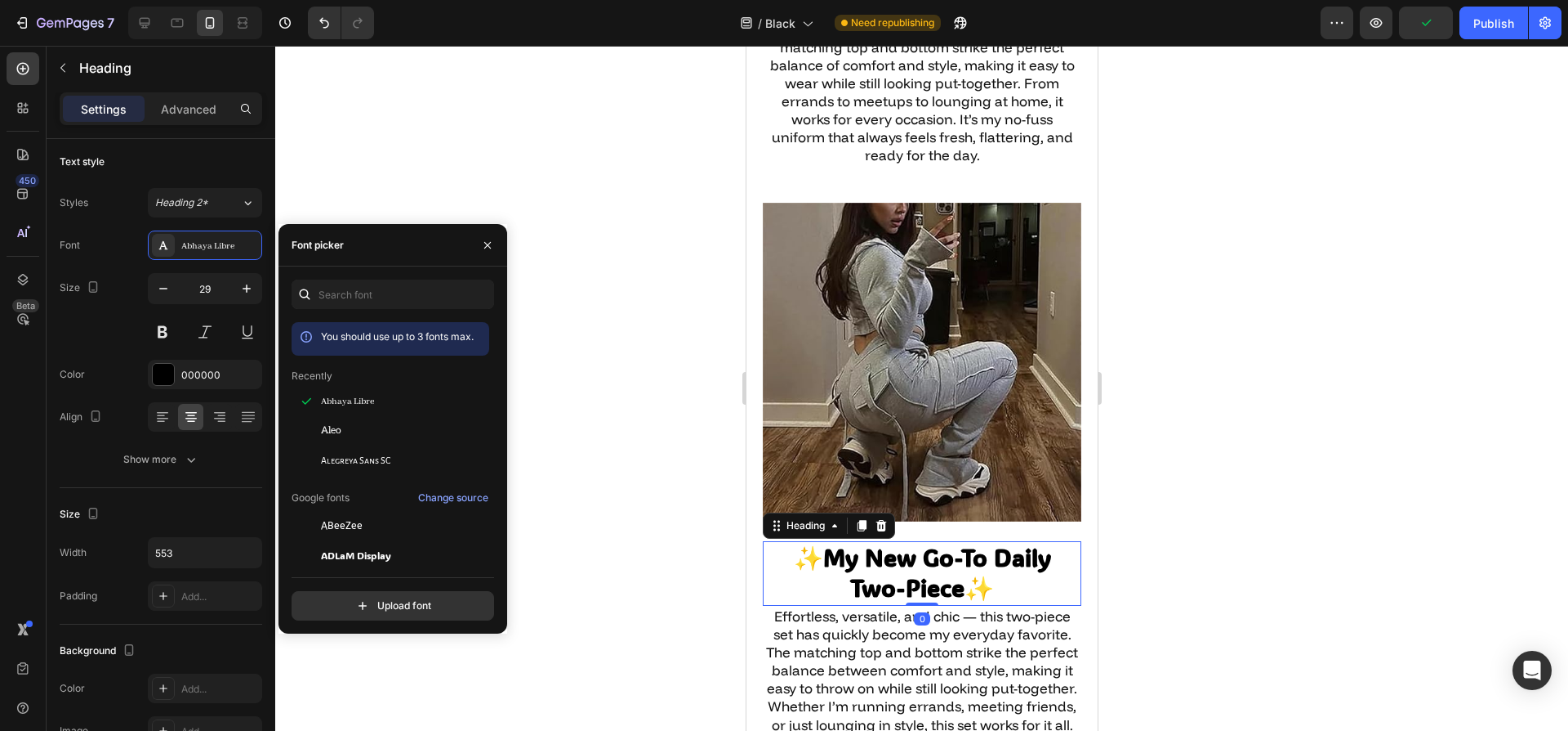
click at [911, 542] on strong "My New Go-To Daily Two-Piece" at bounding box center [936, 573] width 228 height 62
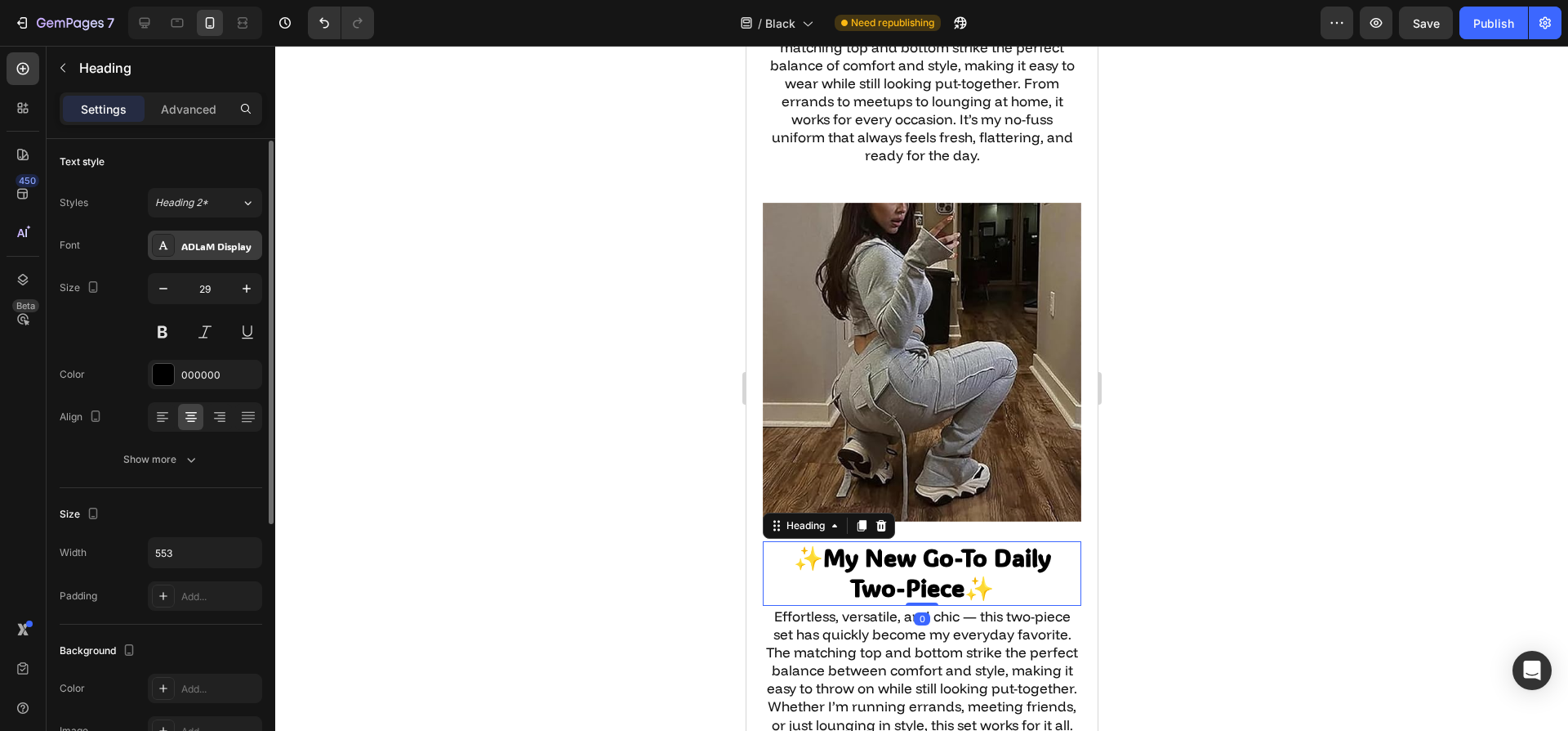
click at [201, 252] on div "ADLaM Display" at bounding box center [205, 245] width 114 height 29
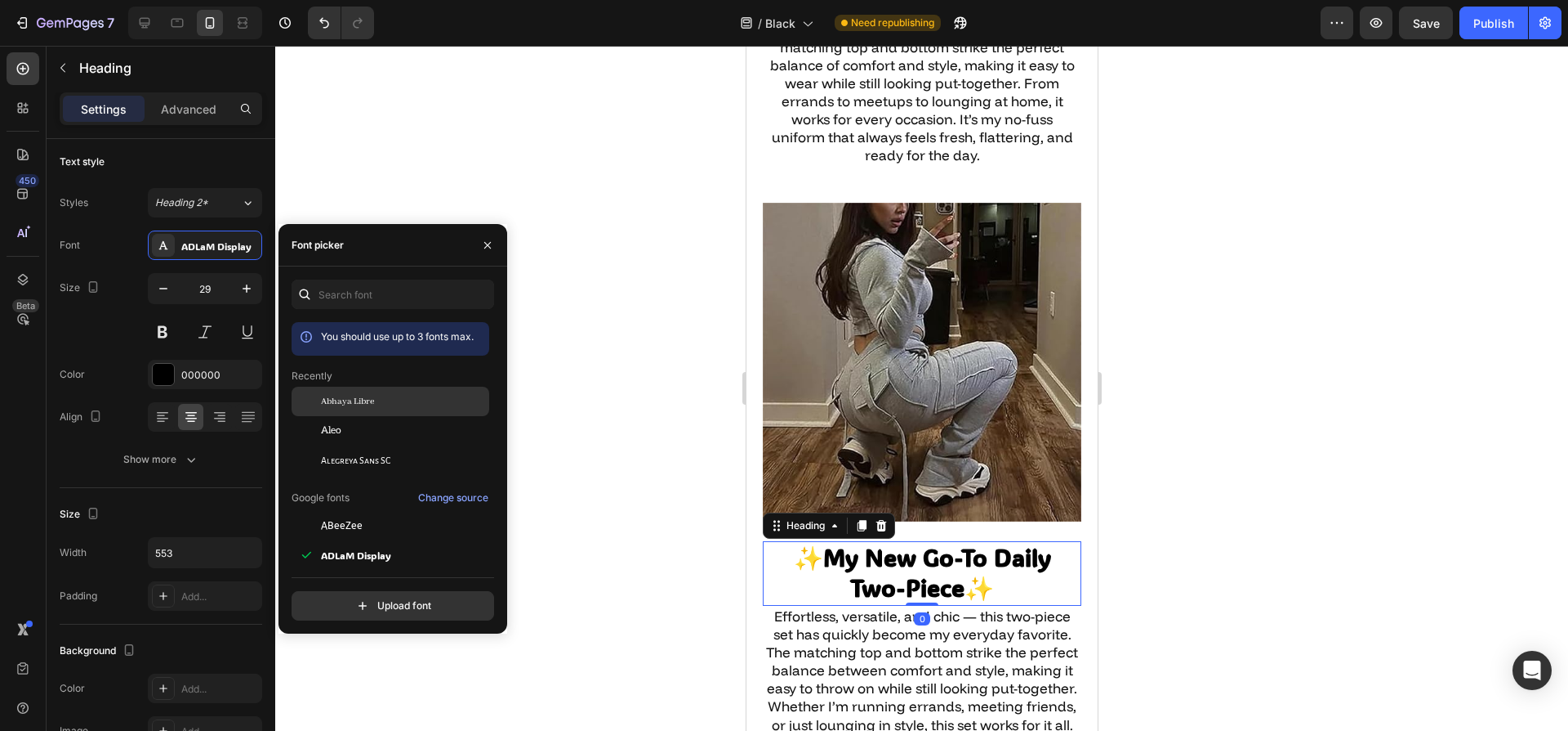
click at [339, 390] on div "Abhaya Libre" at bounding box center [390, 401] width 198 height 29
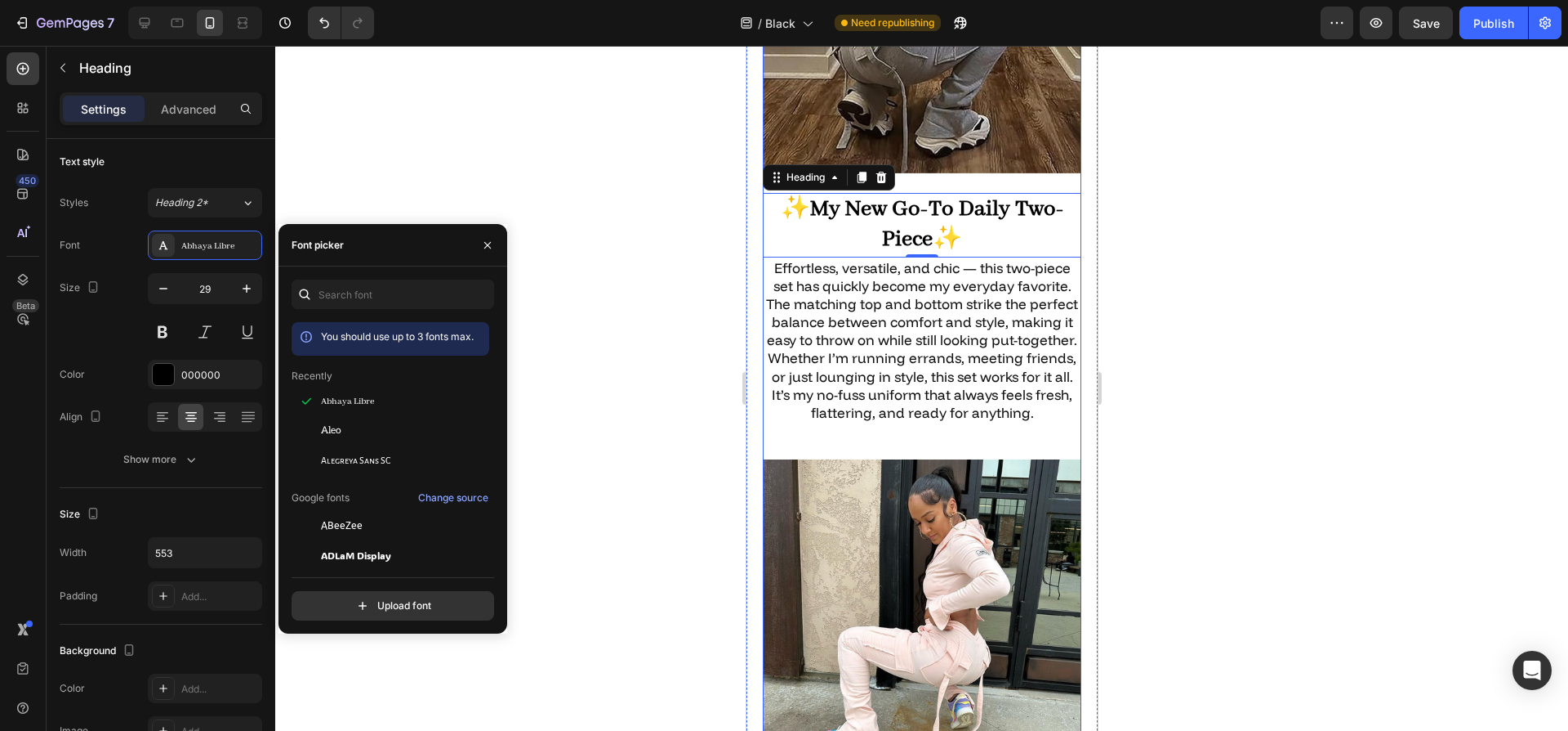
scroll to position [3349, 0]
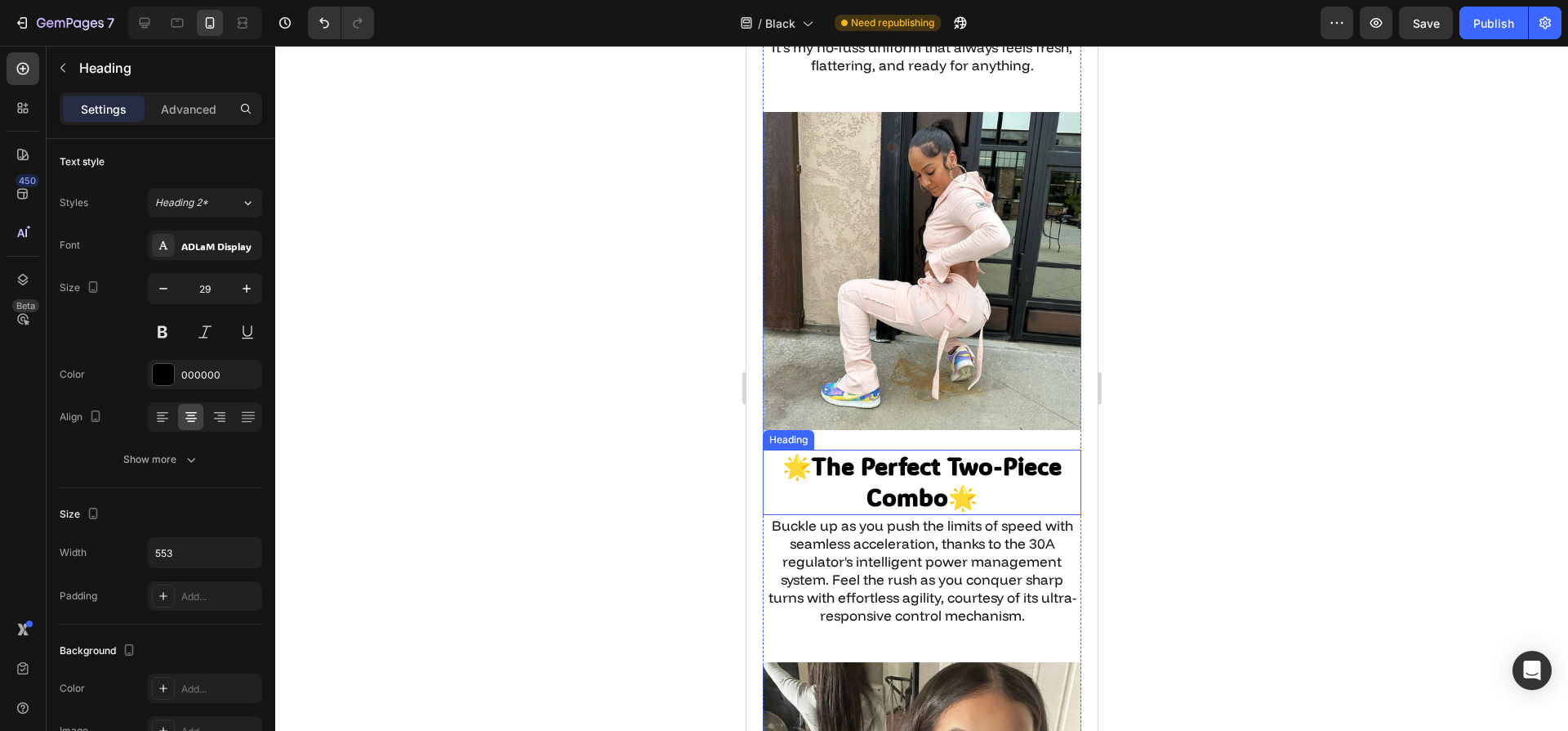
click at [922, 450] on strong "The Perfect Two-Piece Combo" at bounding box center [935, 481] width 250 height 62
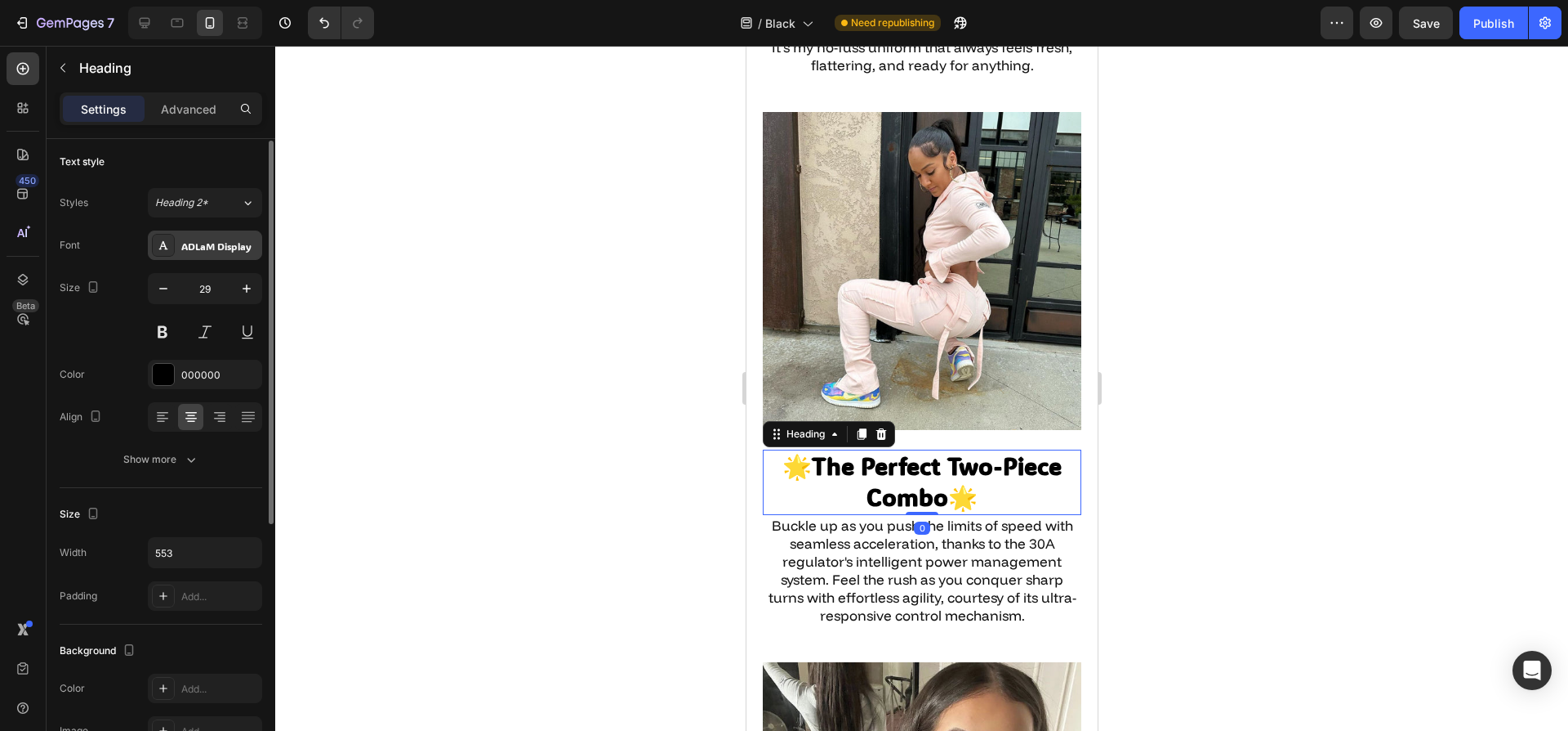
click at [194, 231] on div "ADLaM Display" at bounding box center [205, 245] width 114 height 29
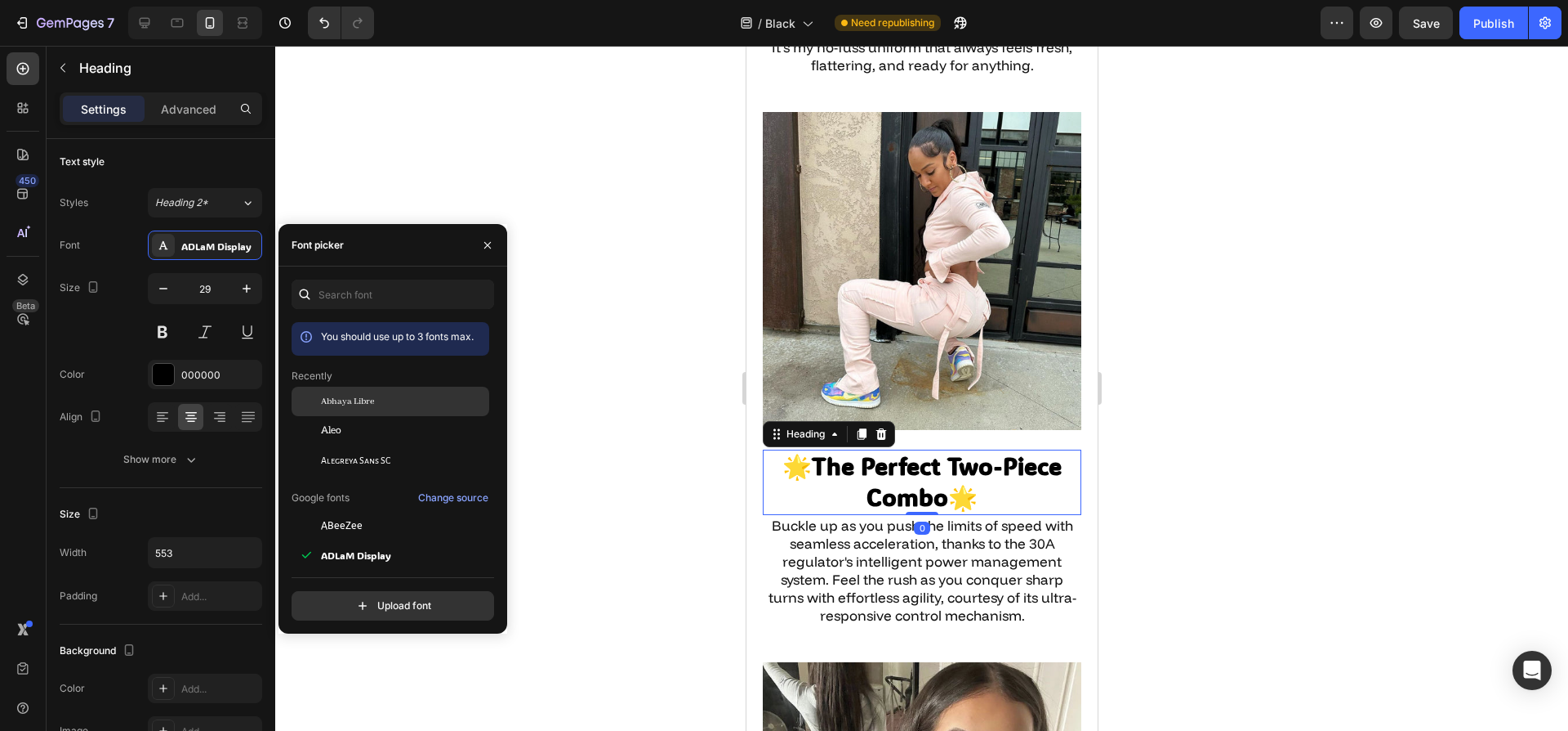
click at [386, 412] on div "Abhaya Libre" at bounding box center [390, 401] width 198 height 29
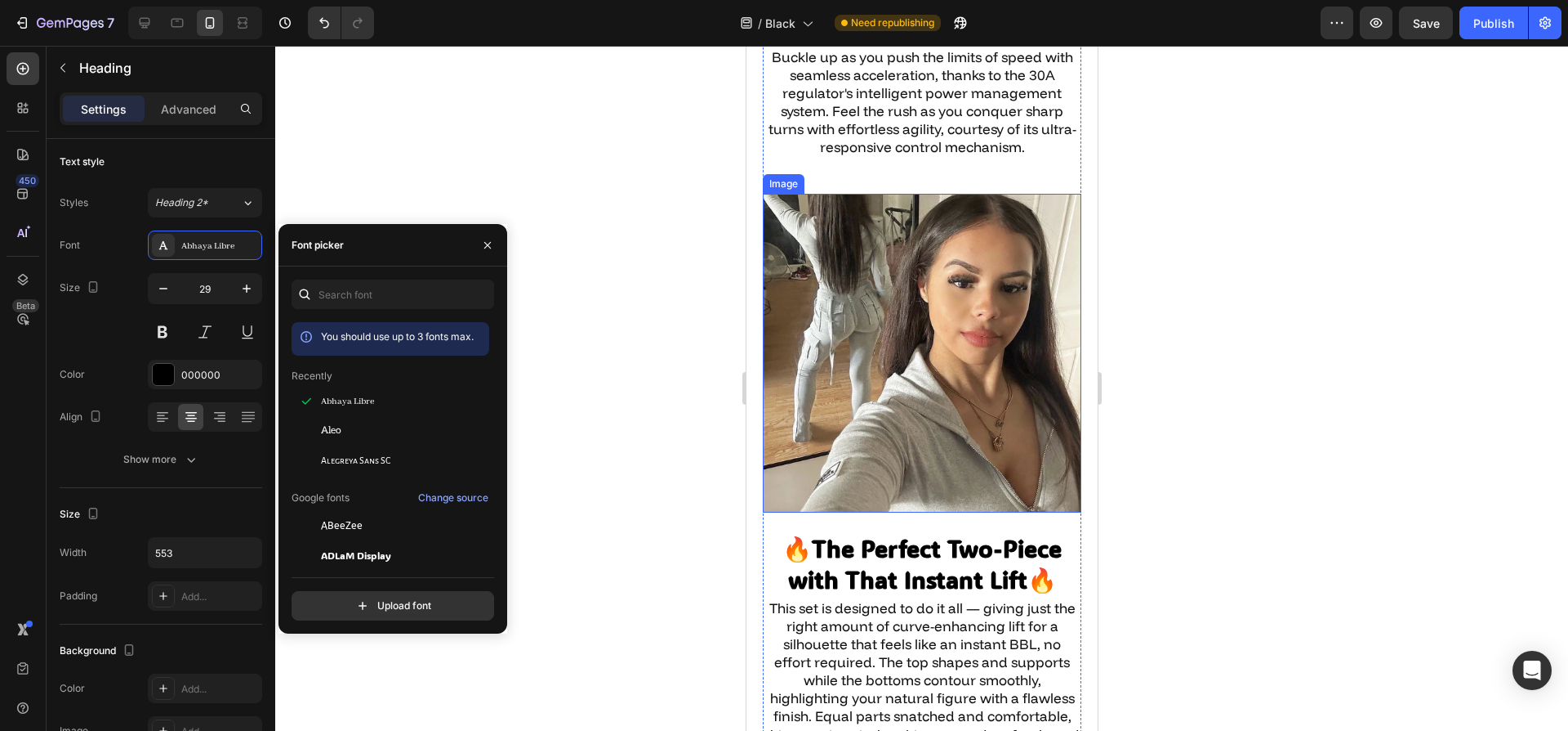
scroll to position [3826, 0]
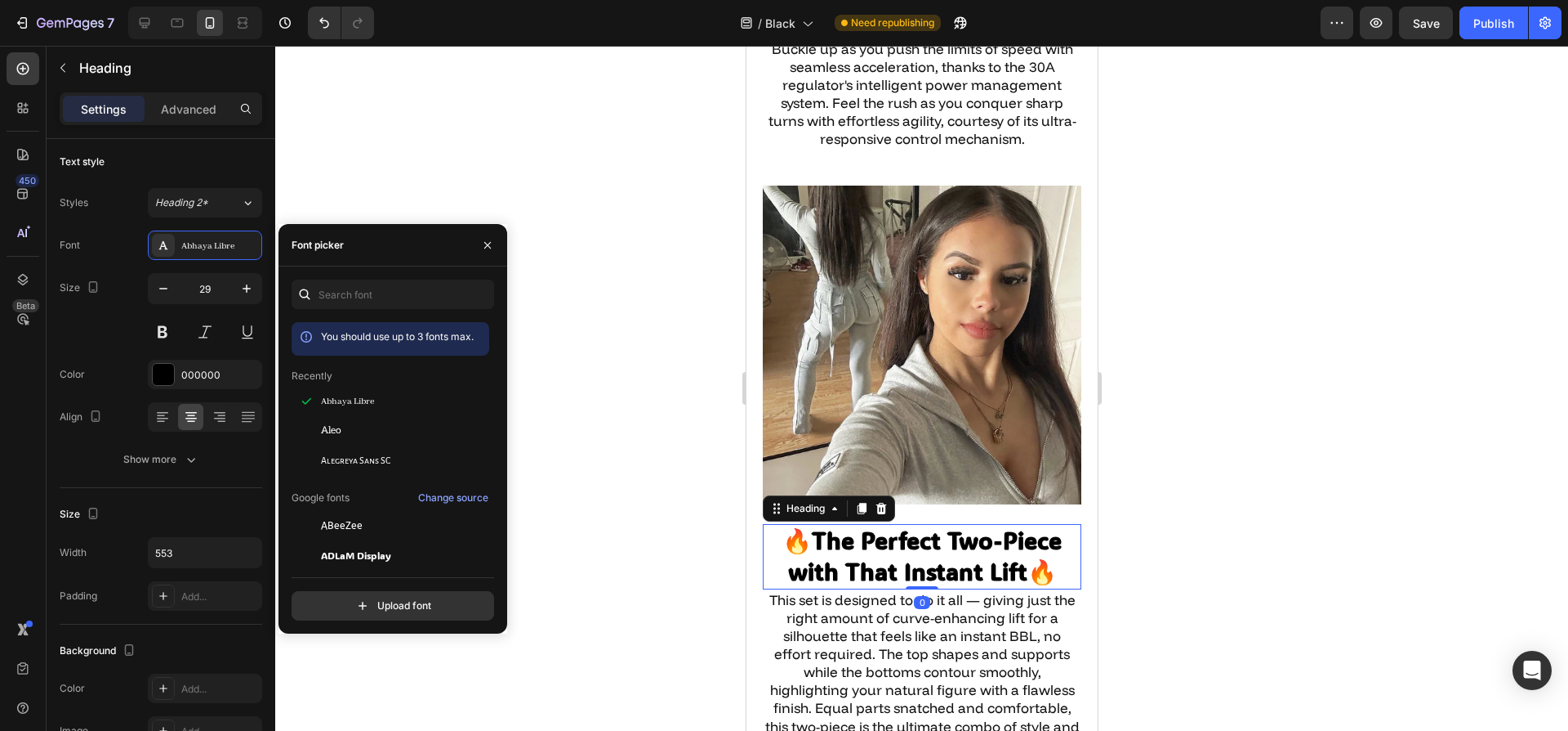
click at [949, 525] on strong "The Perfect Two-Piece with That Instant Lift" at bounding box center [925, 556] width 274 height 62
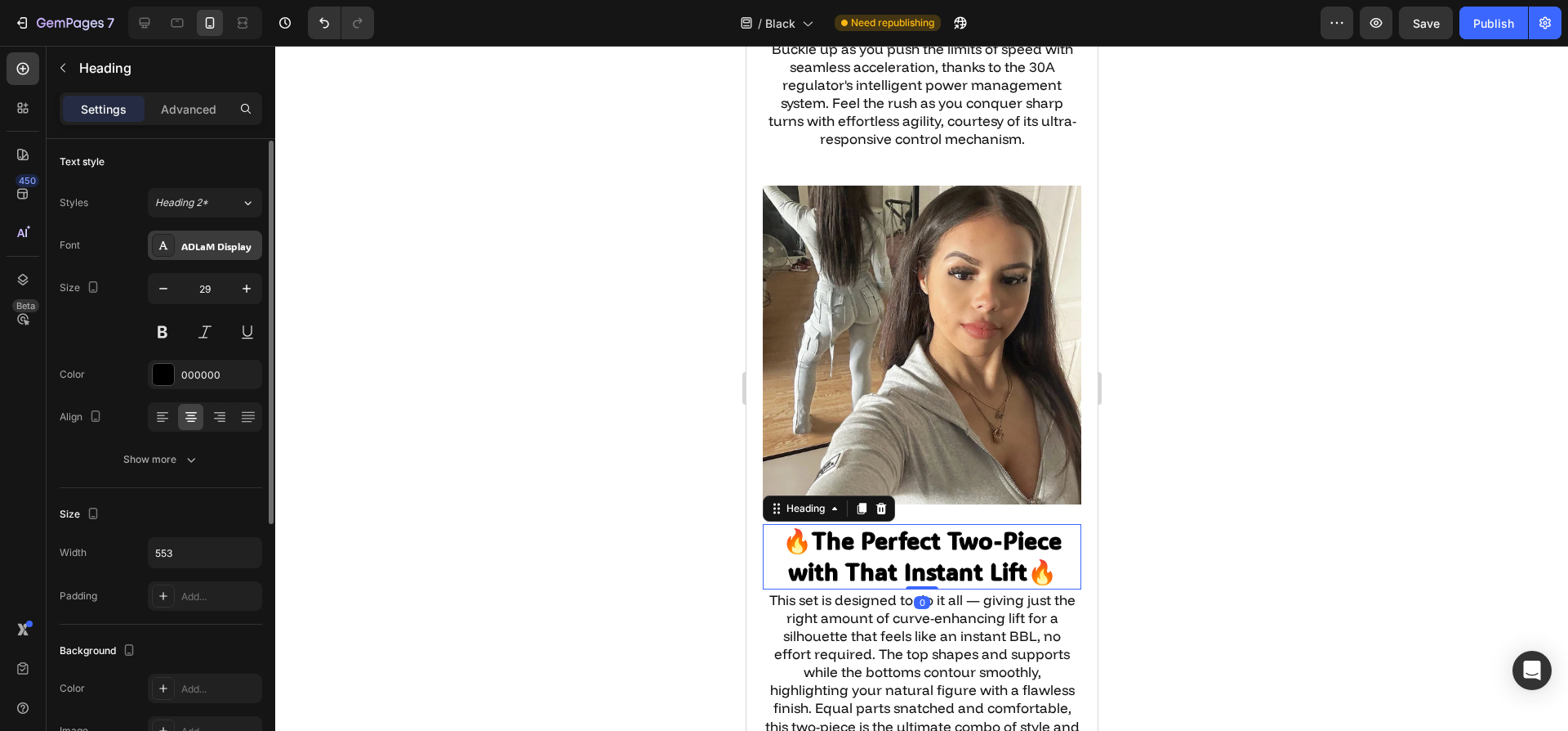
click at [148, 246] on div "ADLaM Display" at bounding box center [205, 245] width 114 height 29
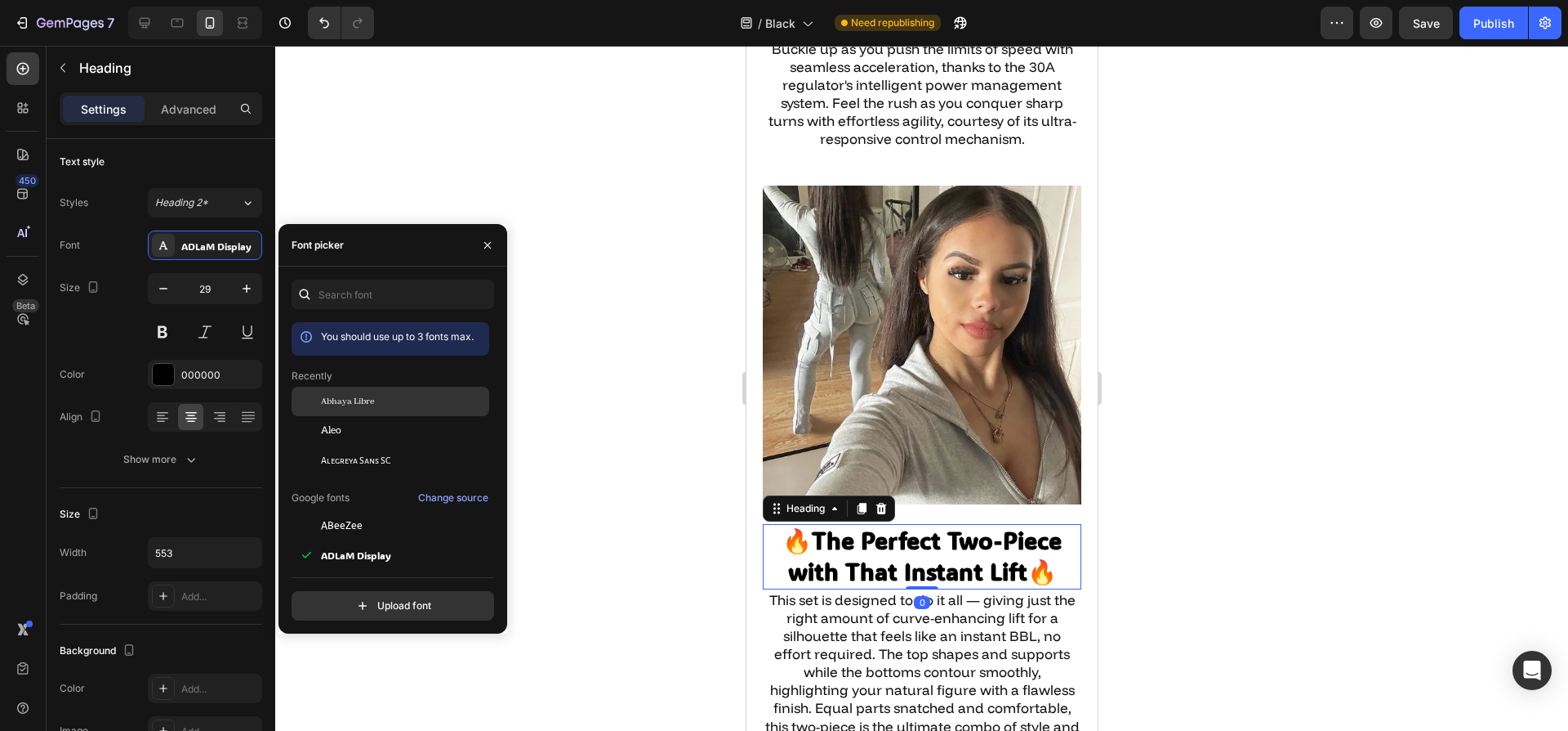
click at [392, 408] on div "Abhaya Libre" at bounding box center [403, 401] width 165 height 15
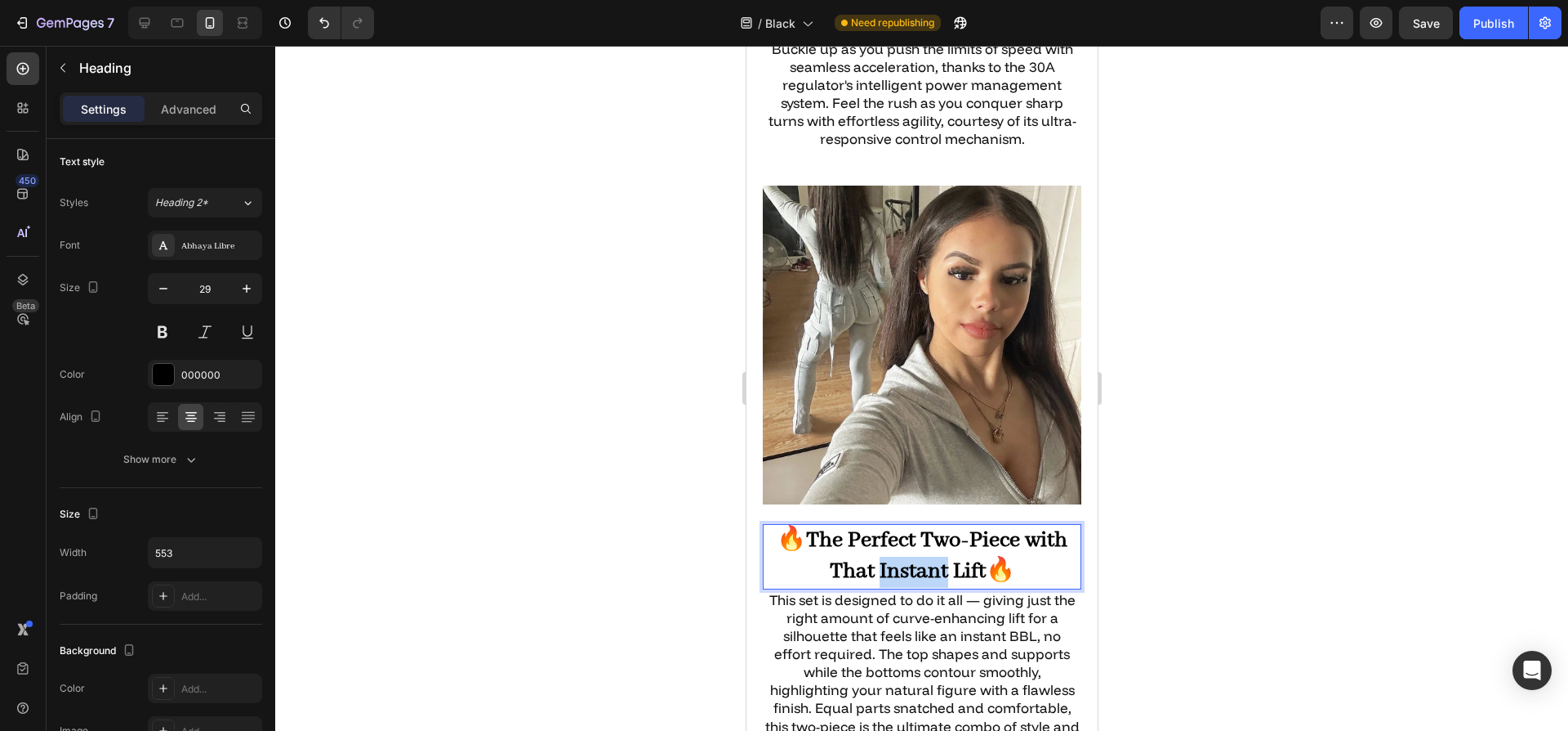
click at [874, 526] on strong "The Perfect Two-Piece with That Instant Lift" at bounding box center [935, 555] width 261 height 59
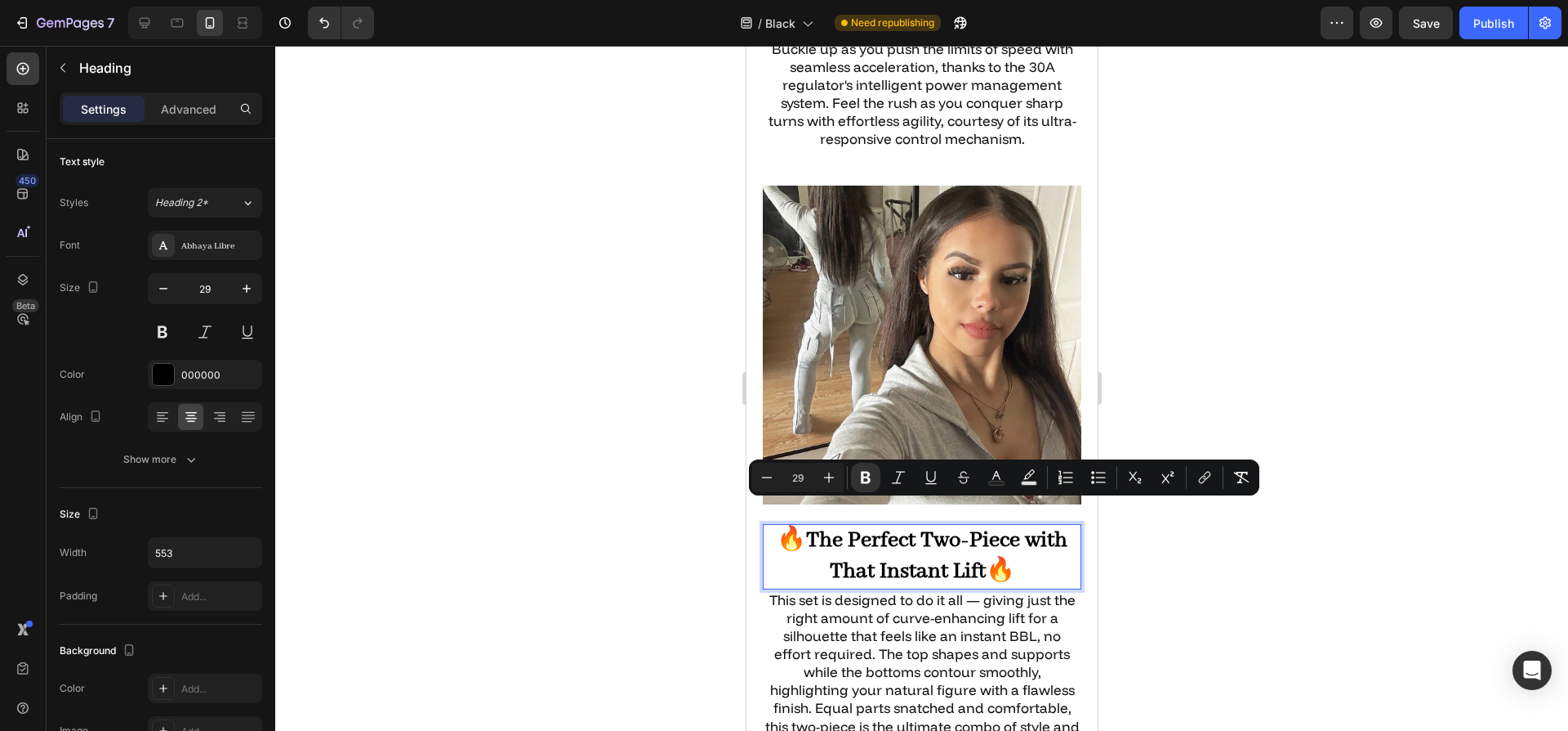
click at [862, 526] on strong "The Perfect Two-Piece with That Instant Lift" at bounding box center [935, 555] width 261 height 59
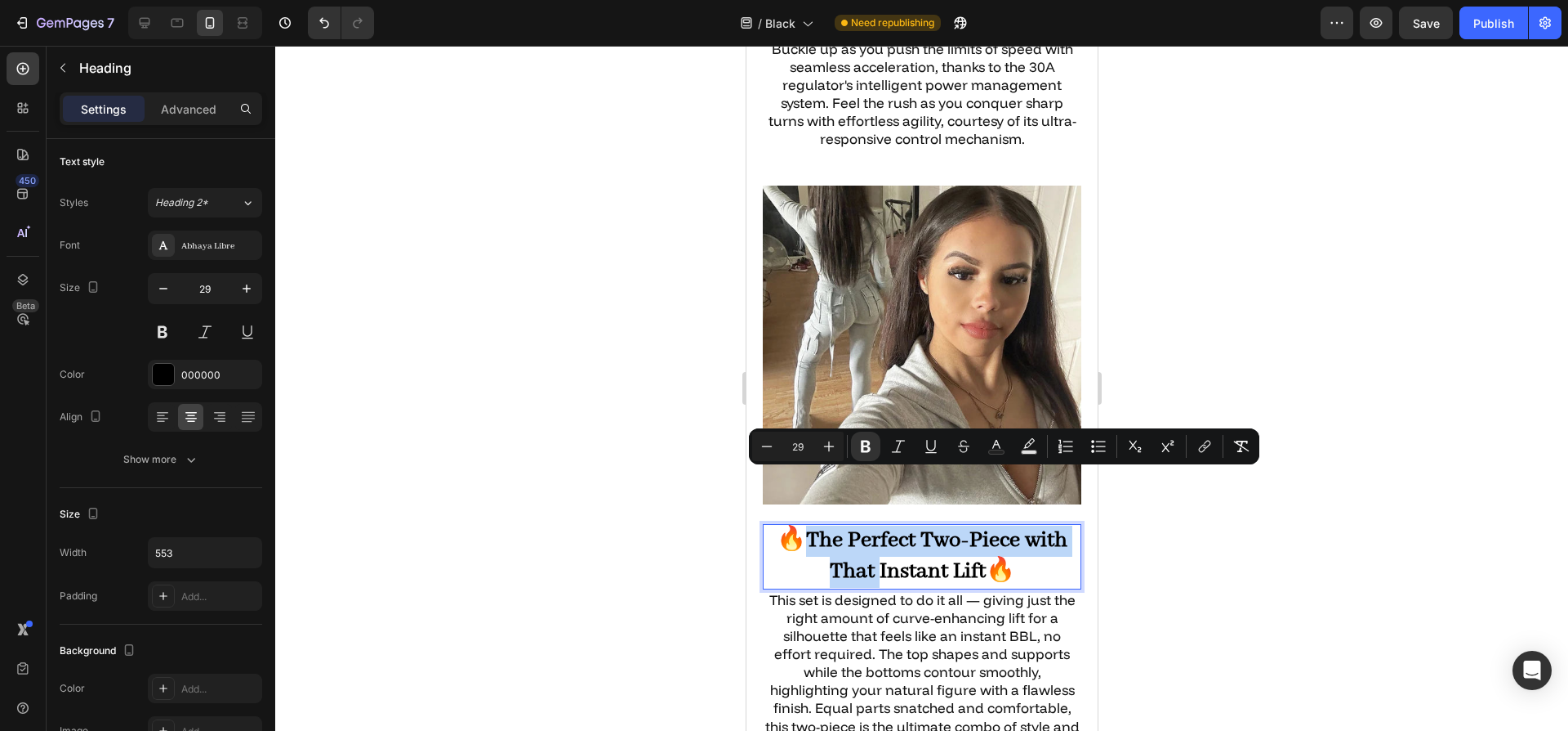
drag, startPoint x: 870, startPoint y: 520, endPoint x: 804, endPoint y: 478, distance: 78.2
click at [805, 526] on strong "The Perfect Two-Piece with That Instant Lift" at bounding box center [935, 555] width 261 height 59
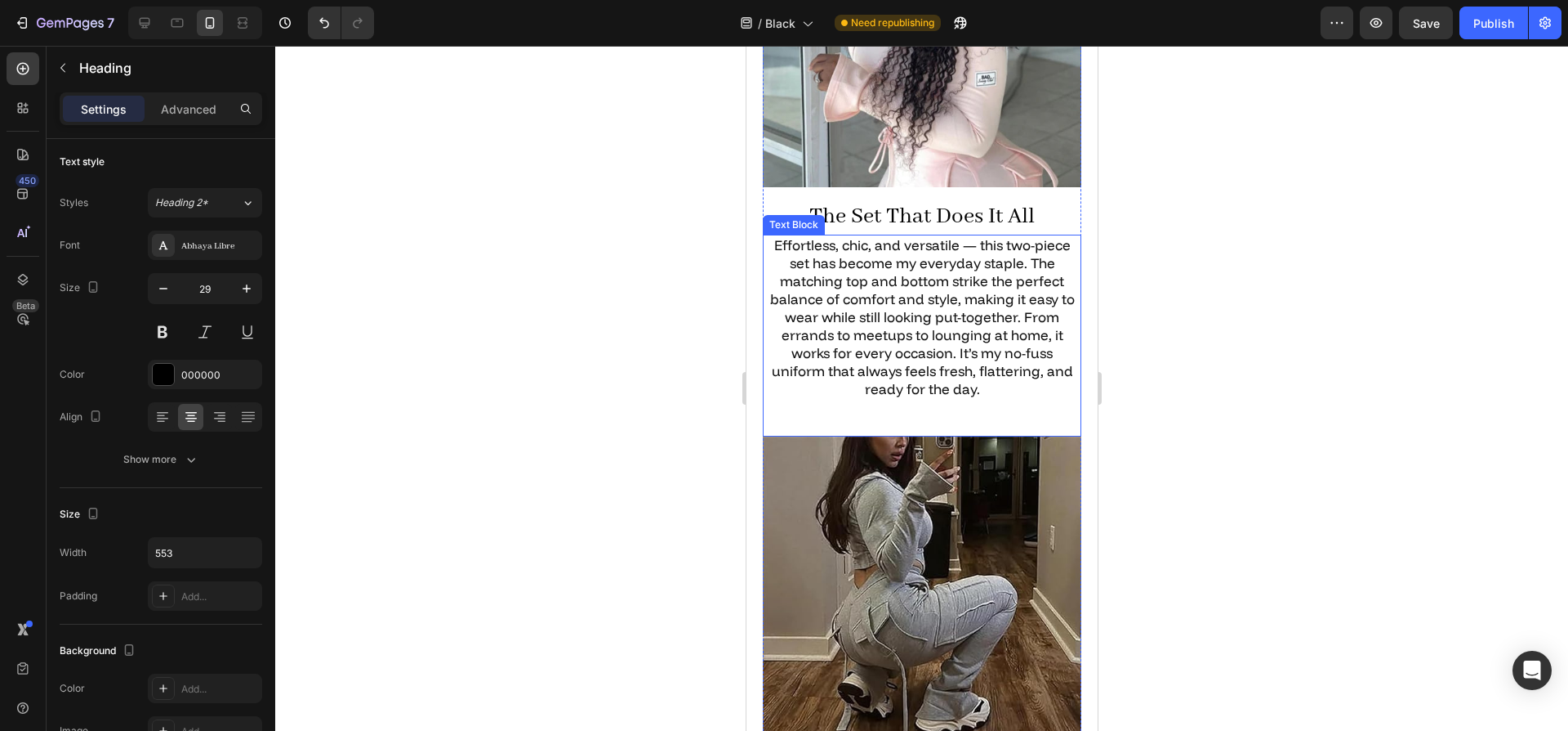
scroll to position [2522, 0]
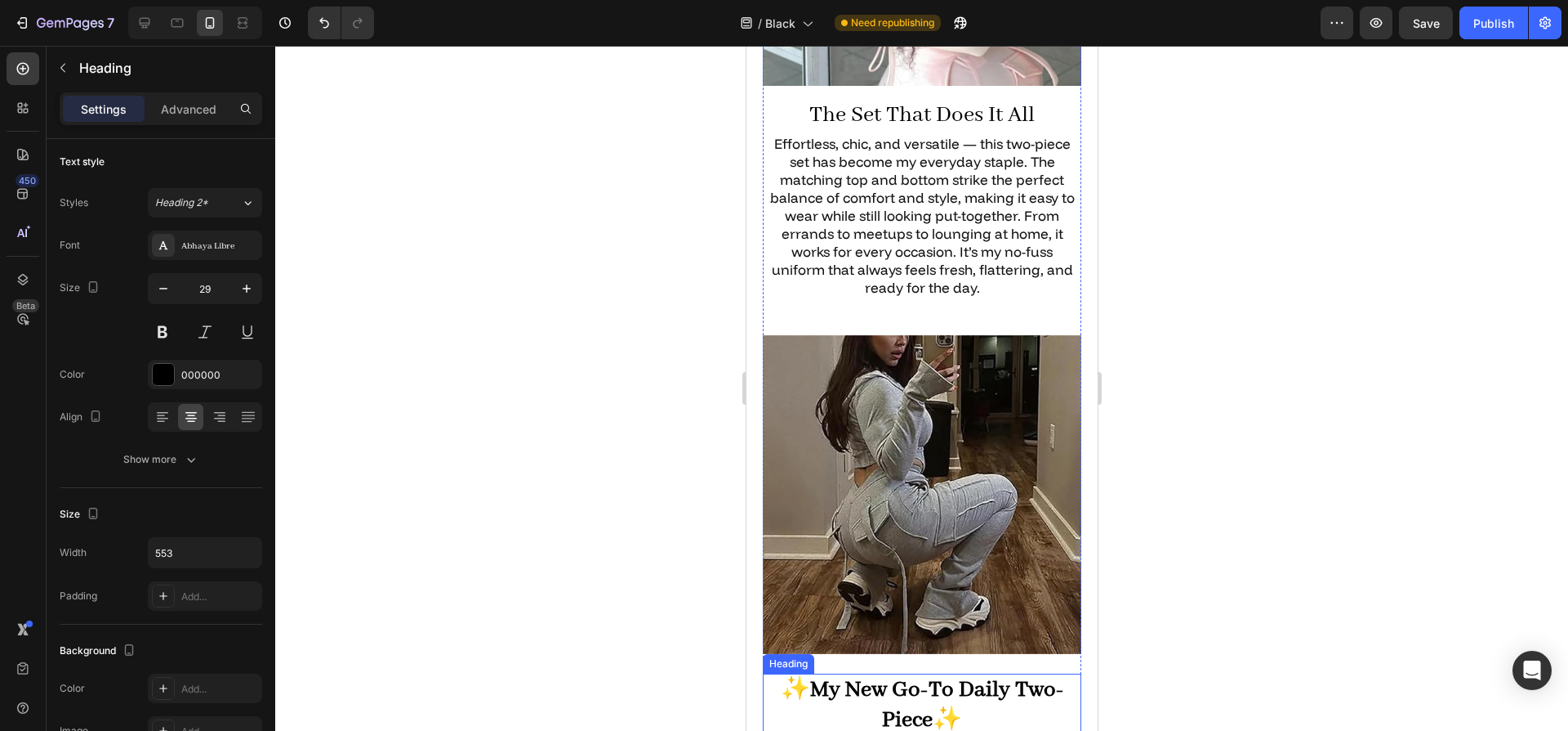
click at [929, 676] on strong "My New Go-To Daily Two-Piece" at bounding box center [936, 705] width 254 height 59
click at [160, 340] on button at bounding box center [162, 332] width 29 height 29
click at [162, 340] on button at bounding box center [162, 332] width 29 height 29
click at [974, 99] on h2 "The Set That Does It All" at bounding box center [921, 116] width 319 height 35
click at [862, 143] on icon at bounding box center [862, 148] width 9 height 12
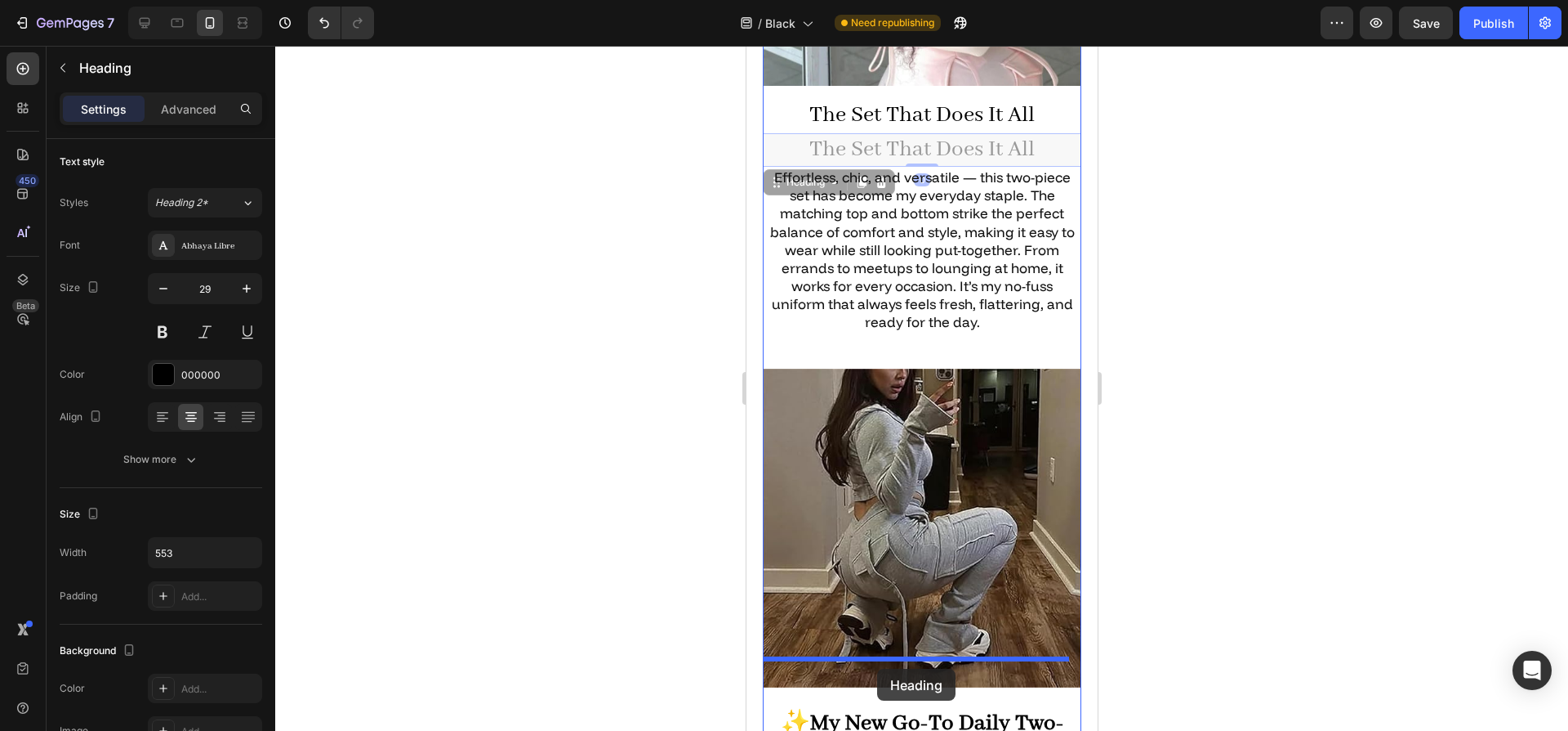
drag, startPoint x: 785, startPoint y: 152, endPoint x: 877, endPoint y: 669, distance: 525.1
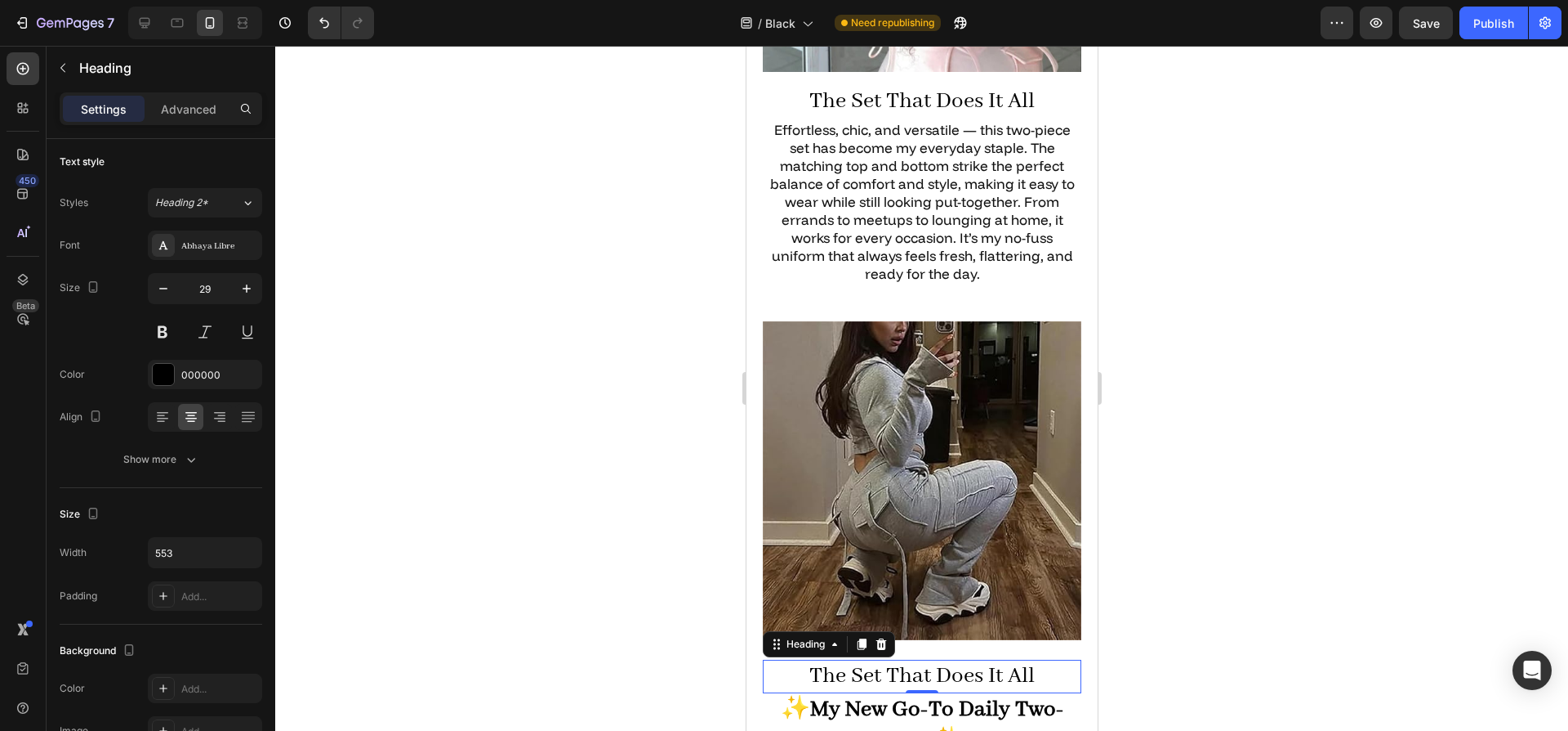
scroll to position [2551, 0]
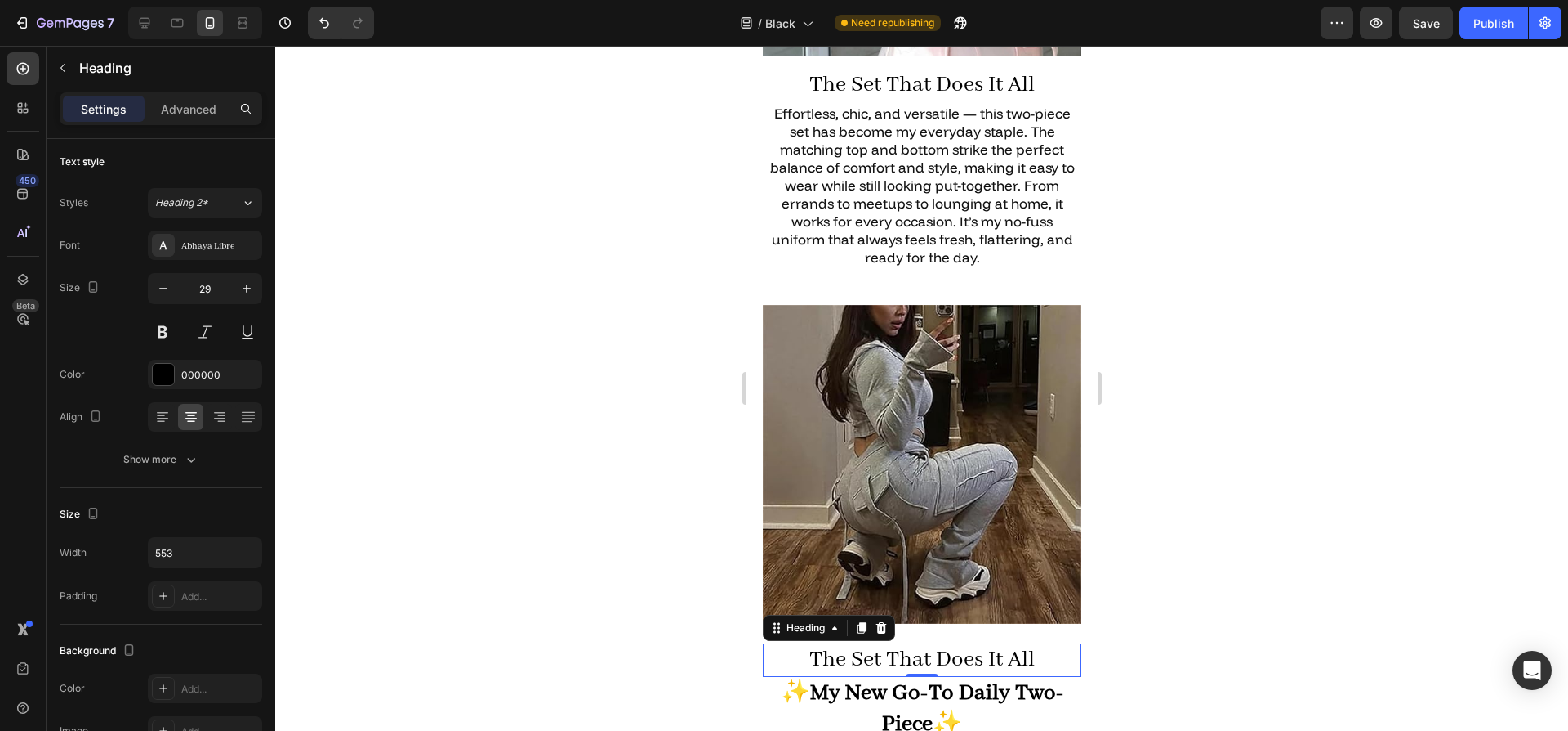
click at [905, 644] on h2 "The Set That Does It All" at bounding box center [921, 661] width 319 height 35
click at [905, 645] on p "The Set That Does It All" at bounding box center [921, 660] width 315 height 31
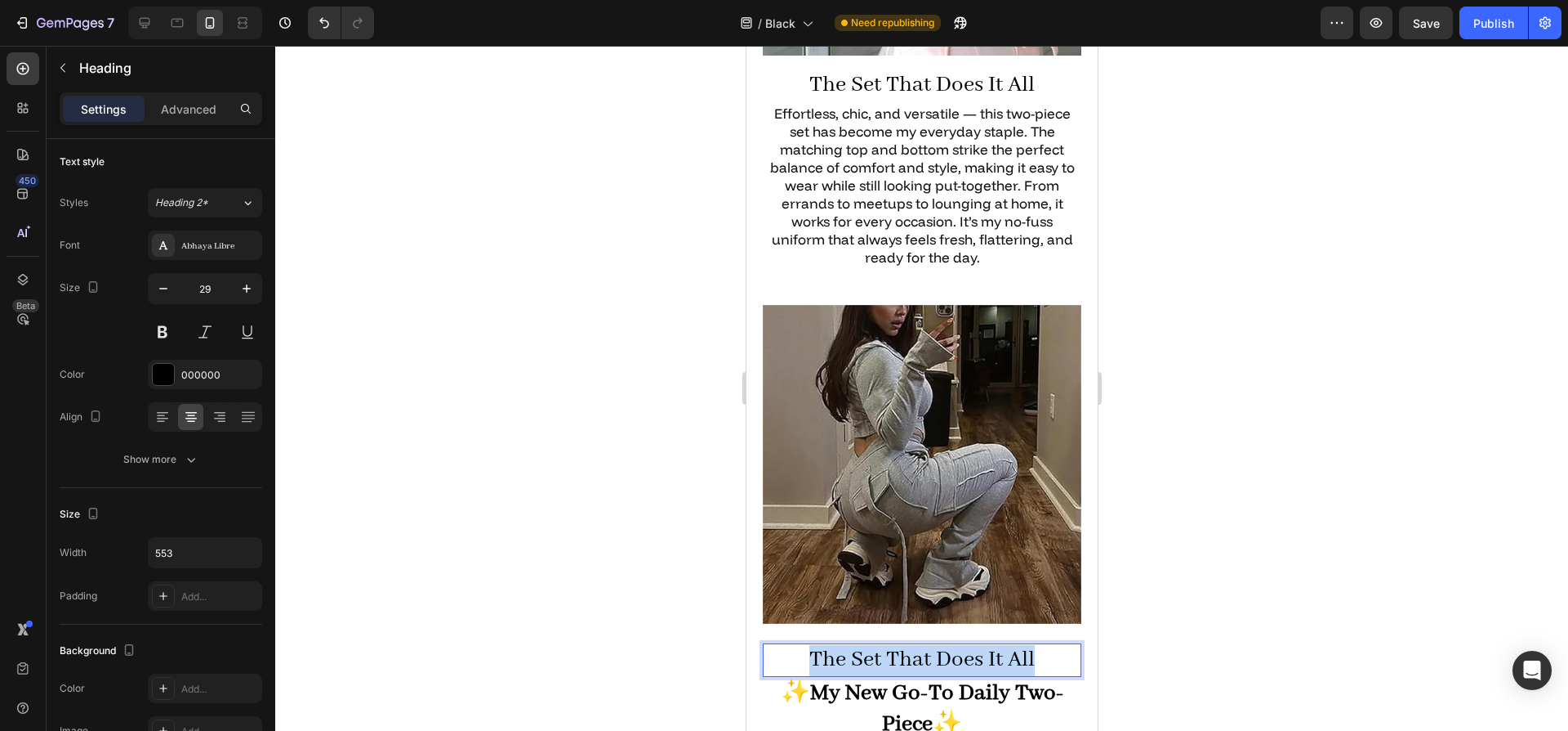
click at [905, 645] on p "The Set That Does It All" at bounding box center [921, 660] width 315 height 31
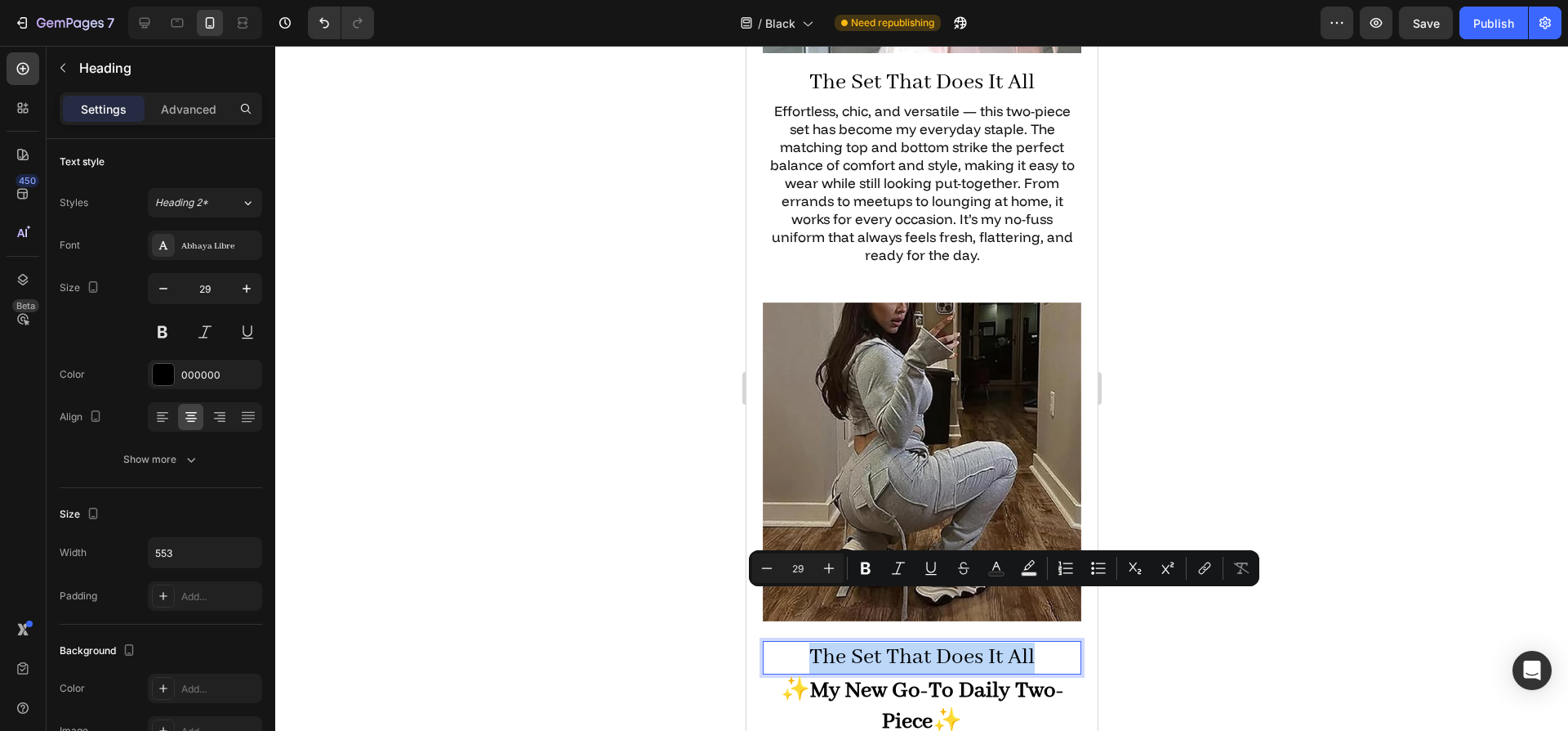
scroll to position [2555, 0]
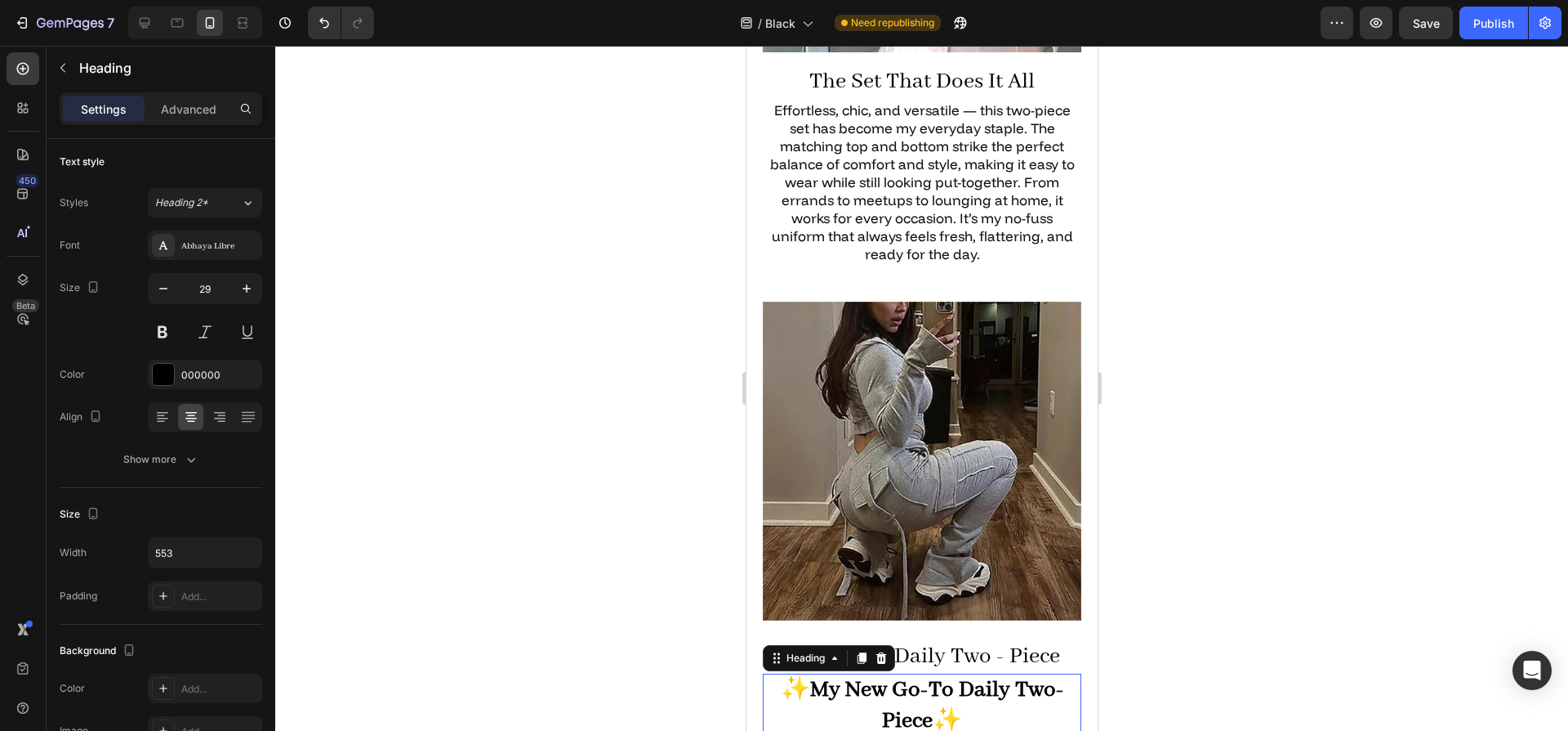
click at [870, 676] on strong "My New Go-To Daily Two-Piece" at bounding box center [936, 705] width 254 height 59
click at [886, 652] on icon at bounding box center [880, 658] width 13 height 13
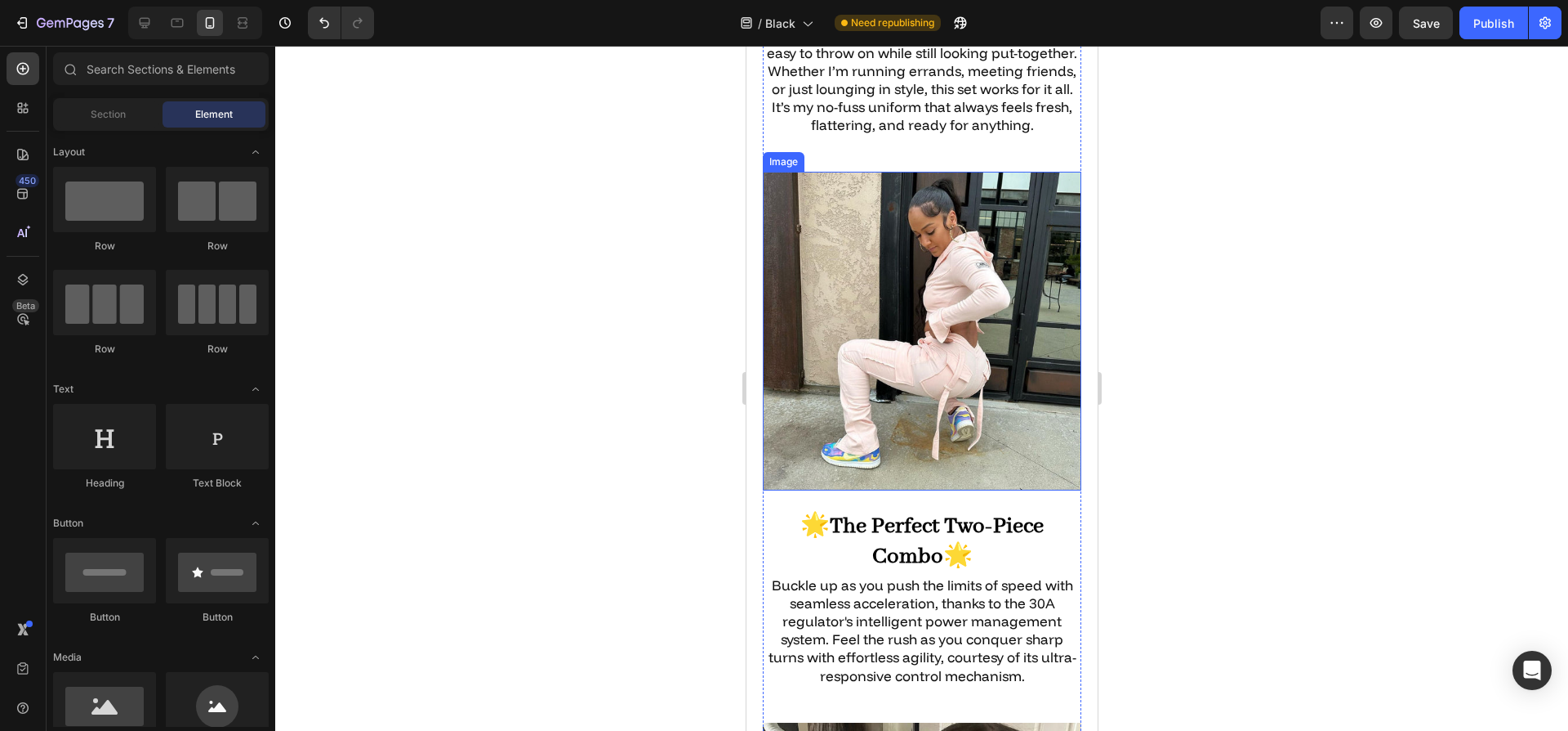
scroll to position [3456, 0]
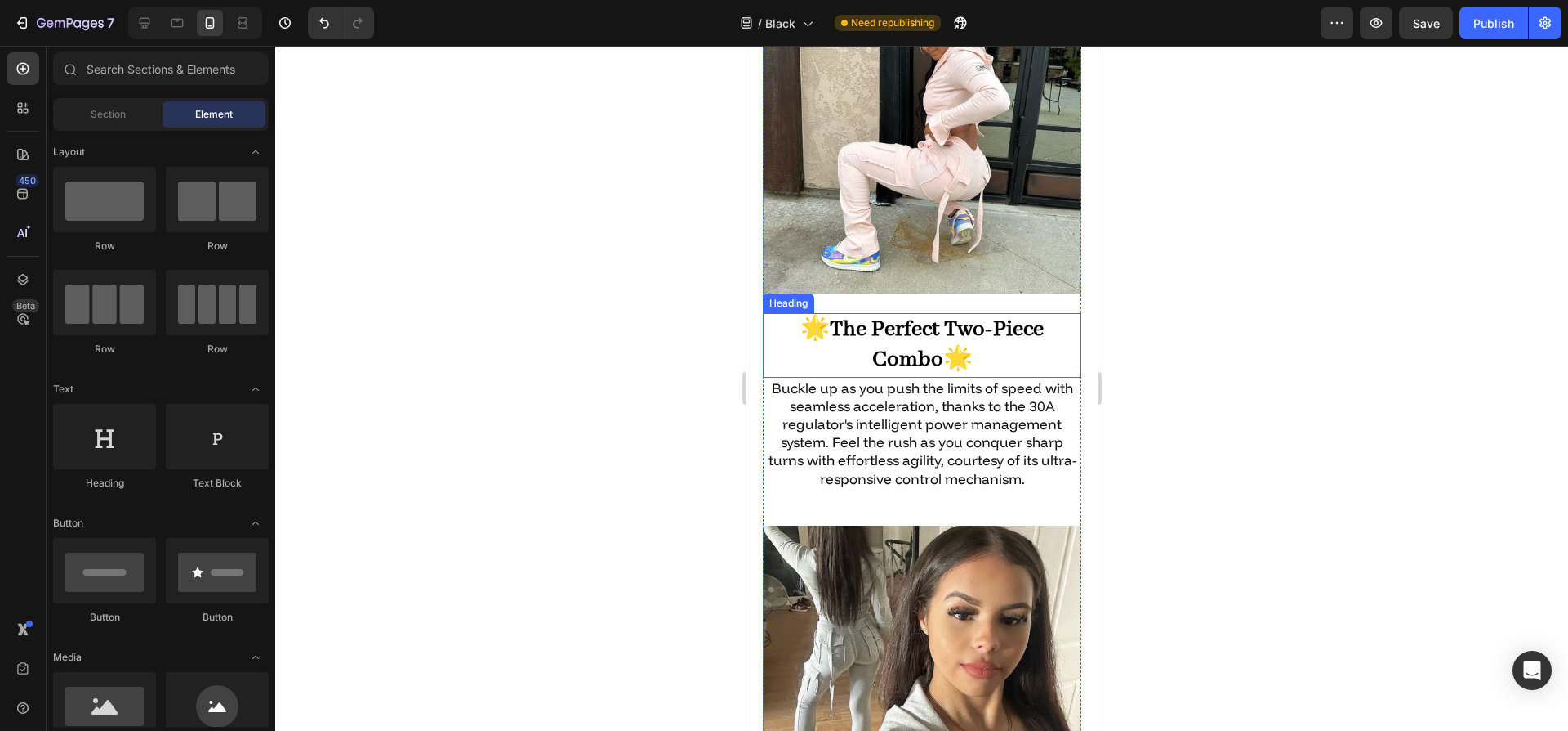
click at [906, 316] on strong "The Perfect Two-Piece Combo" at bounding box center [936, 345] width 214 height 59
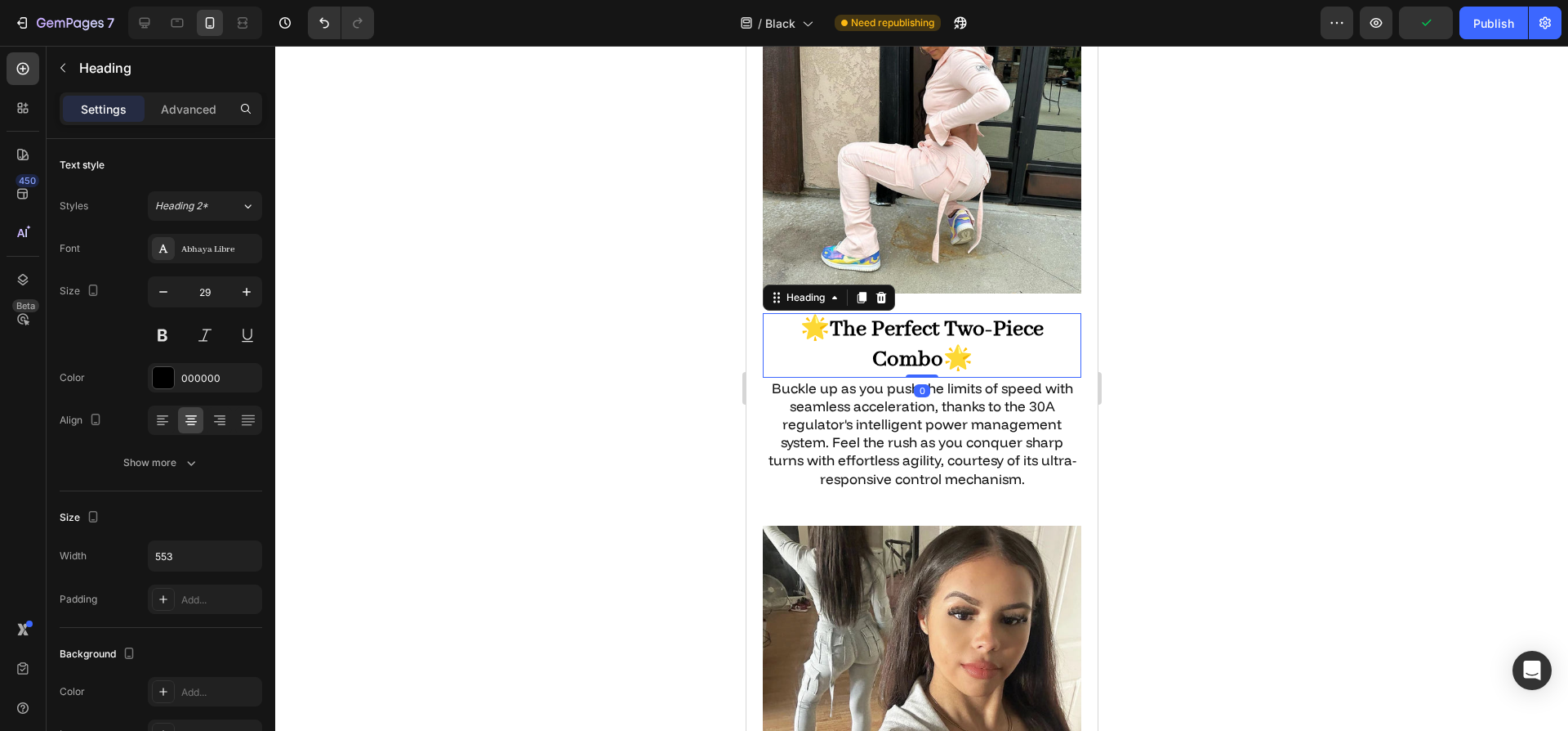
click at [906, 316] on strong "The Perfect Two-Piece Combo" at bounding box center [936, 345] width 214 height 59
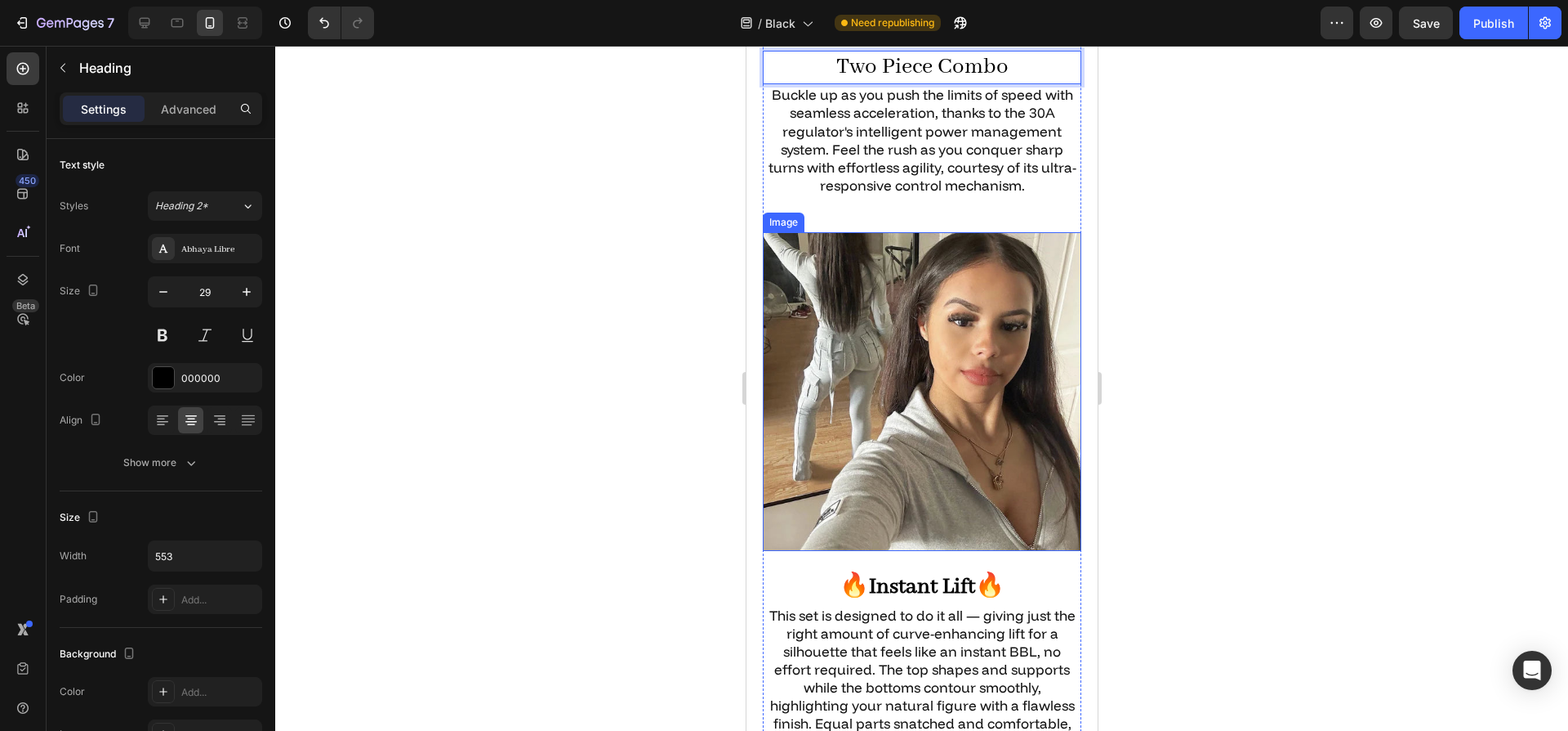
scroll to position [3728, 0]
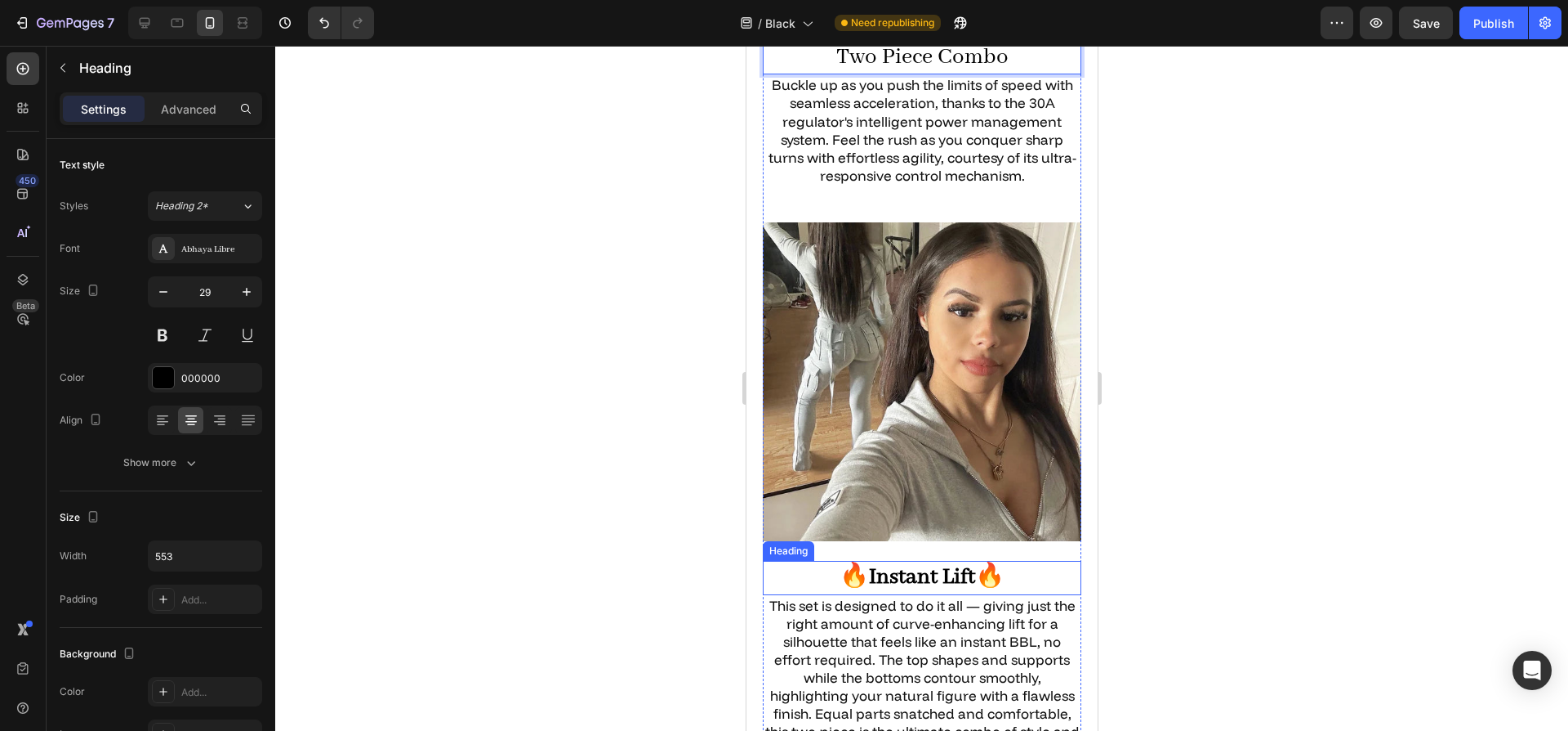
click at [931, 563] on strong "Instant Lift" at bounding box center [921, 577] width 106 height 28
click at [851, 563] on p "🔥 Instant Lift 🔥" at bounding box center [921, 578] width 315 height 31
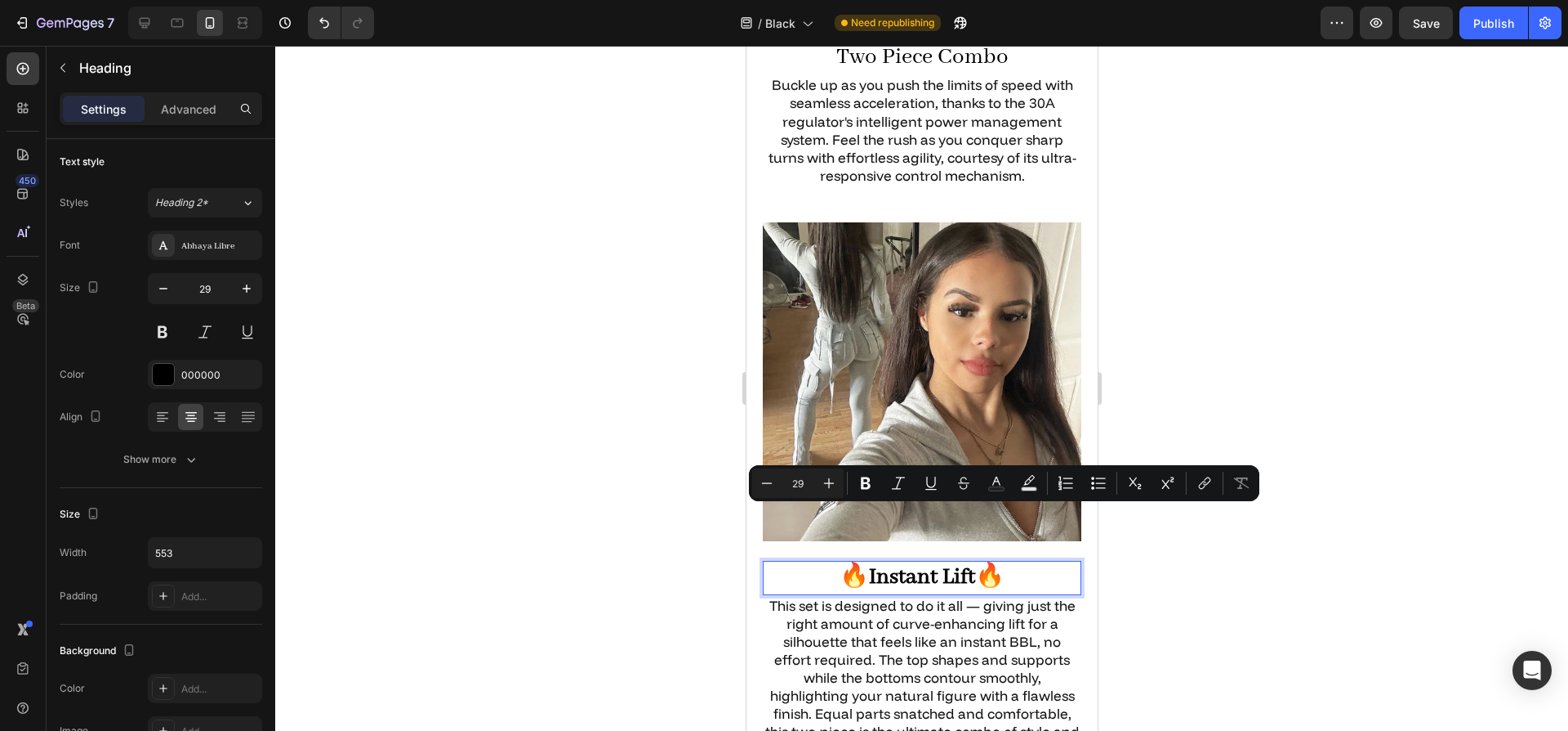
click at [850, 563] on p "🔥 Instant Lift 🔥" at bounding box center [921, 578] width 315 height 31
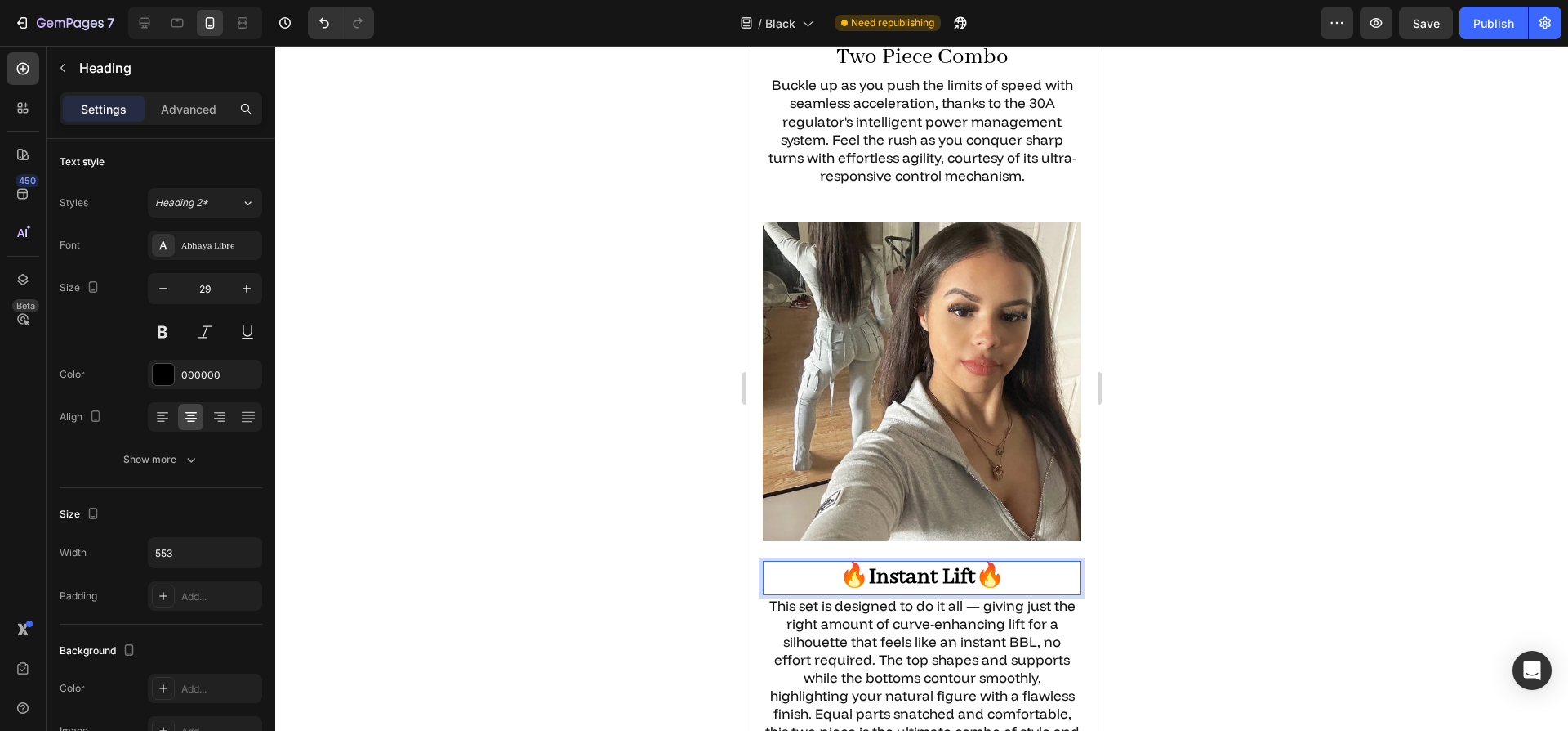
click at [850, 563] on p "🔥 Instant Lift 🔥" at bounding box center [921, 578] width 315 height 31
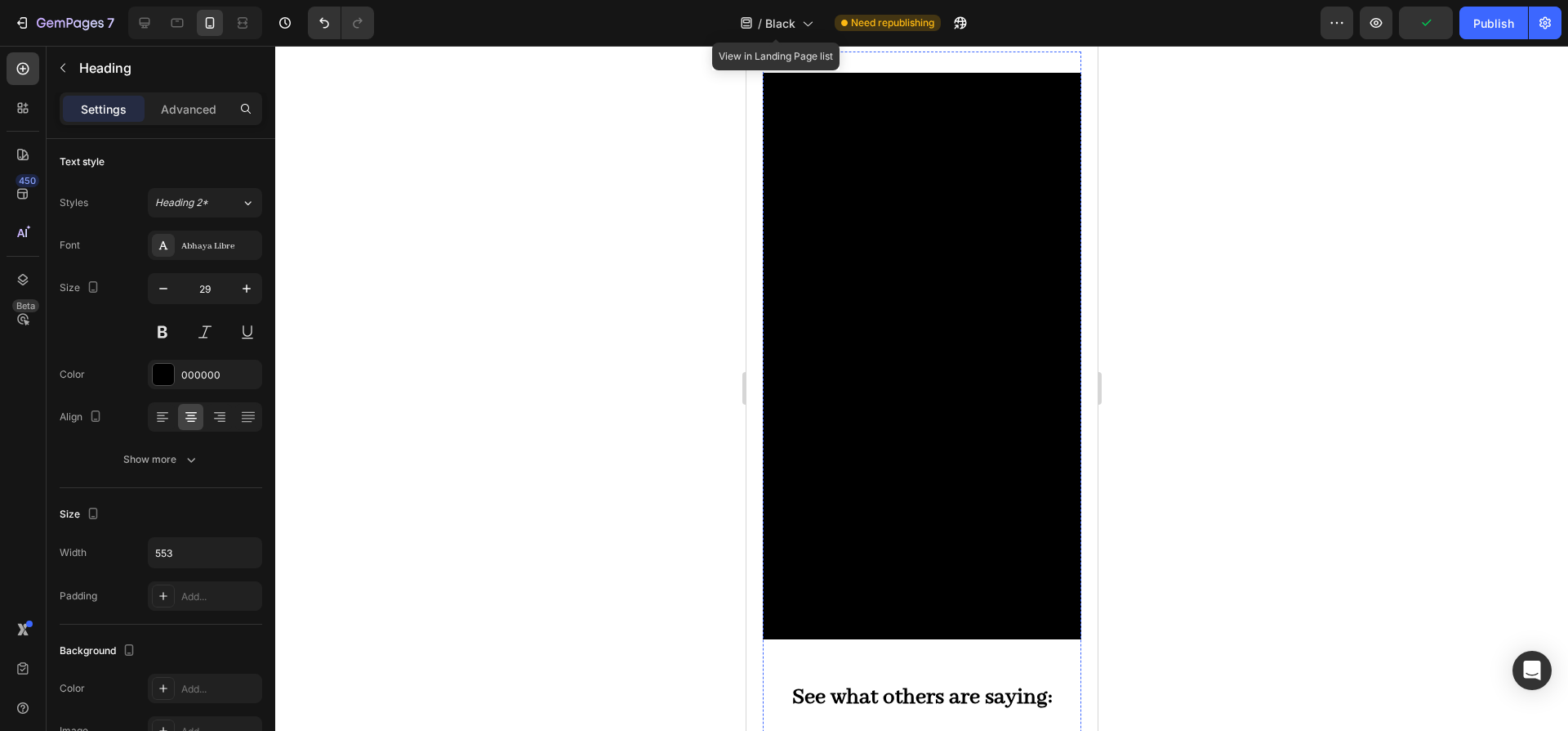
scroll to position [1716, 0]
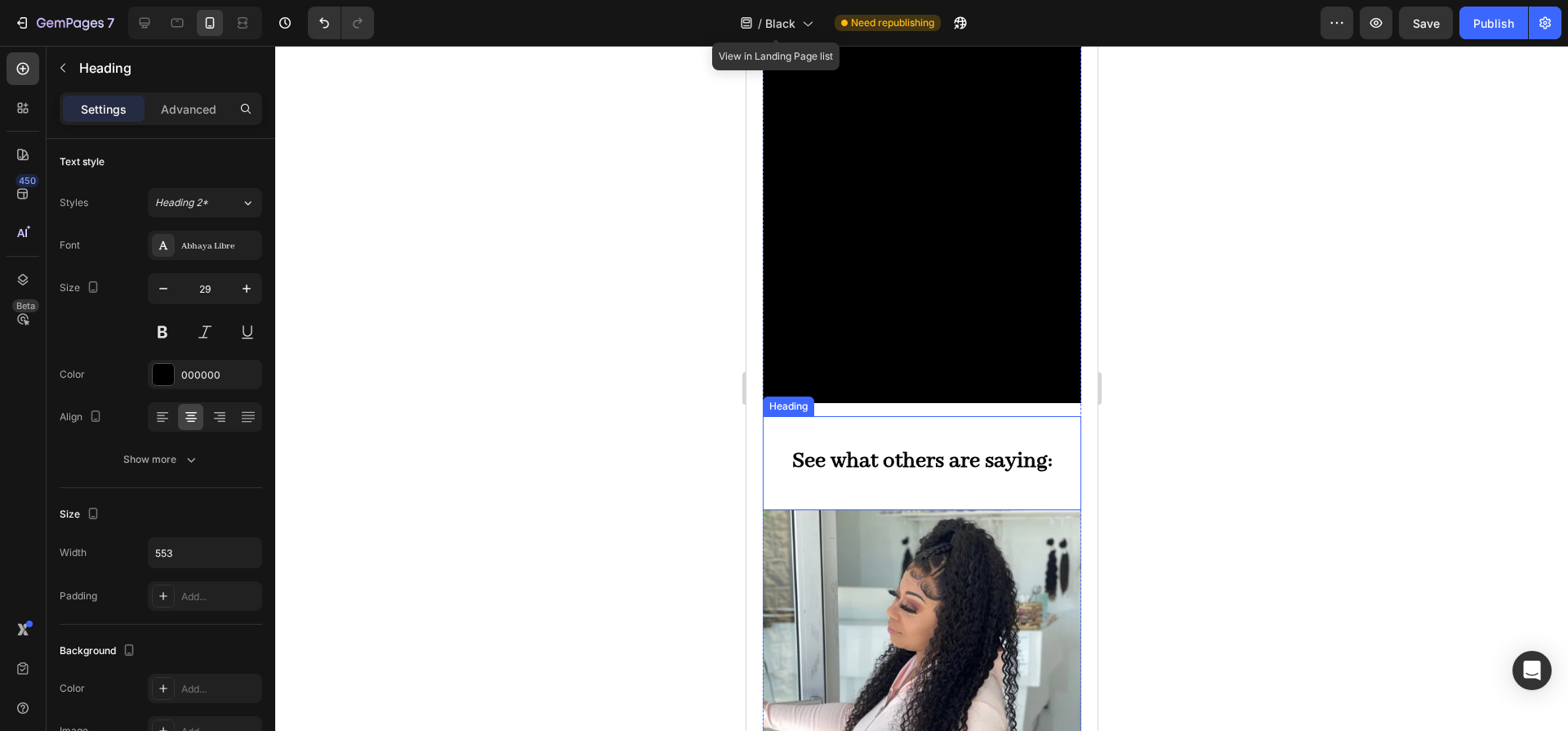
click at [970, 448] on strong "See what others are saying:" at bounding box center [921, 461] width 260 height 28
click at [889, 390] on div at bounding box center [880, 400] width 20 height 20
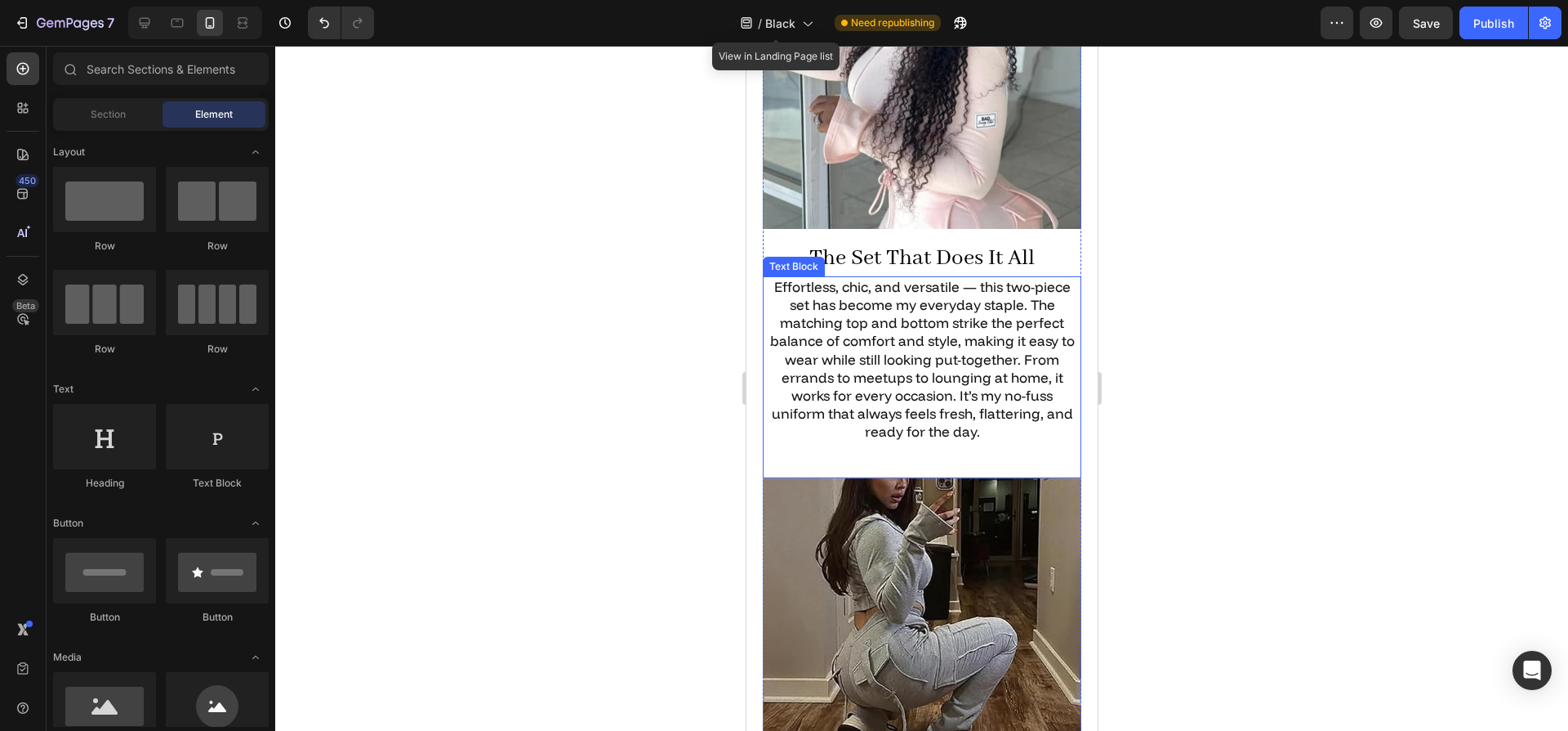
scroll to position [2286, 0]
click at [889, 241] on h2 "The Set That Does It All" at bounding box center [921, 258] width 319 height 35
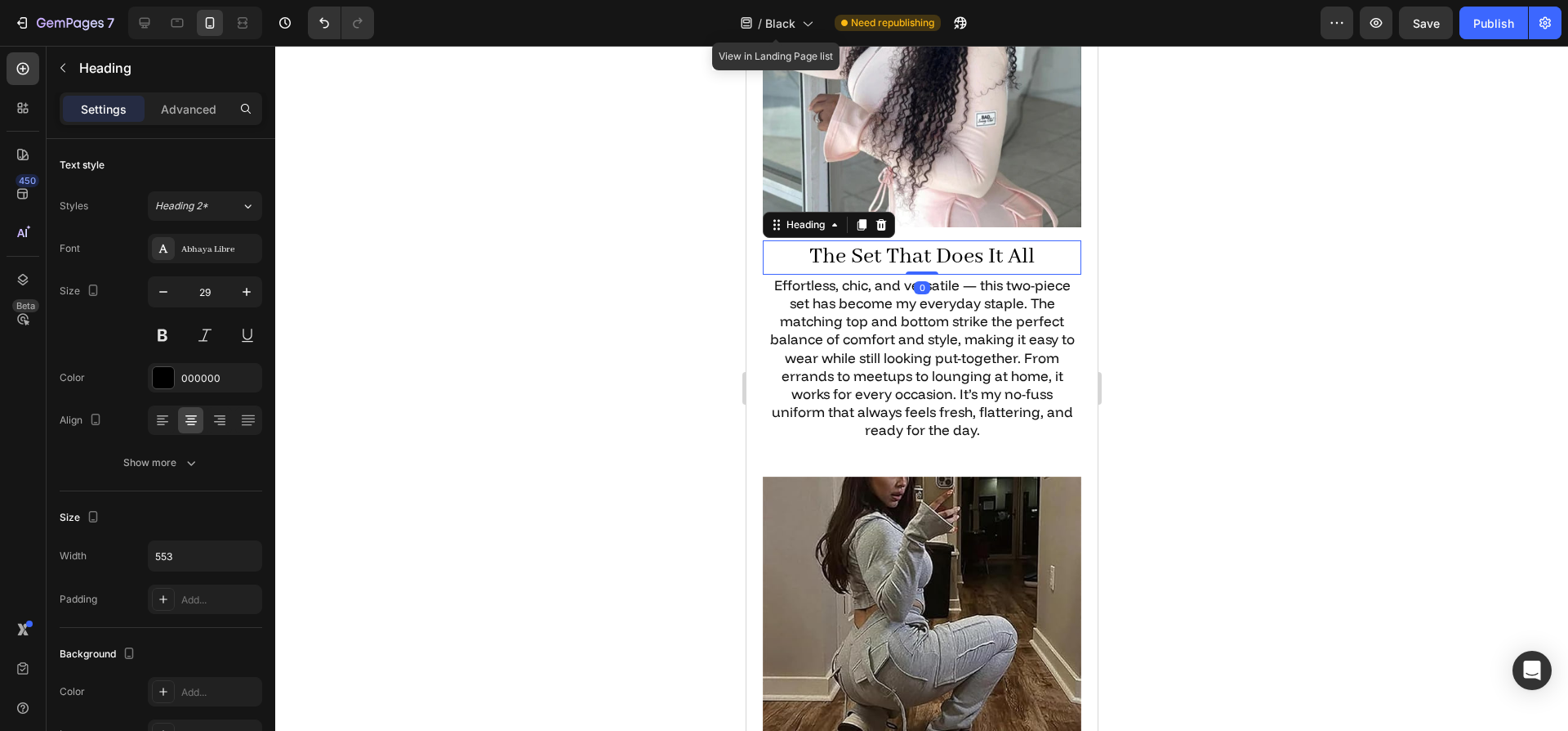
click at [870, 211] on div "Heading" at bounding box center [828, 224] width 133 height 26
click at [857, 218] on icon at bounding box center [861, 225] width 13 height 13
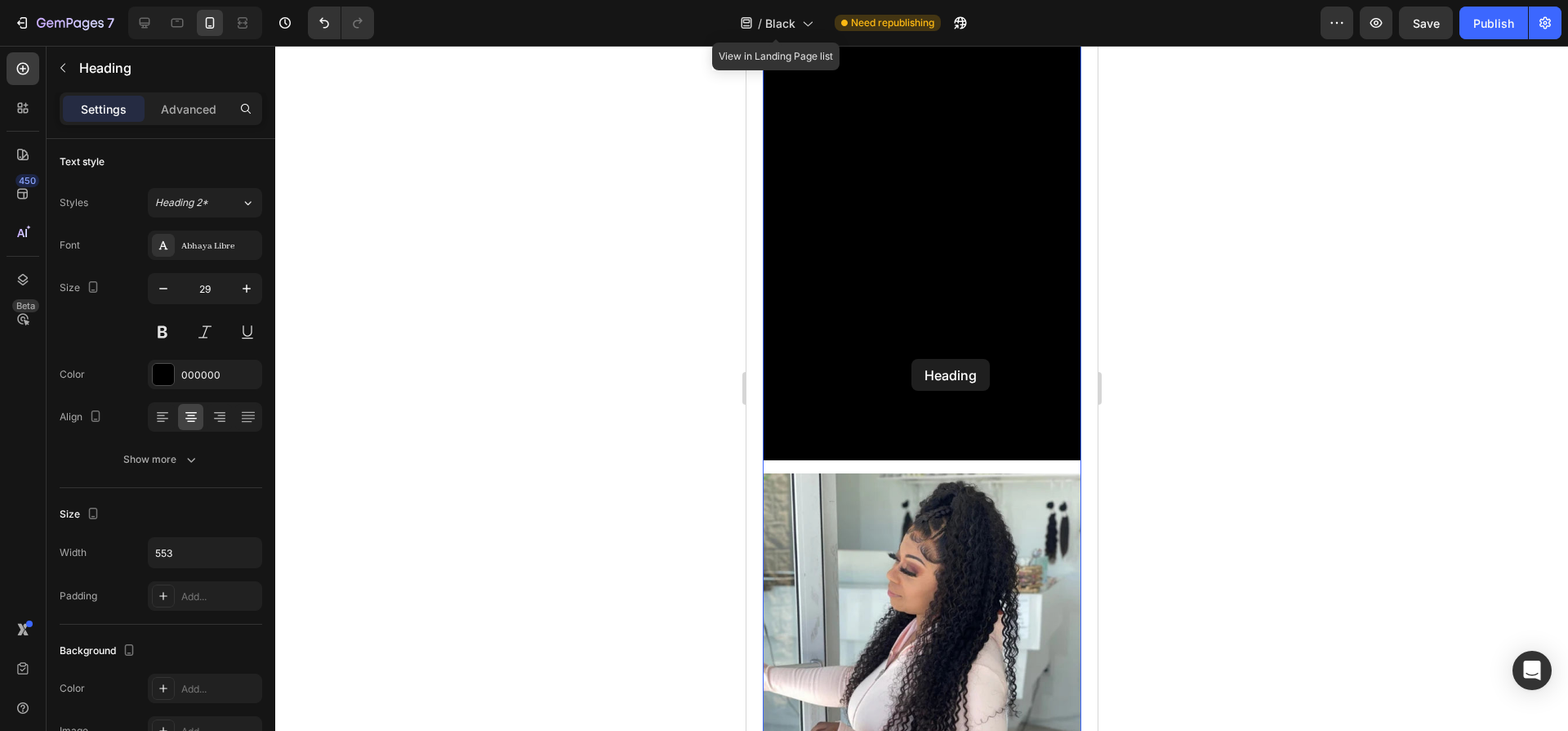
scroll to position [1614, 0]
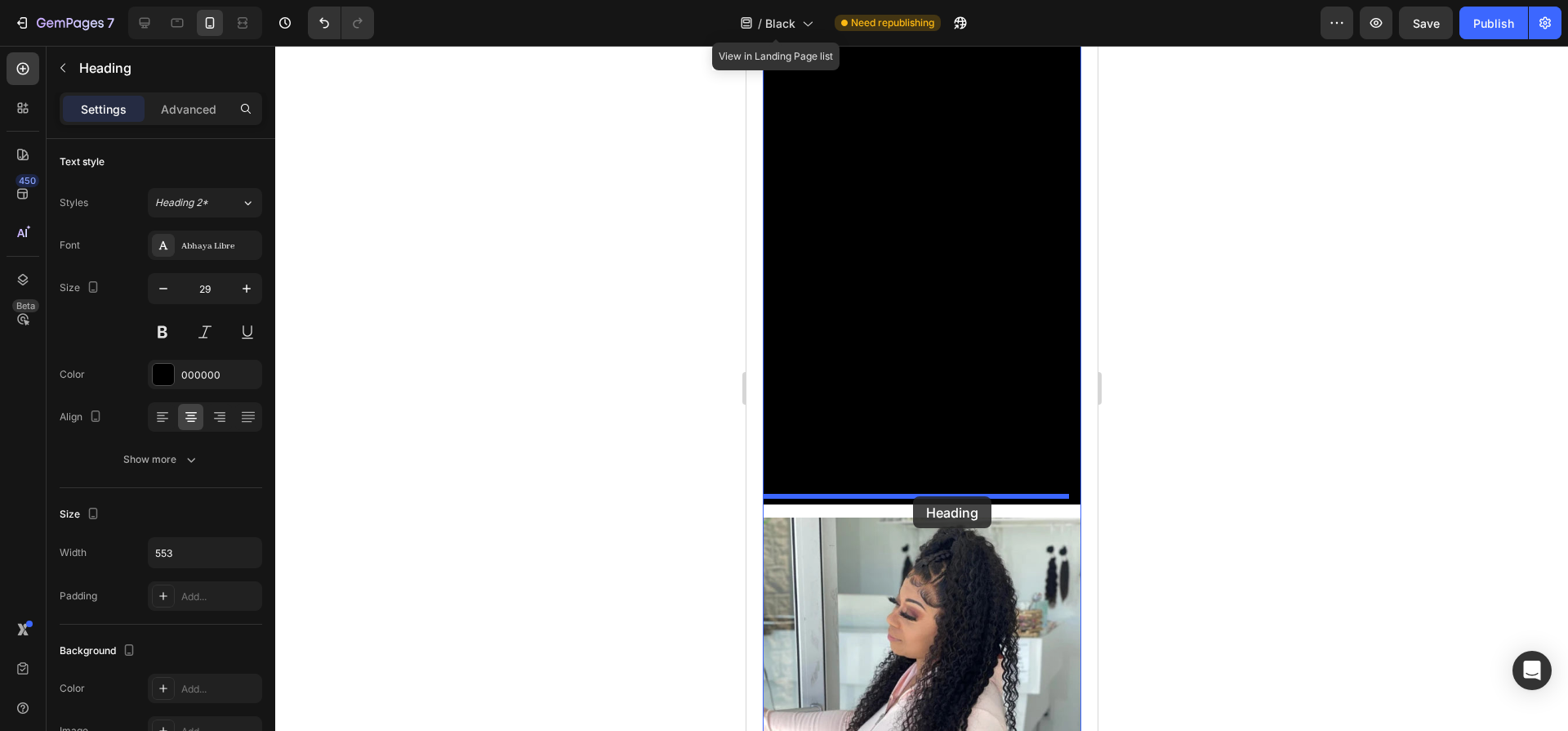
drag, startPoint x: 786, startPoint y: 267, endPoint x: 912, endPoint y: 497, distance: 262.3
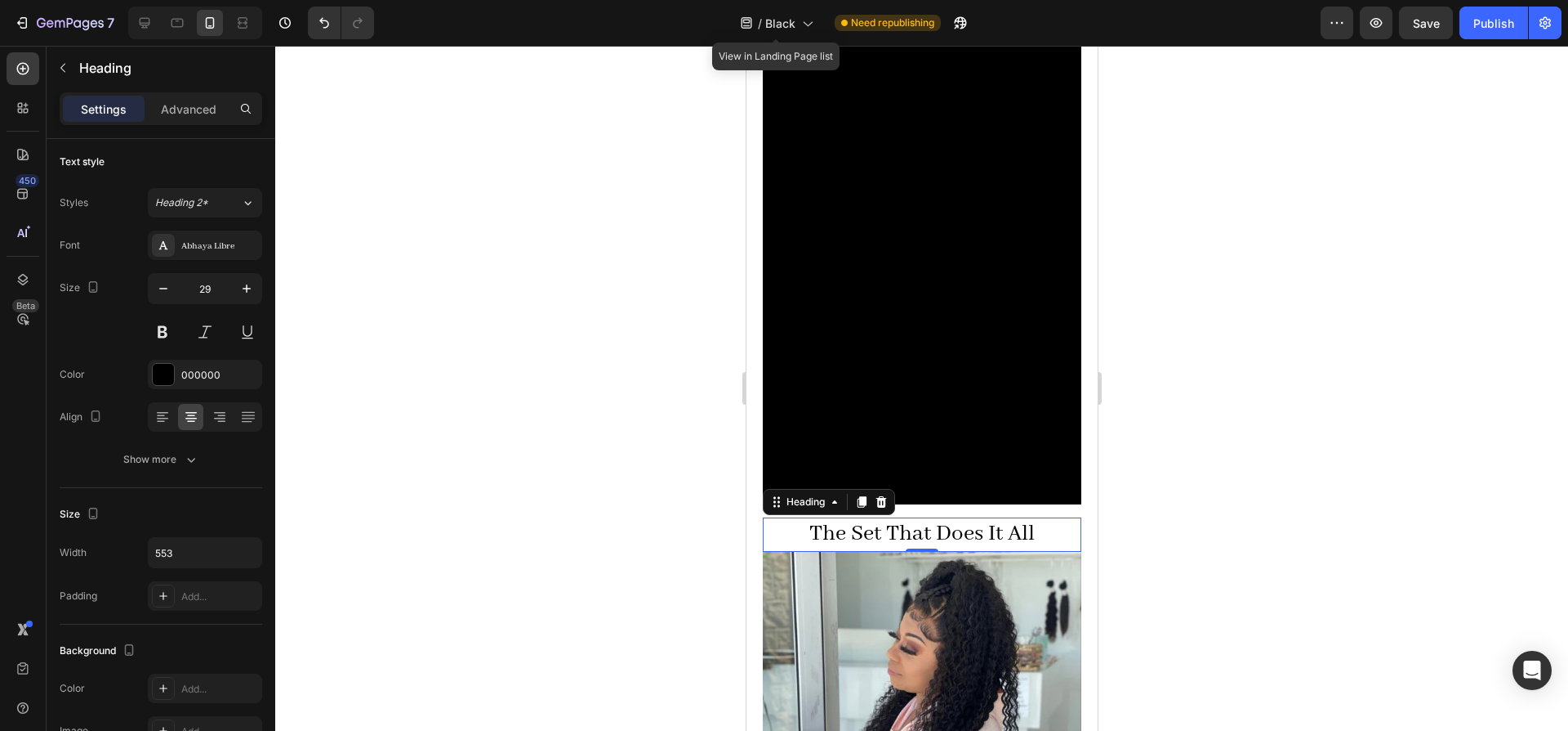
click at [914, 517] on h2 "The Set That Does It All" at bounding box center [921, 534] width 319 height 35
click at [914, 519] on p "The Set That Does It All" at bounding box center [921, 534] width 315 height 31
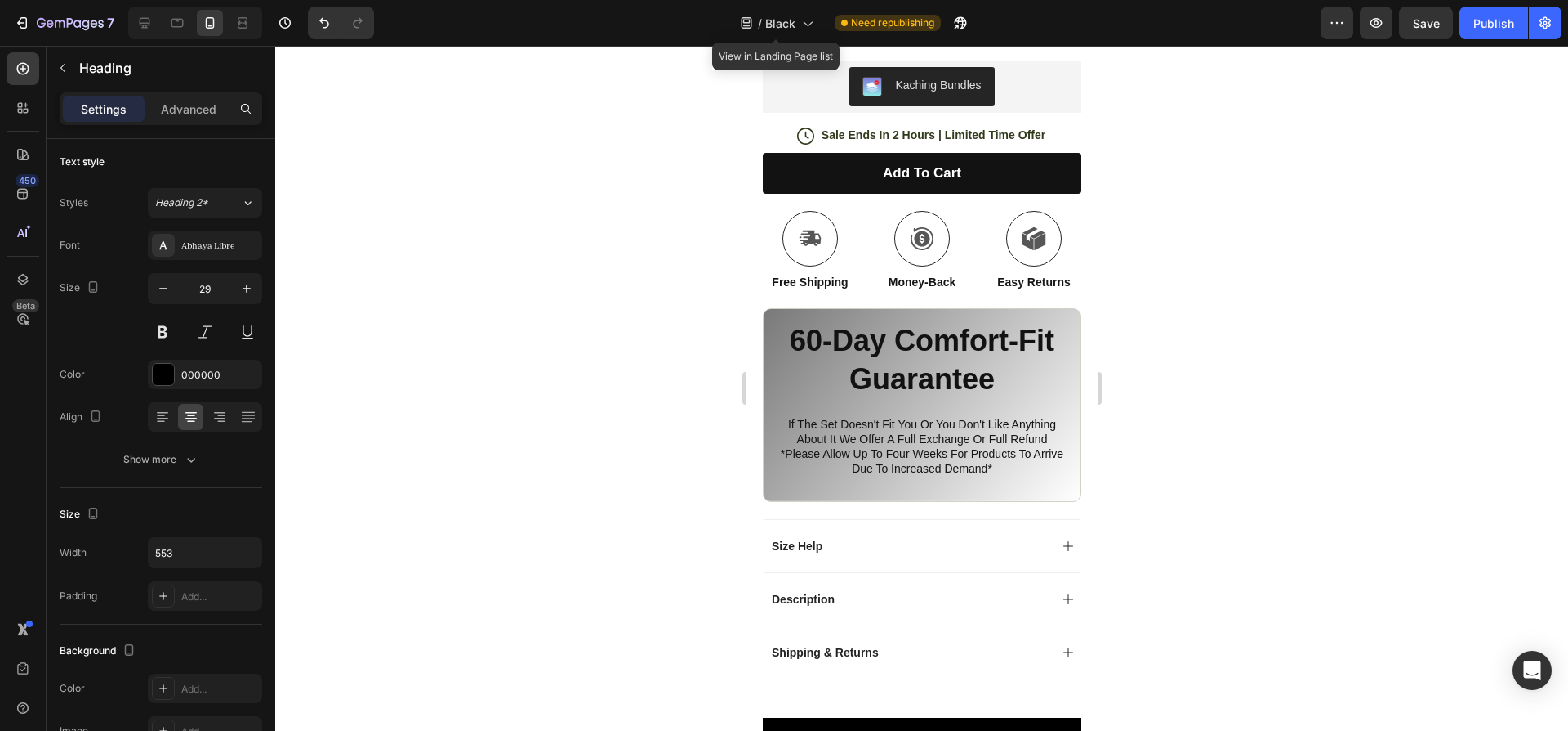
type input "16"
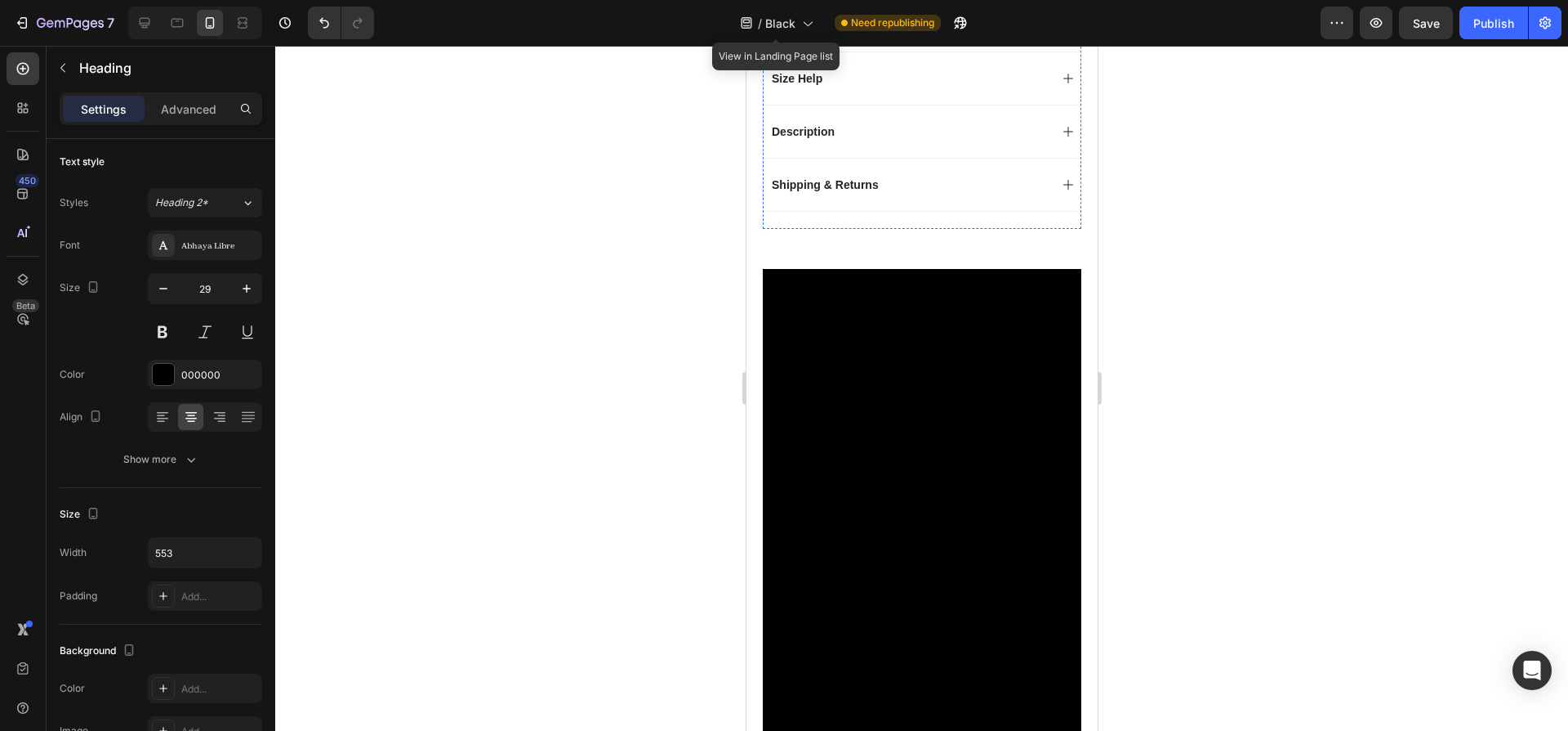
scroll to position [1844, 0]
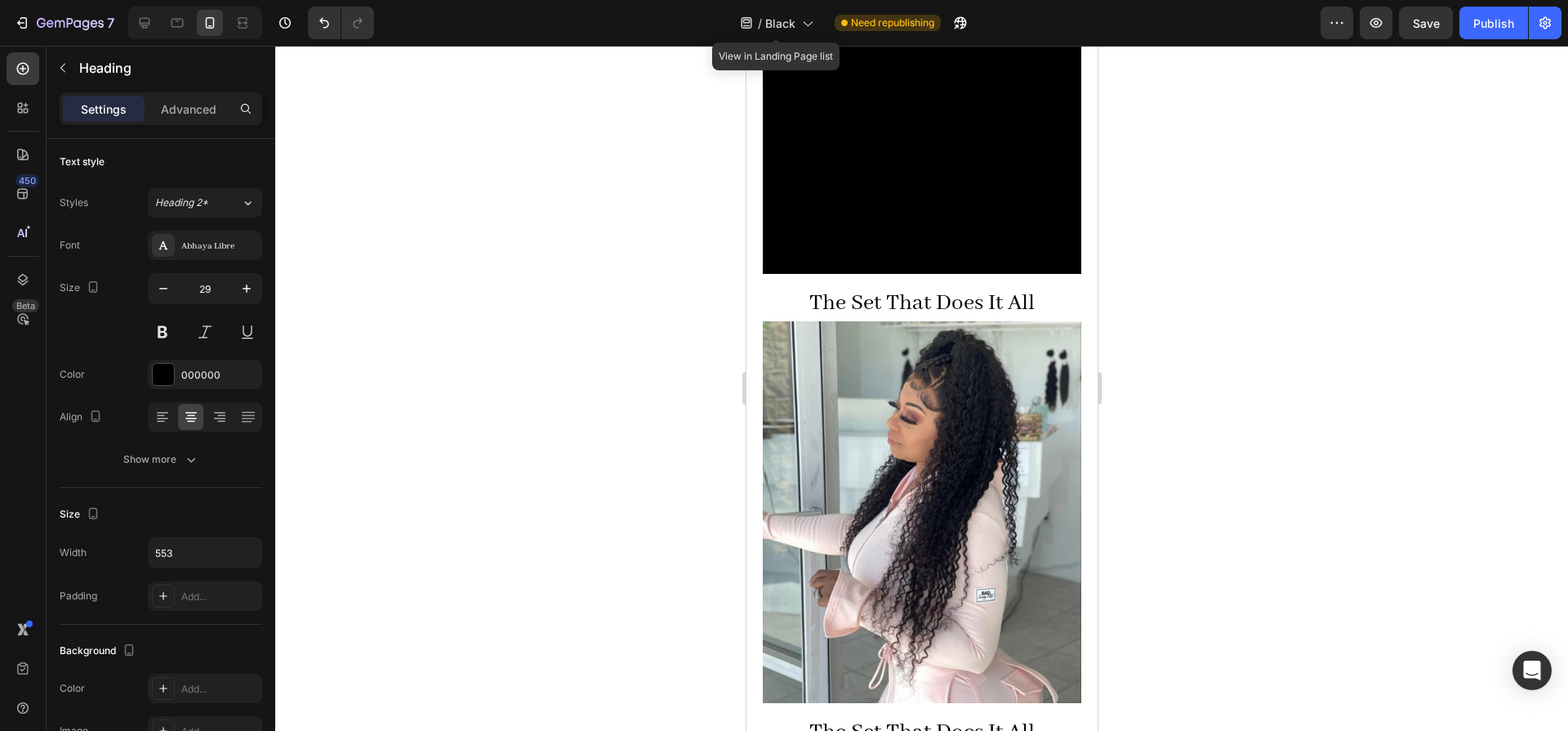
click at [961, 287] on h2 "The Set That Does It All" at bounding box center [921, 304] width 319 height 35
click at [961, 289] on p "The Set That Does It All" at bounding box center [921, 304] width 315 height 31
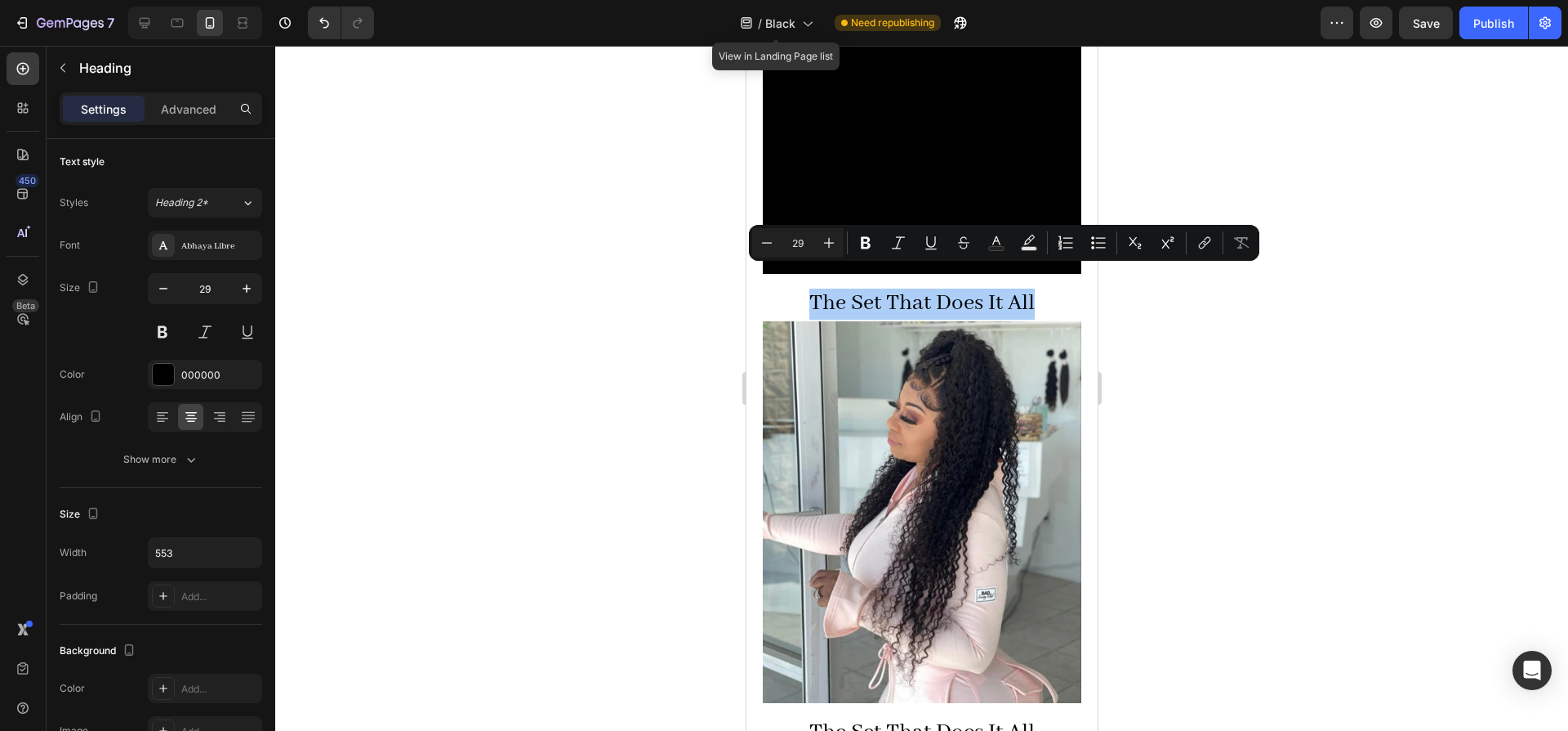
drag, startPoint x: 1233, startPoint y: 304, endPoint x: 311, endPoint y: 262, distance: 923.0
click at [1233, 304] on div at bounding box center [921, 388] width 1293 height 685
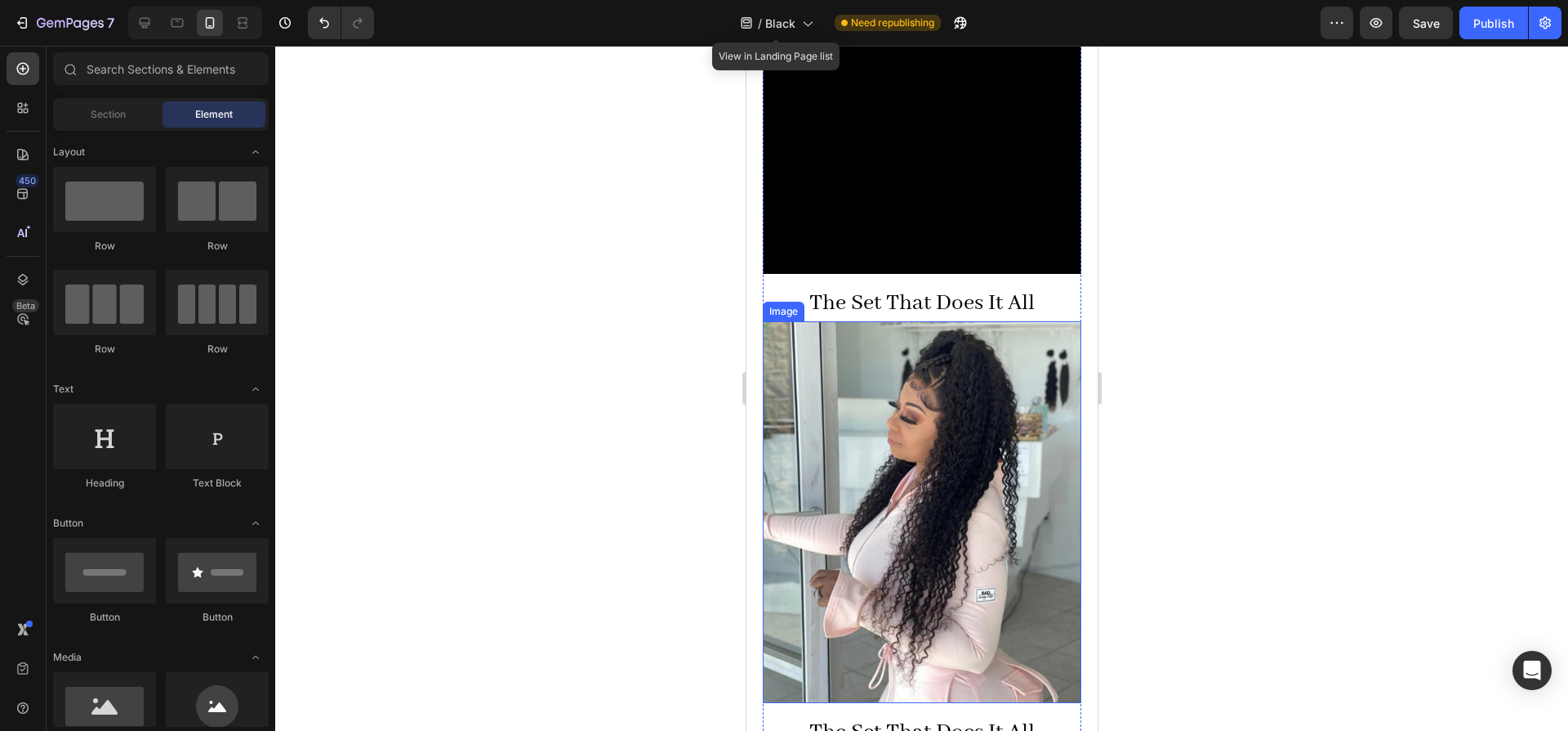
click at [841, 289] on p "The Set That Does It All" at bounding box center [921, 304] width 315 height 31
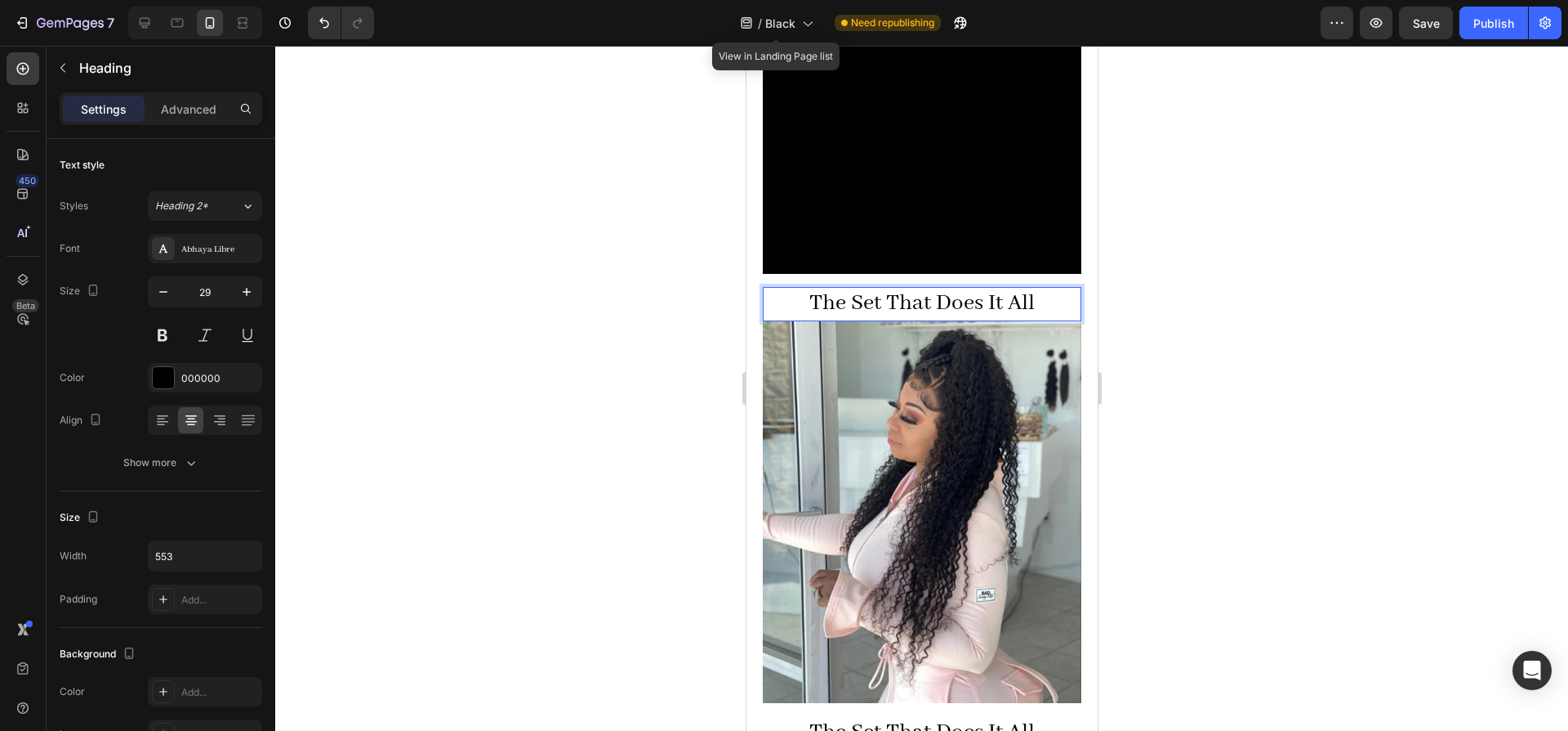
click at [846, 289] on p "The Set That Does It All" at bounding box center [921, 304] width 315 height 31
click at [847, 289] on p "The Set That Does It All" at bounding box center [921, 304] width 315 height 31
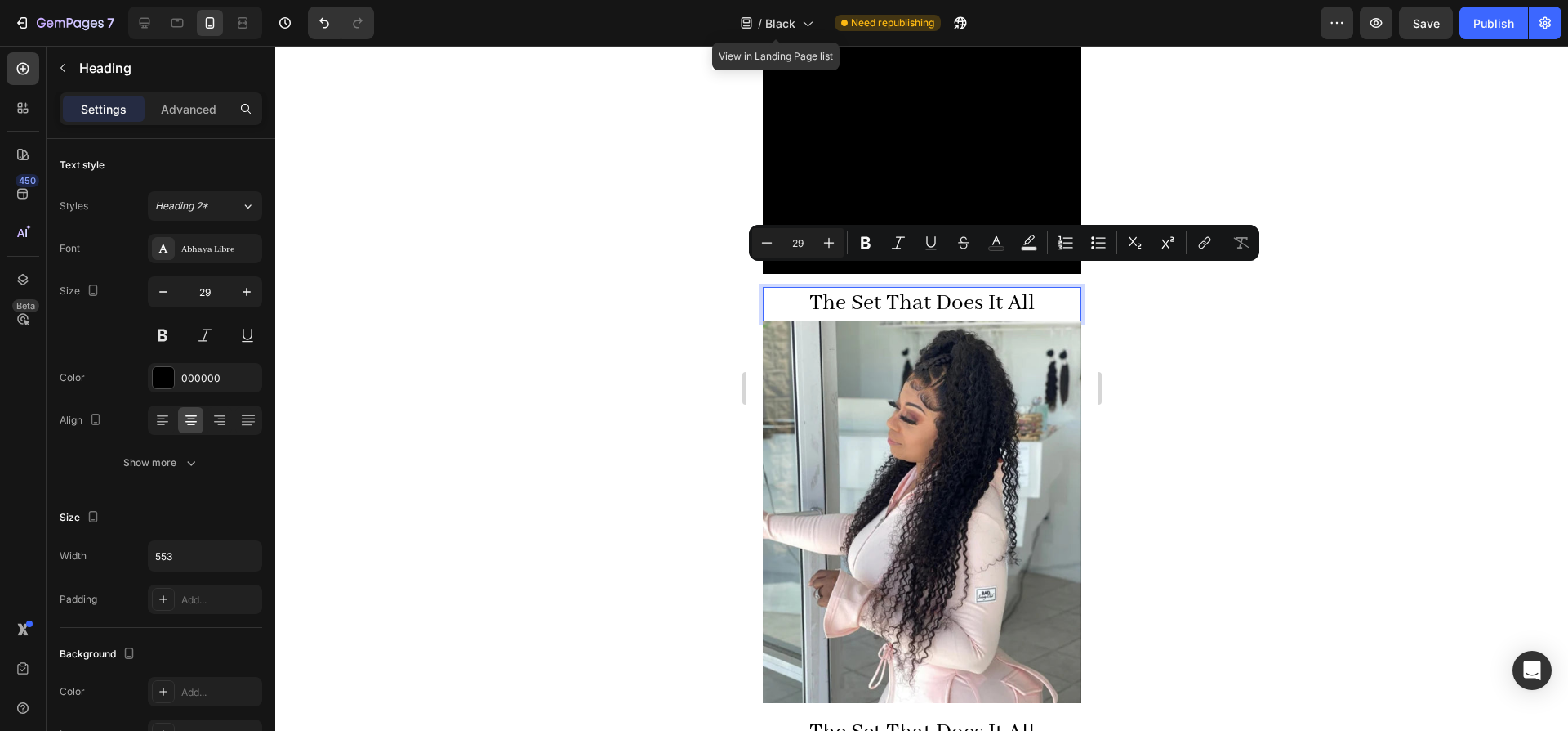
drag, startPoint x: 847, startPoint y: 285, endPoint x: 870, endPoint y: 270, distance: 27.5
click at [870, 289] on p "The Set That Does It All" at bounding box center [921, 304] width 315 height 31
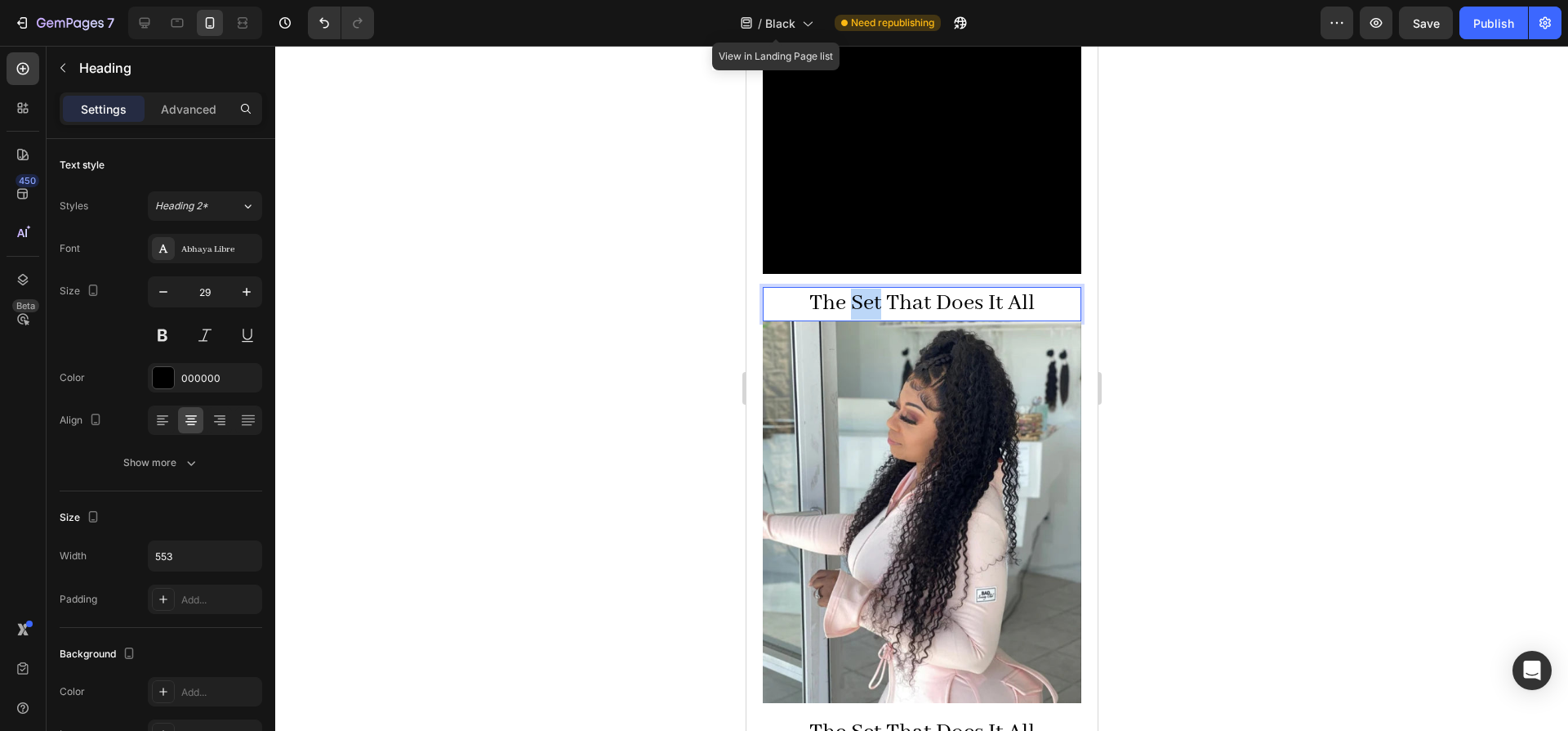
click at [870, 289] on p "The Set That Does It All" at bounding box center [921, 304] width 315 height 31
click at [870, 289] on p "The Set That Does It All" at bounding box center [921, 304] width 315 height 31
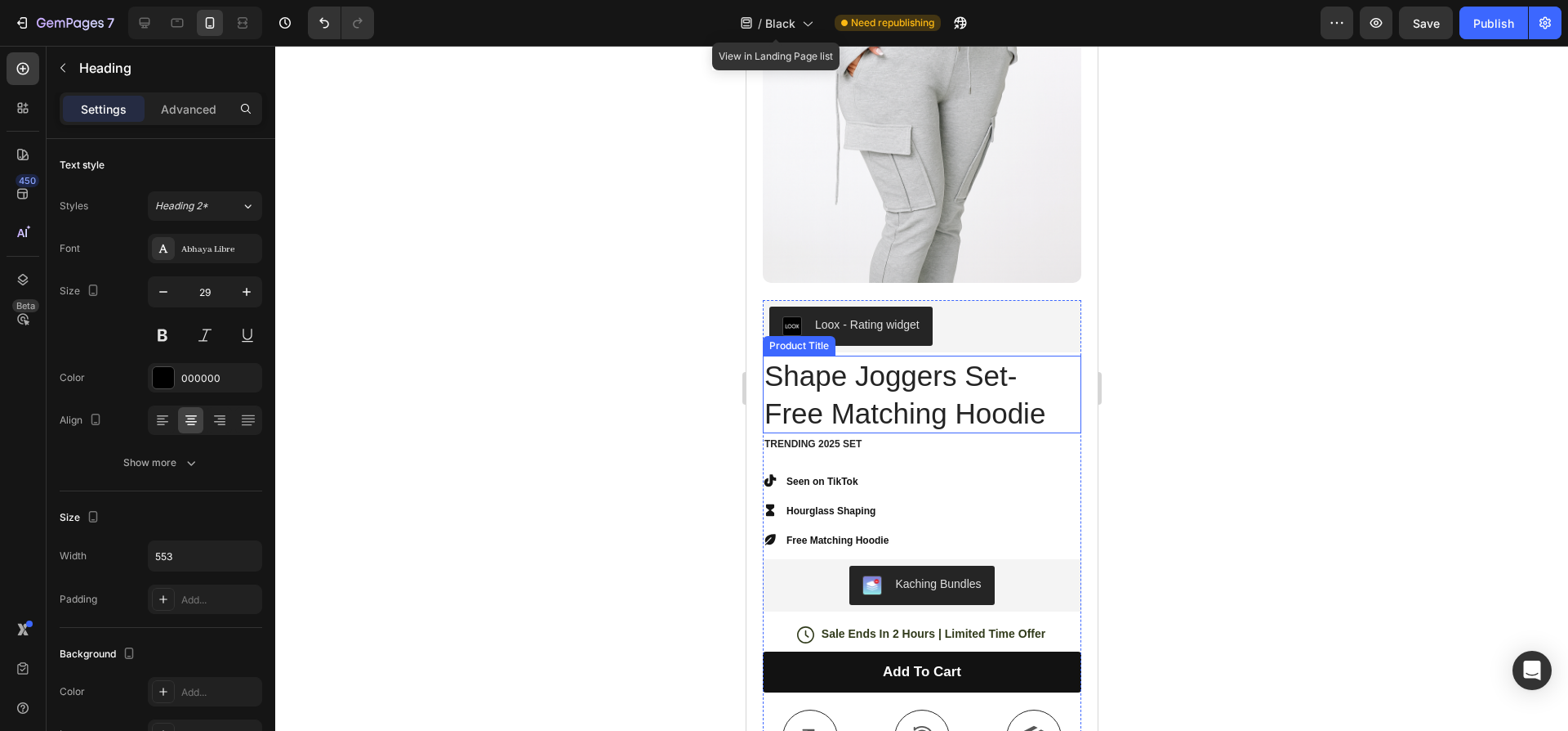
scroll to position [330, 0]
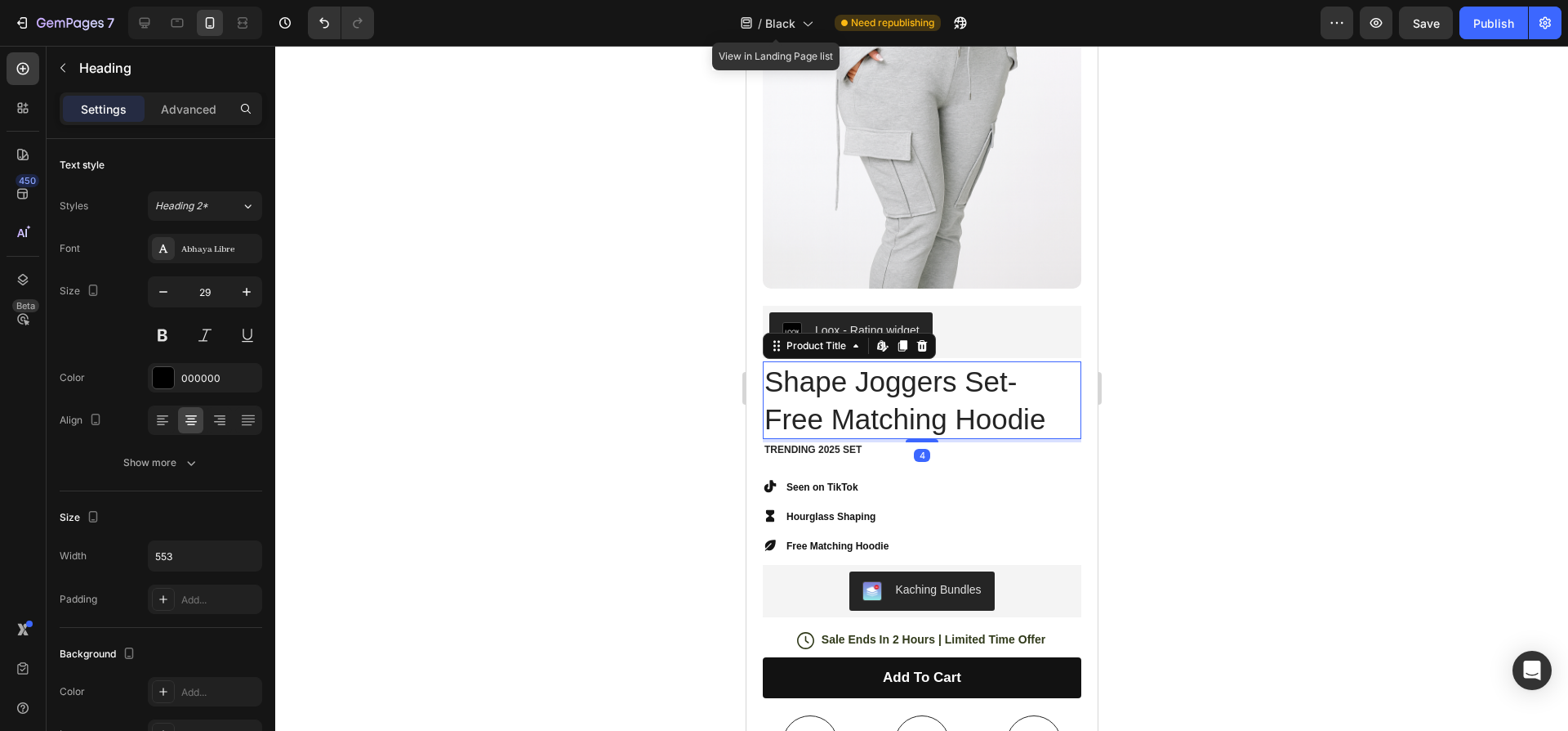
click at [1005, 367] on h1 "Shape Joggers Set- Free Matching Hoodie" at bounding box center [921, 399] width 319 height 78
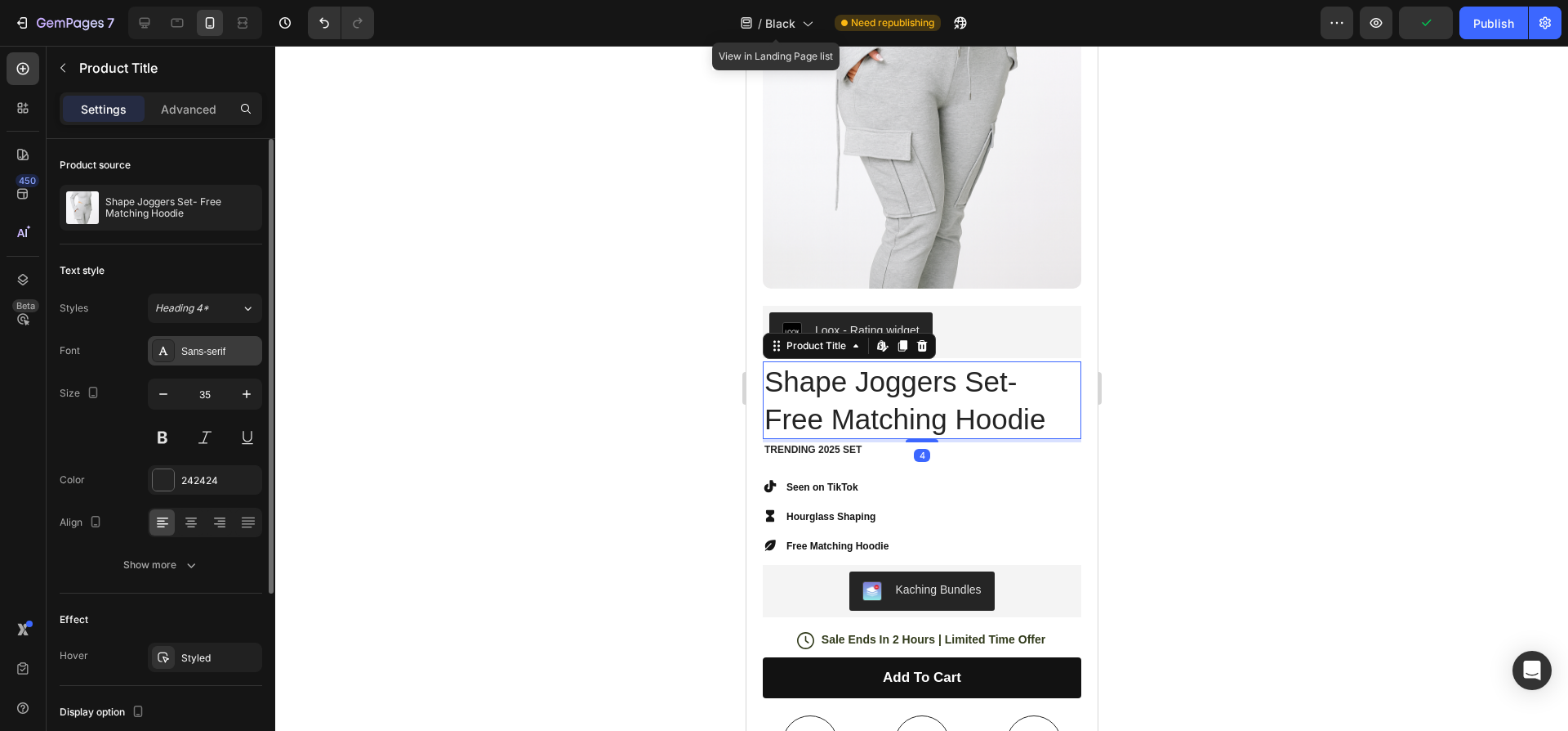
click at [200, 359] on div "Sans-serif" at bounding box center [205, 350] width 114 height 29
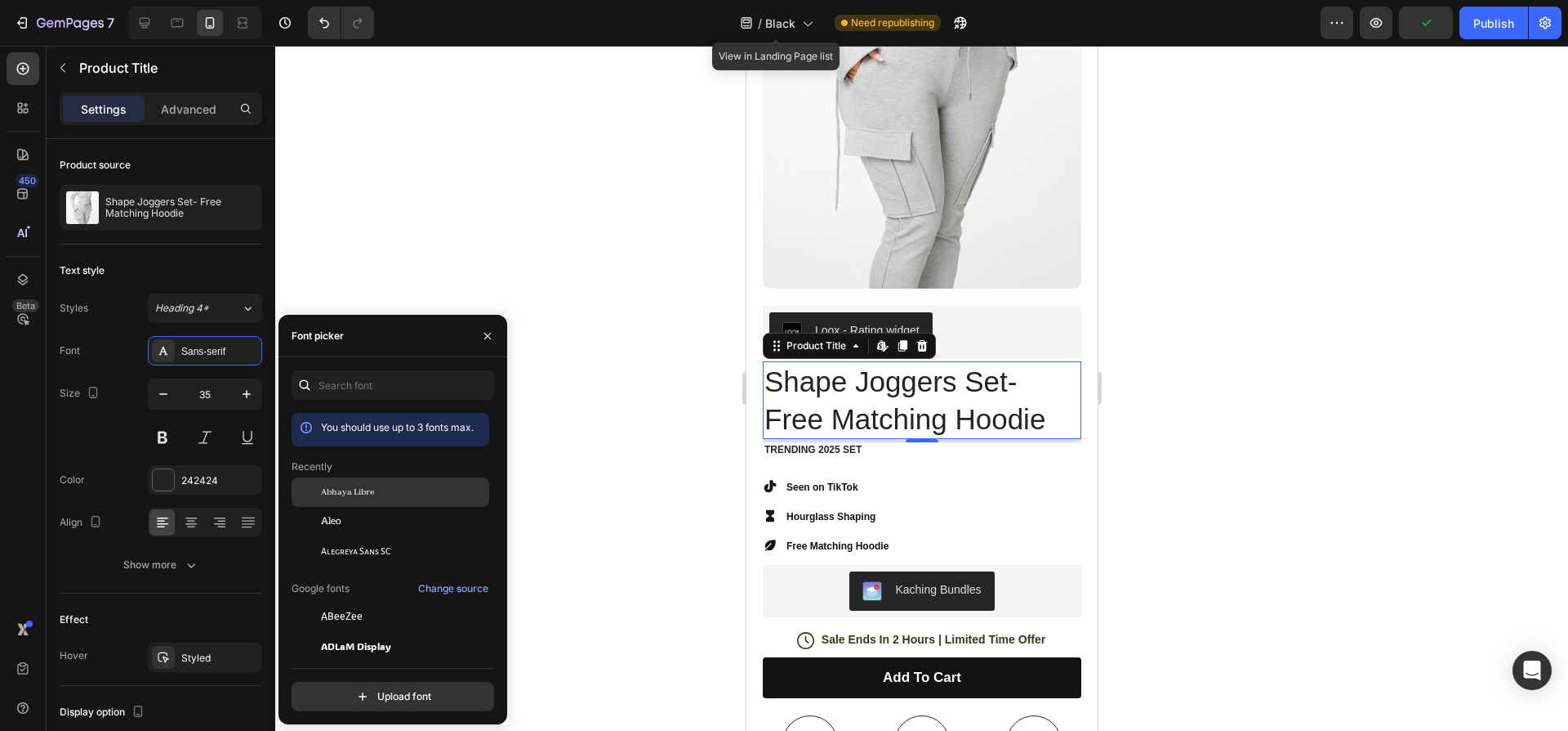
click at [358, 486] on span "Abhaya Libre" at bounding box center [347, 492] width 53 height 15
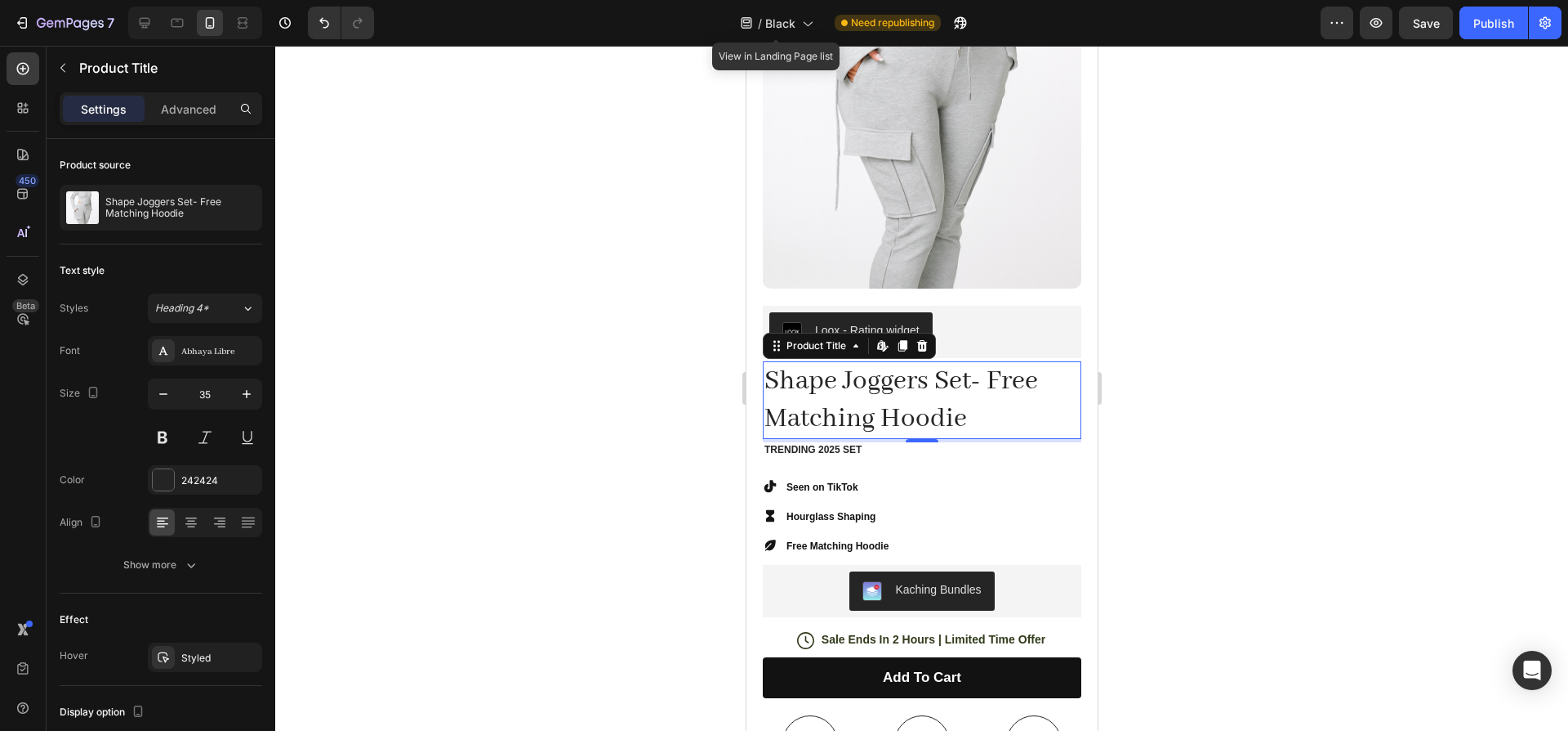
click at [721, 295] on div at bounding box center [921, 388] width 1293 height 685
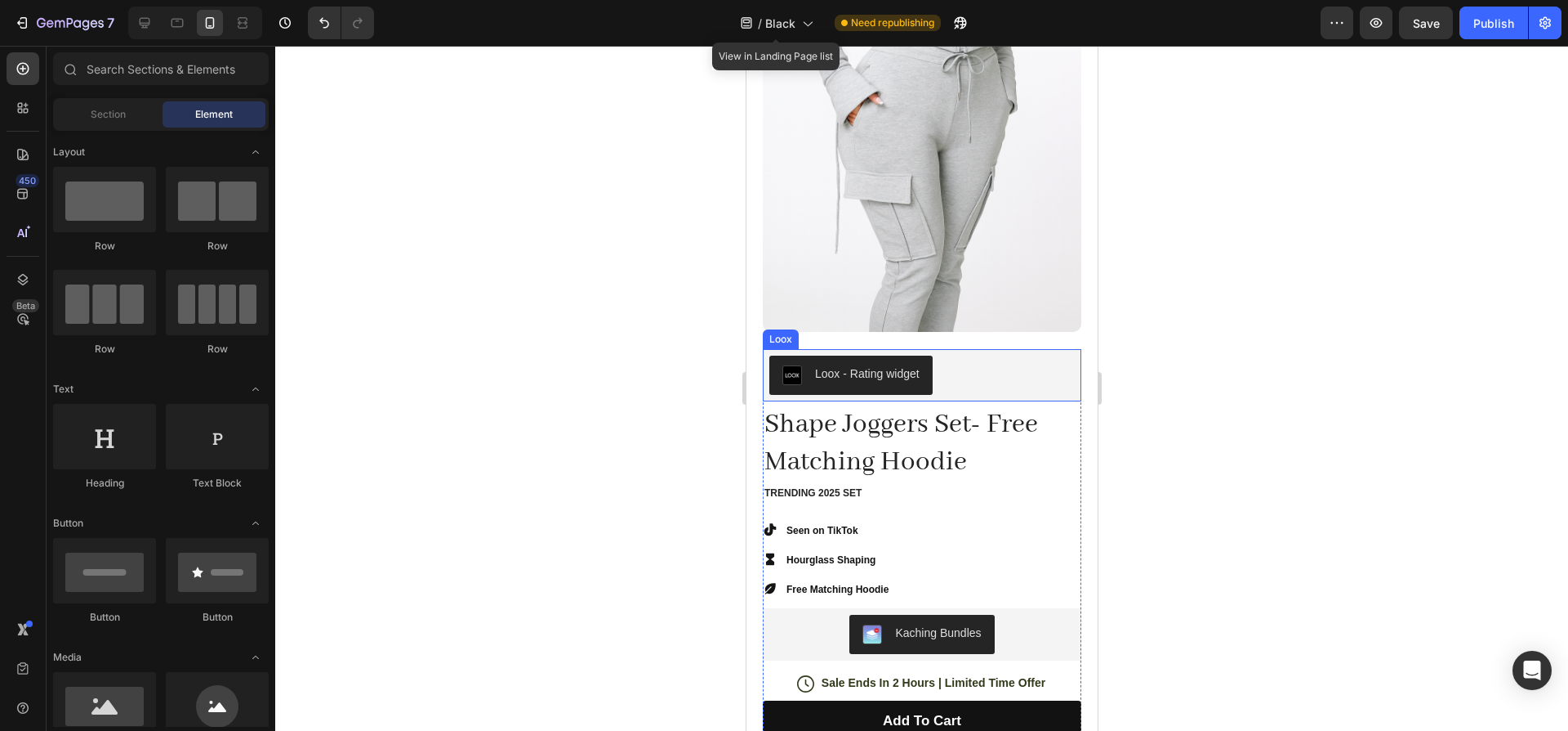
scroll to position [231, 0]
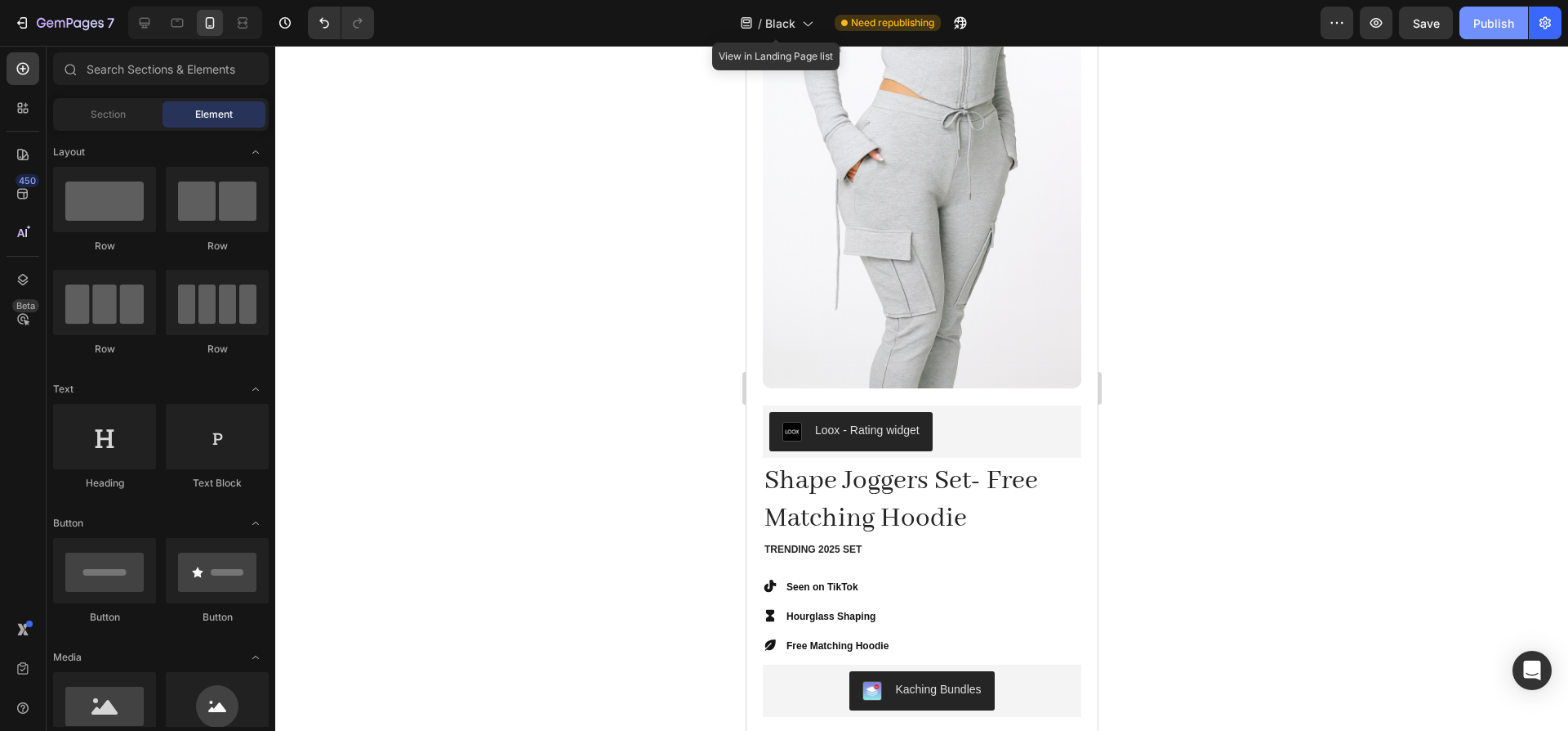
click at [1485, 29] on div "Publish" at bounding box center [1494, 23] width 41 height 17
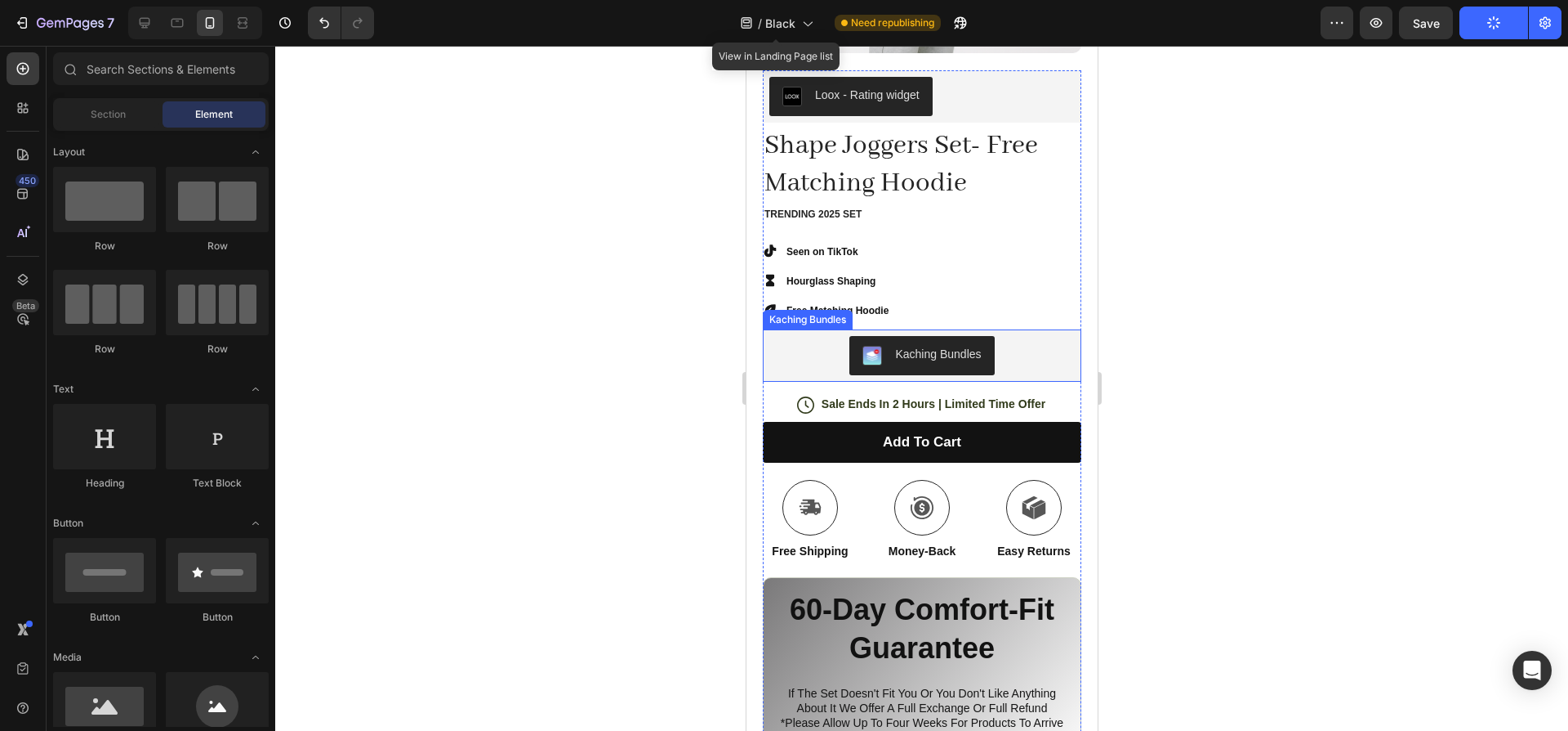
scroll to position [565, 0]
